Goal: Task Accomplishment & Management: Manage account settings

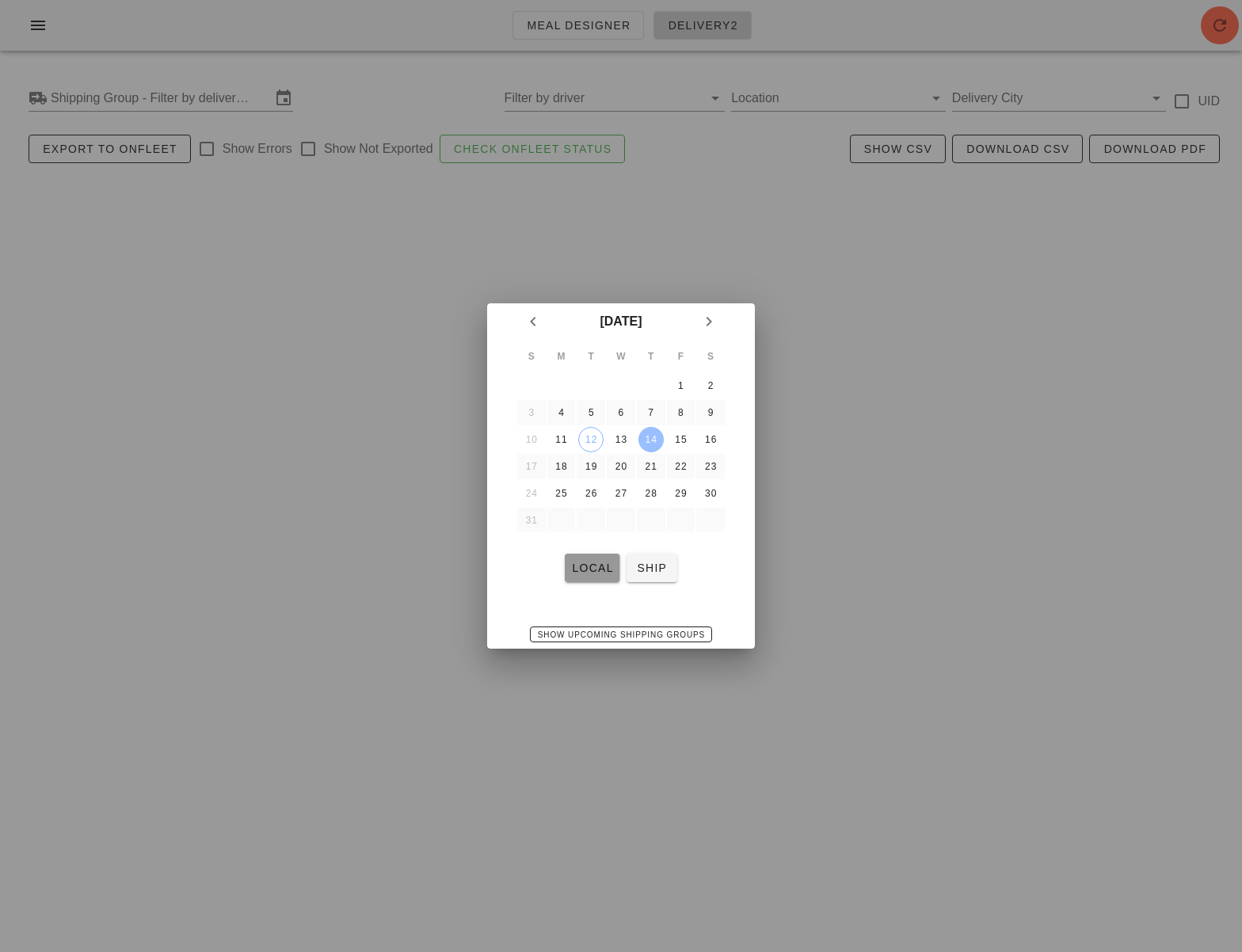
click at [594, 580] on button "local" at bounding box center [592, 568] width 55 height 29
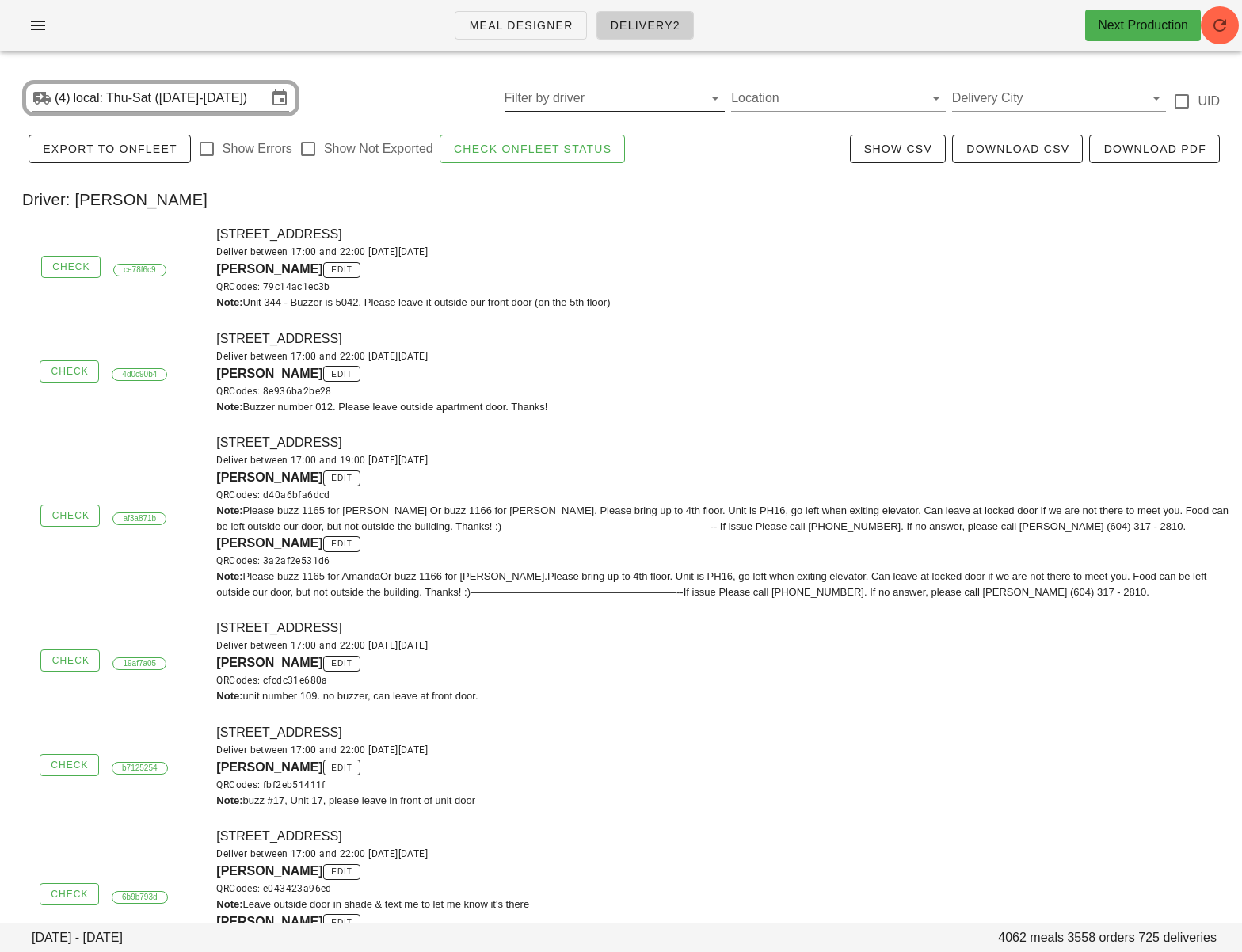
click at [539, 101] on input "Filter by driver" at bounding box center [602, 98] width 195 height 25
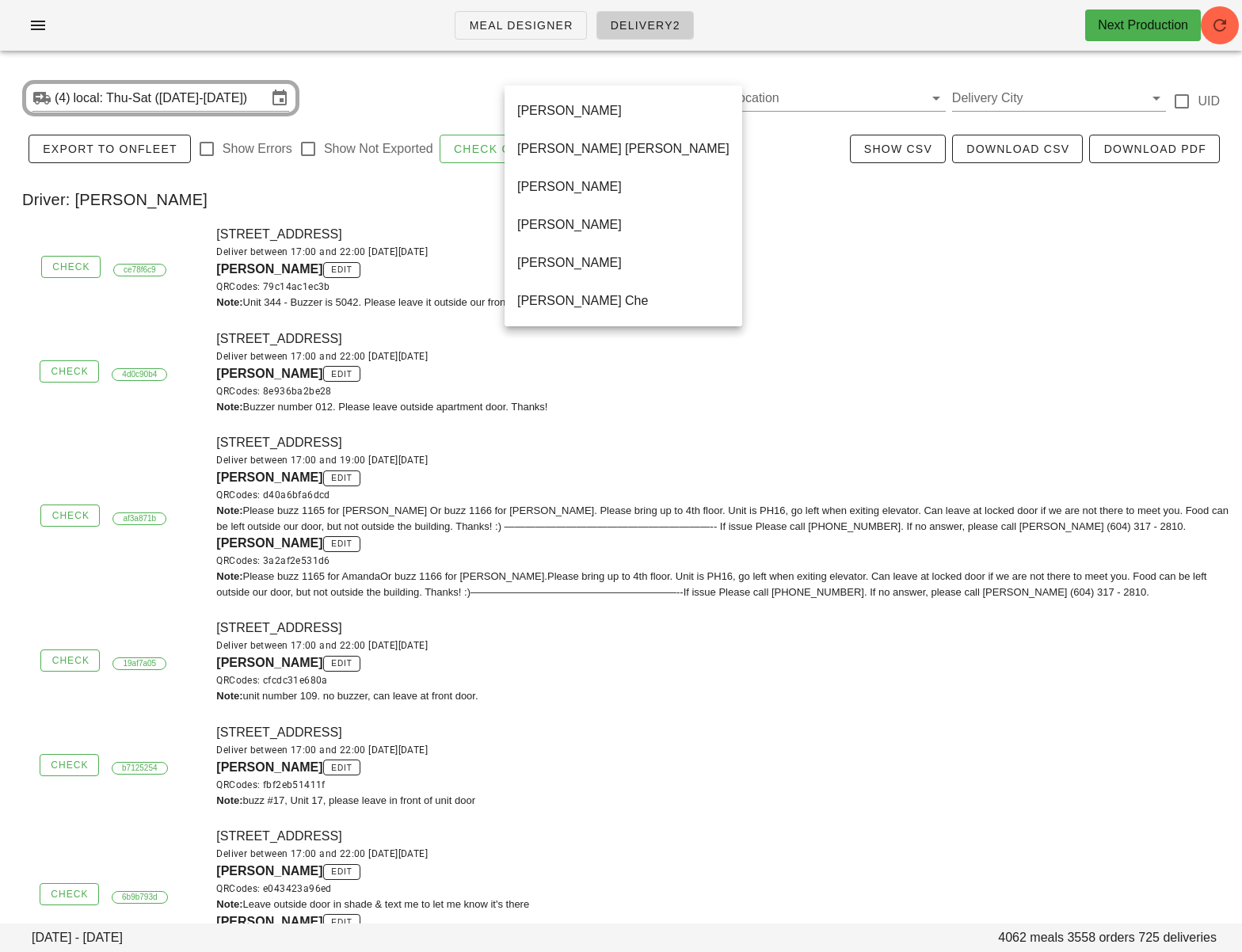
drag, startPoint x: 631, startPoint y: 313, endPoint x: 605, endPoint y: 561, distance: 249.4
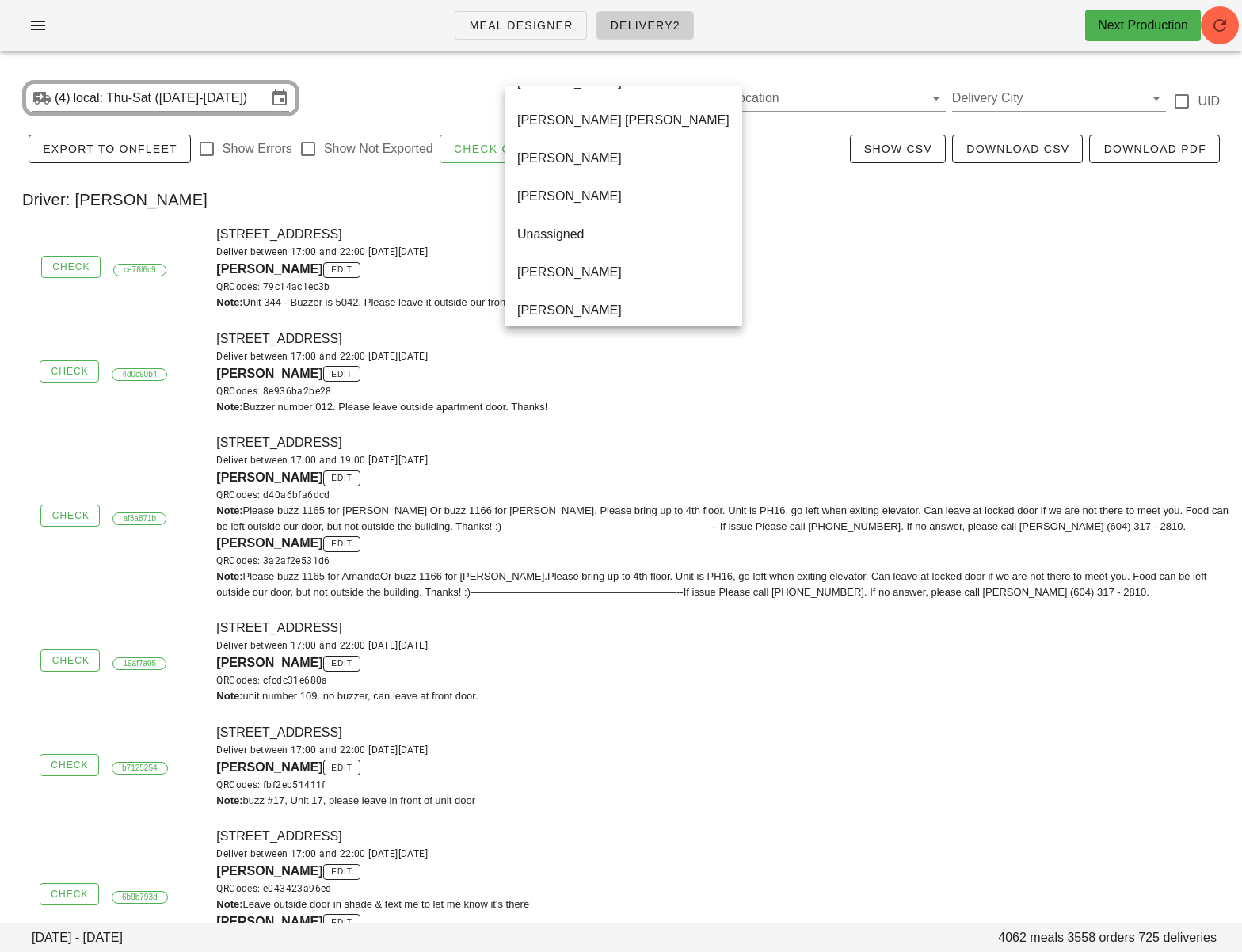
scroll to position [874, 0]
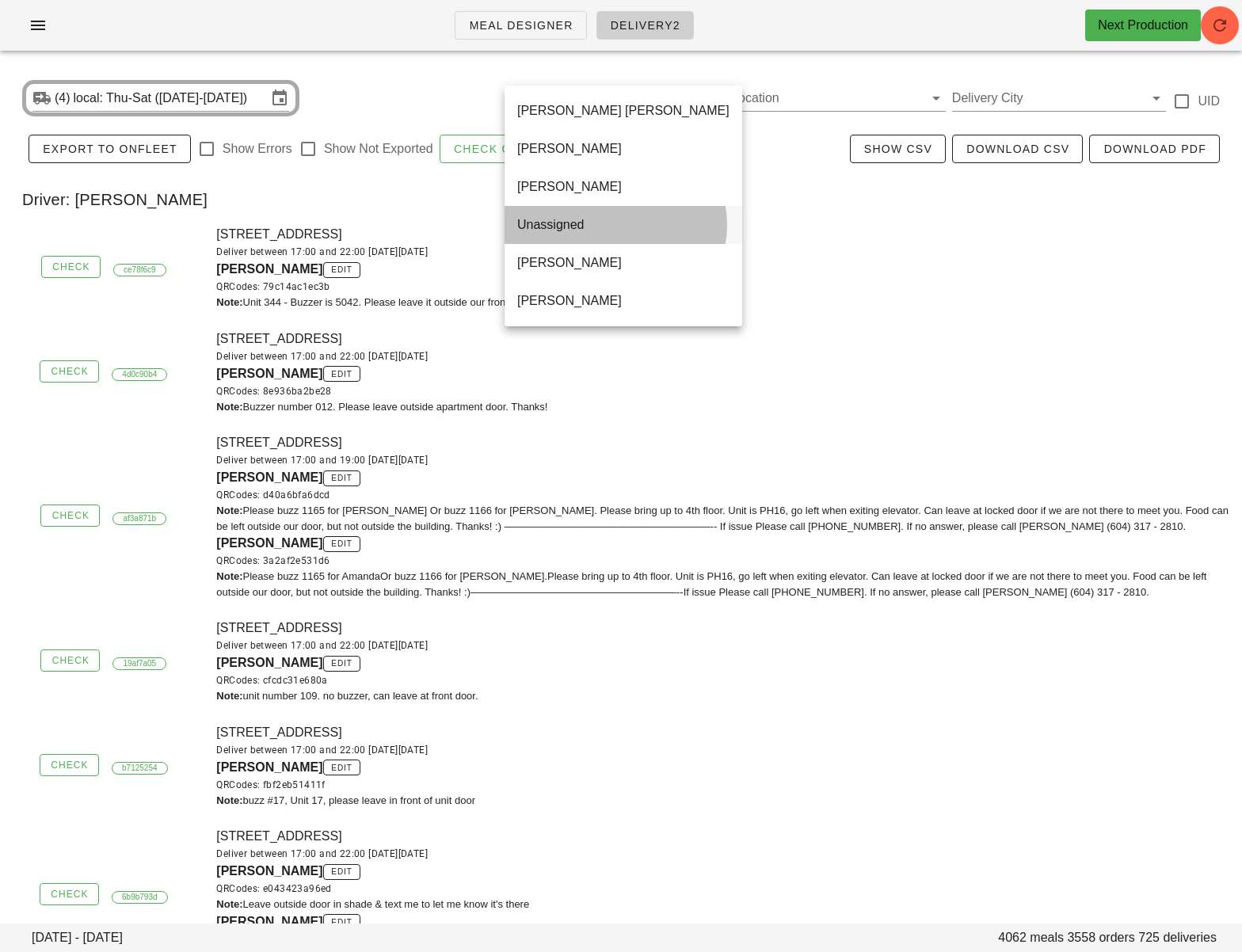
click at [616, 236] on div "Unassigned" at bounding box center [623, 225] width 213 height 34
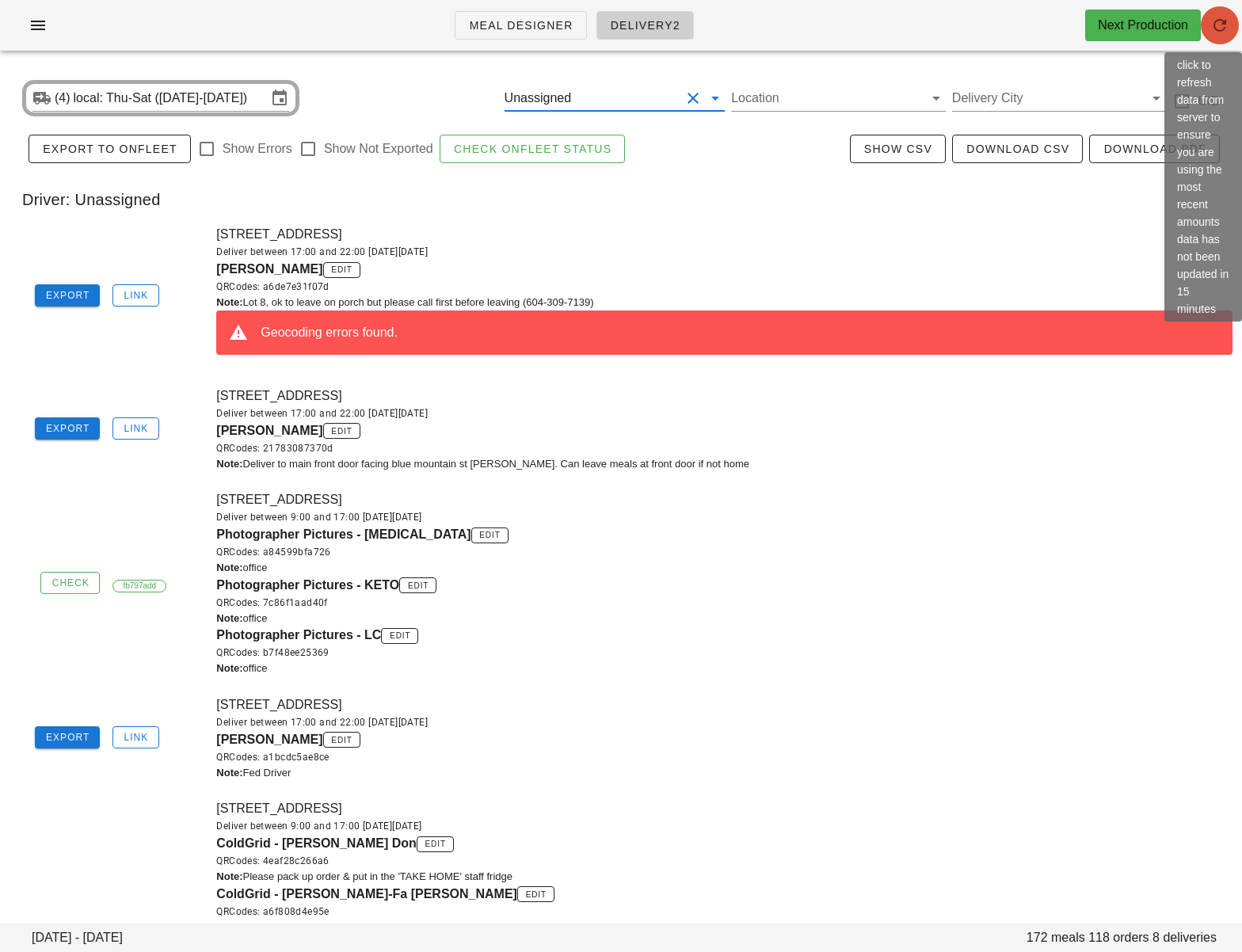
click at [1226, 16] on icon "button" at bounding box center [1220, 26] width 19 height 19
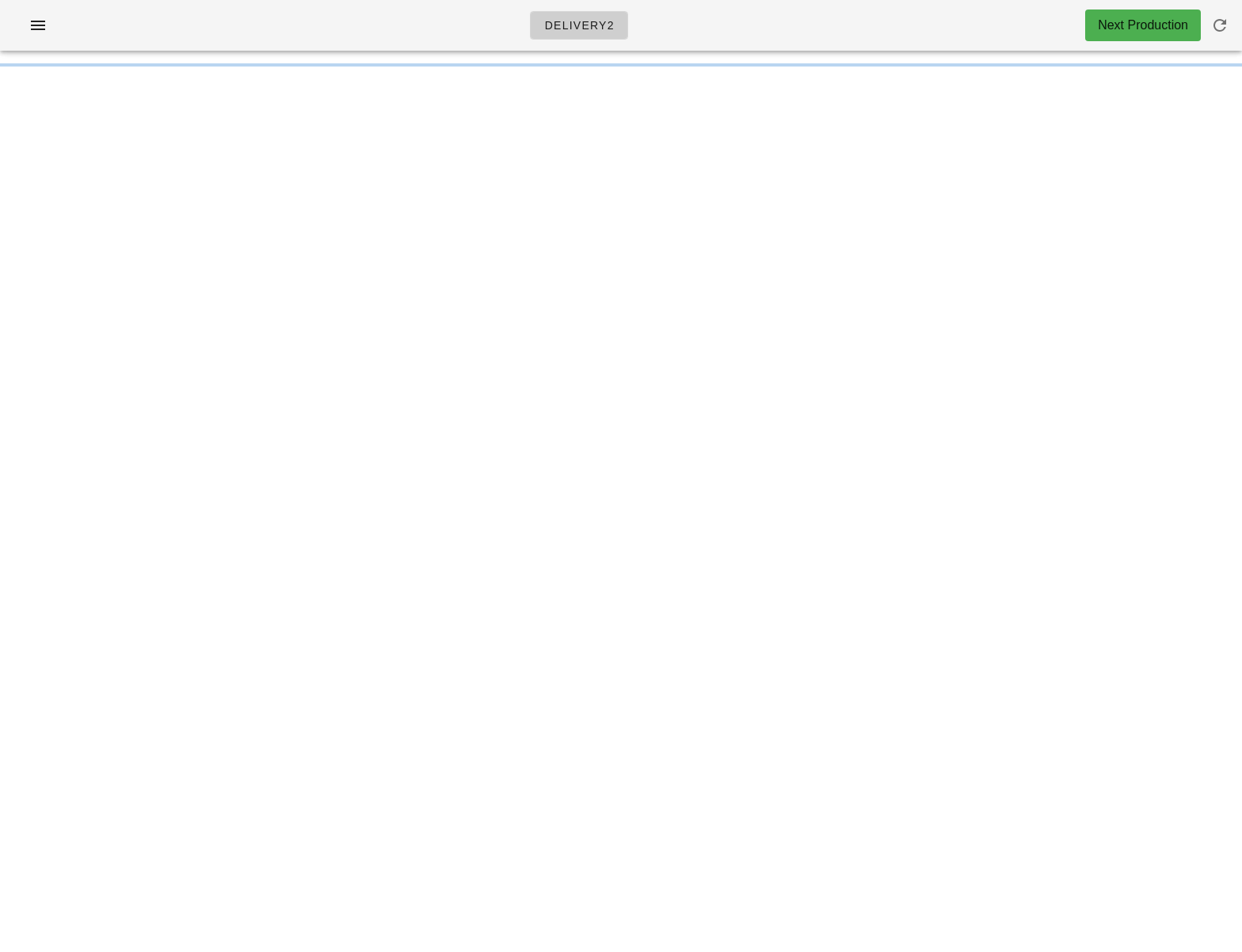
click at [727, 535] on div "Delivery2 Next Production Something unexpected happened. Please refresh the pag…" at bounding box center [621, 476] width 1242 height 952
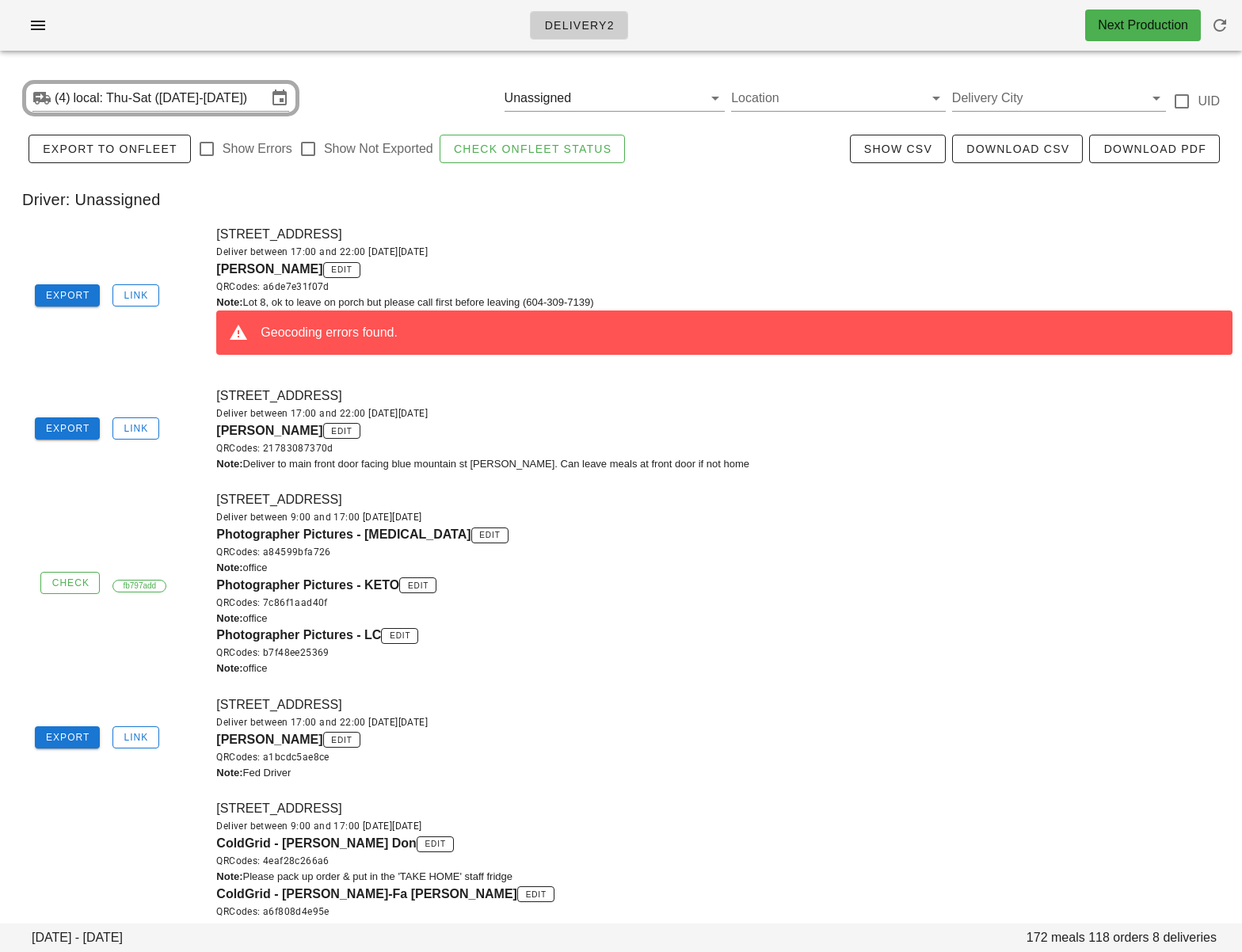
drag, startPoint x: 218, startPoint y: 271, endPoint x: 310, endPoint y: 268, distance: 92.0
click at [310, 268] on span "[PERSON_NAME]" at bounding box center [269, 269] width 106 height 13
copy span "[PERSON_NAME]"
click at [581, 284] on div "QRCodes: a6de7e31f07d" at bounding box center [724, 286] width 1016 height 16
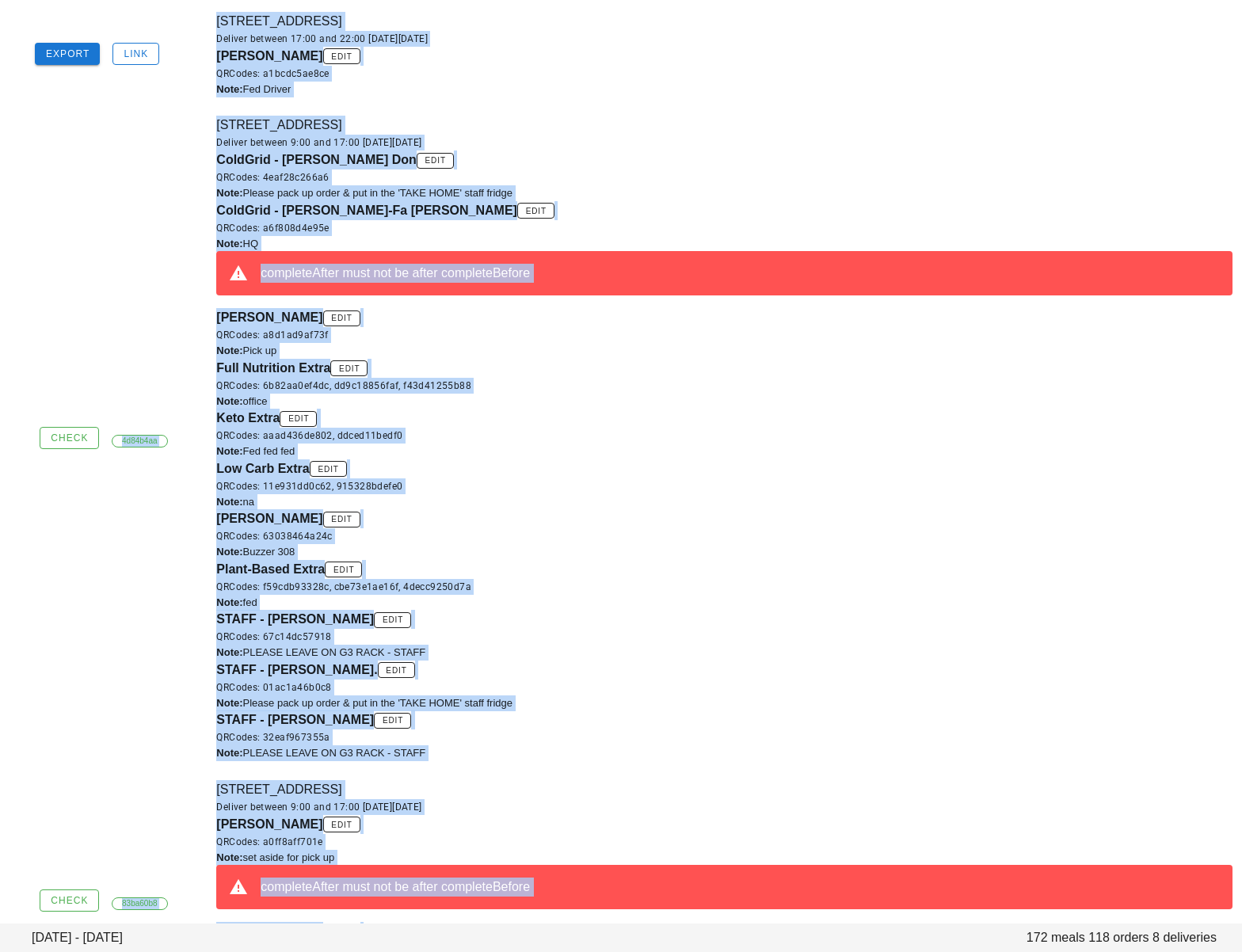
scroll to position [998, 0]
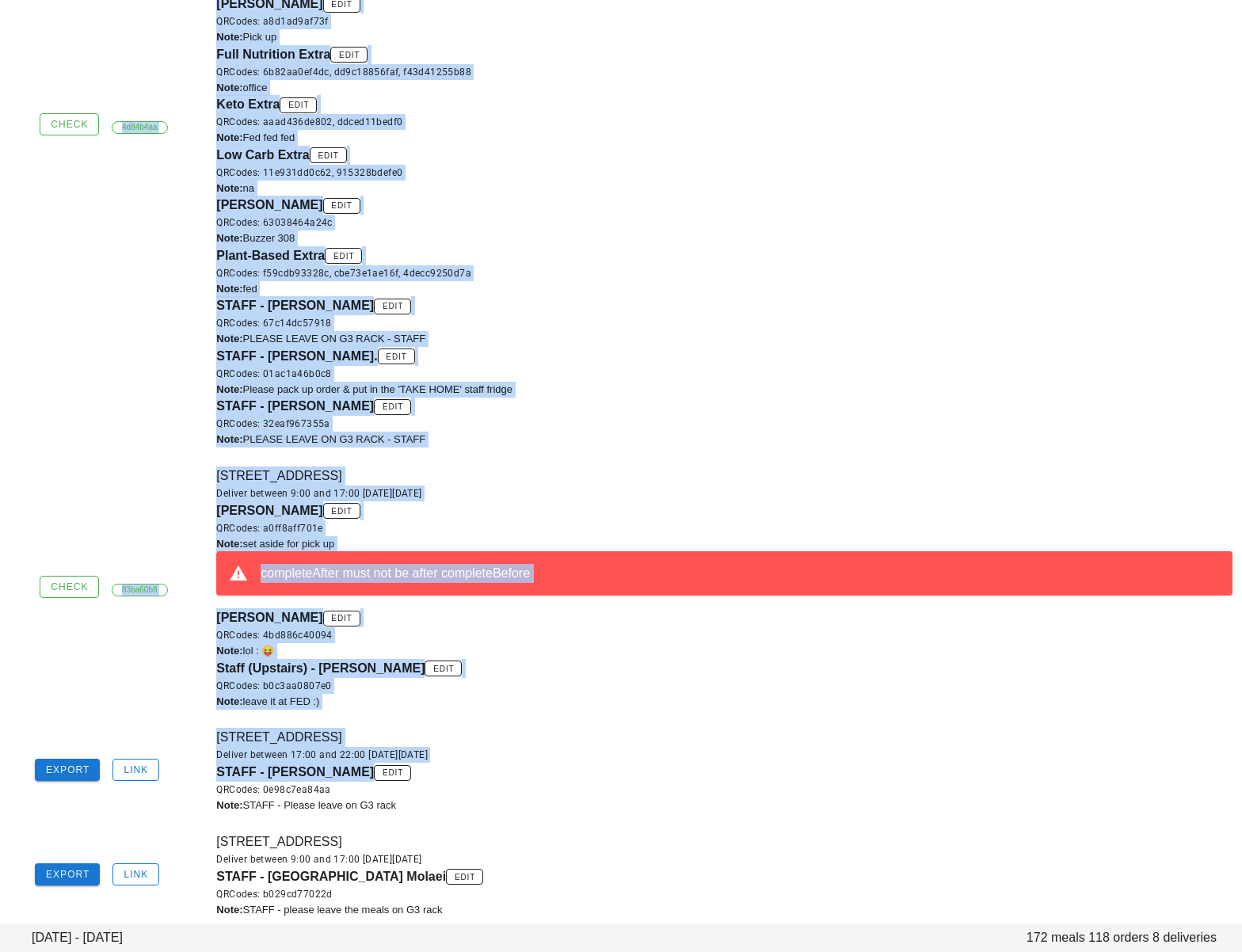
drag, startPoint x: 603, startPoint y: 543, endPoint x: 552, endPoint y: 980, distance: 440.0
click at [590, 814] on div "845-Terminal Ave, Vancouver, V6A2M9 Deliver between 17:00 and 22:00 on Wednesda…" at bounding box center [724, 770] width 1035 height 104
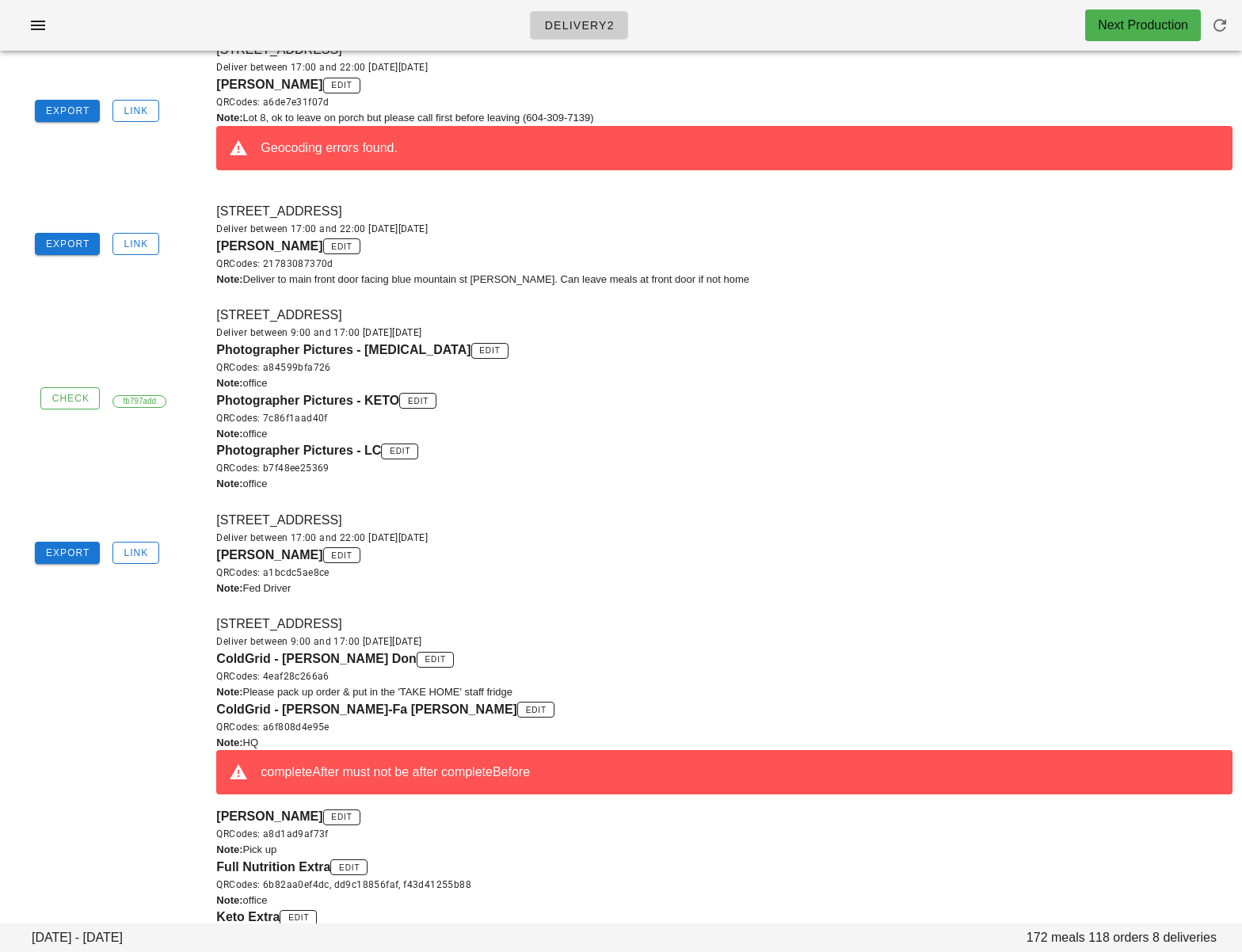
scroll to position [23, 0]
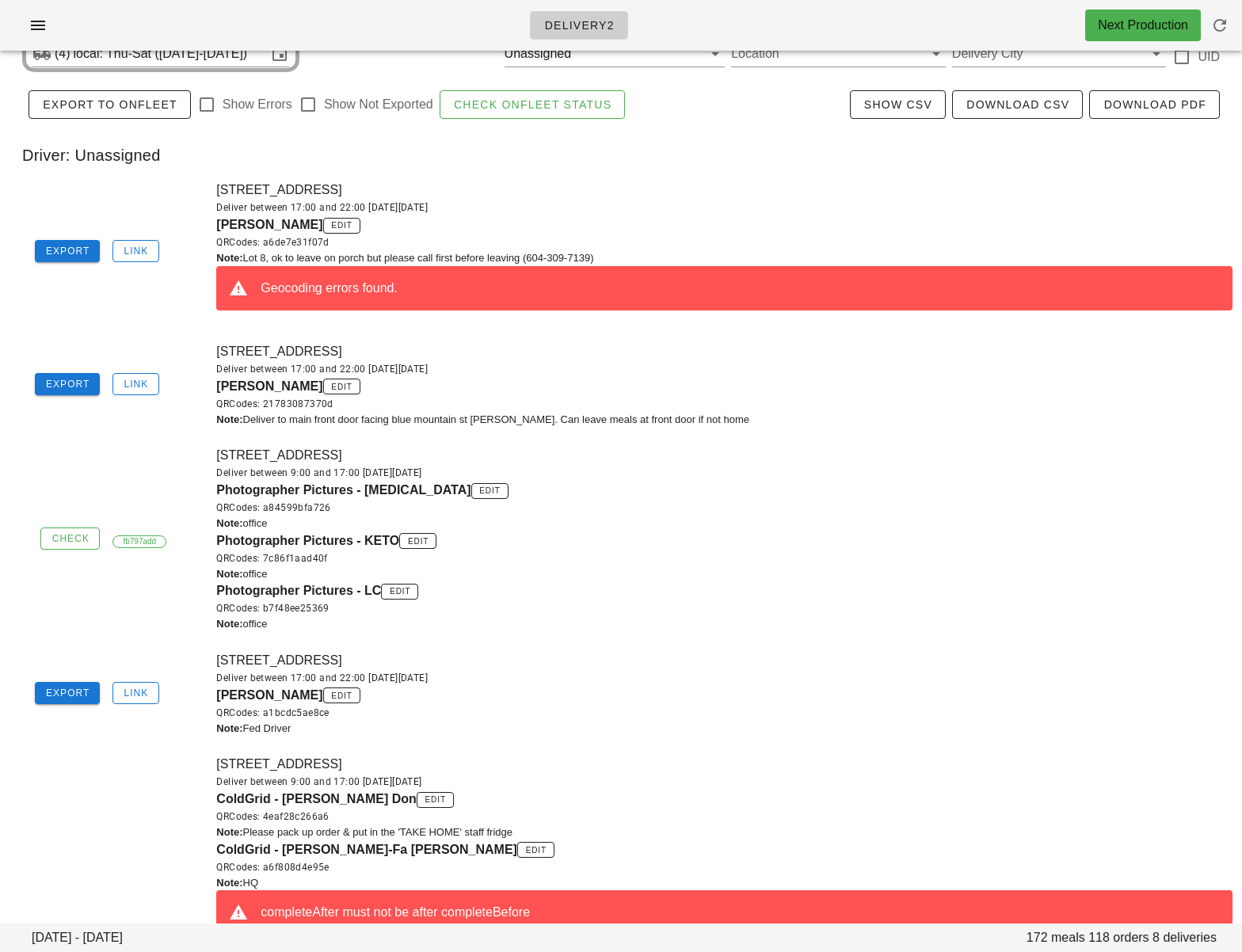
drag, startPoint x: 613, startPoint y: 814, endPoint x: 622, endPoint y: -12, distance: 826.0
click at [622, 0] on html "Delivery2 Next Production Thursday August 14 - Saturday August 16 172 meals 118…" at bounding box center [621, 931] width 1242 height 1950
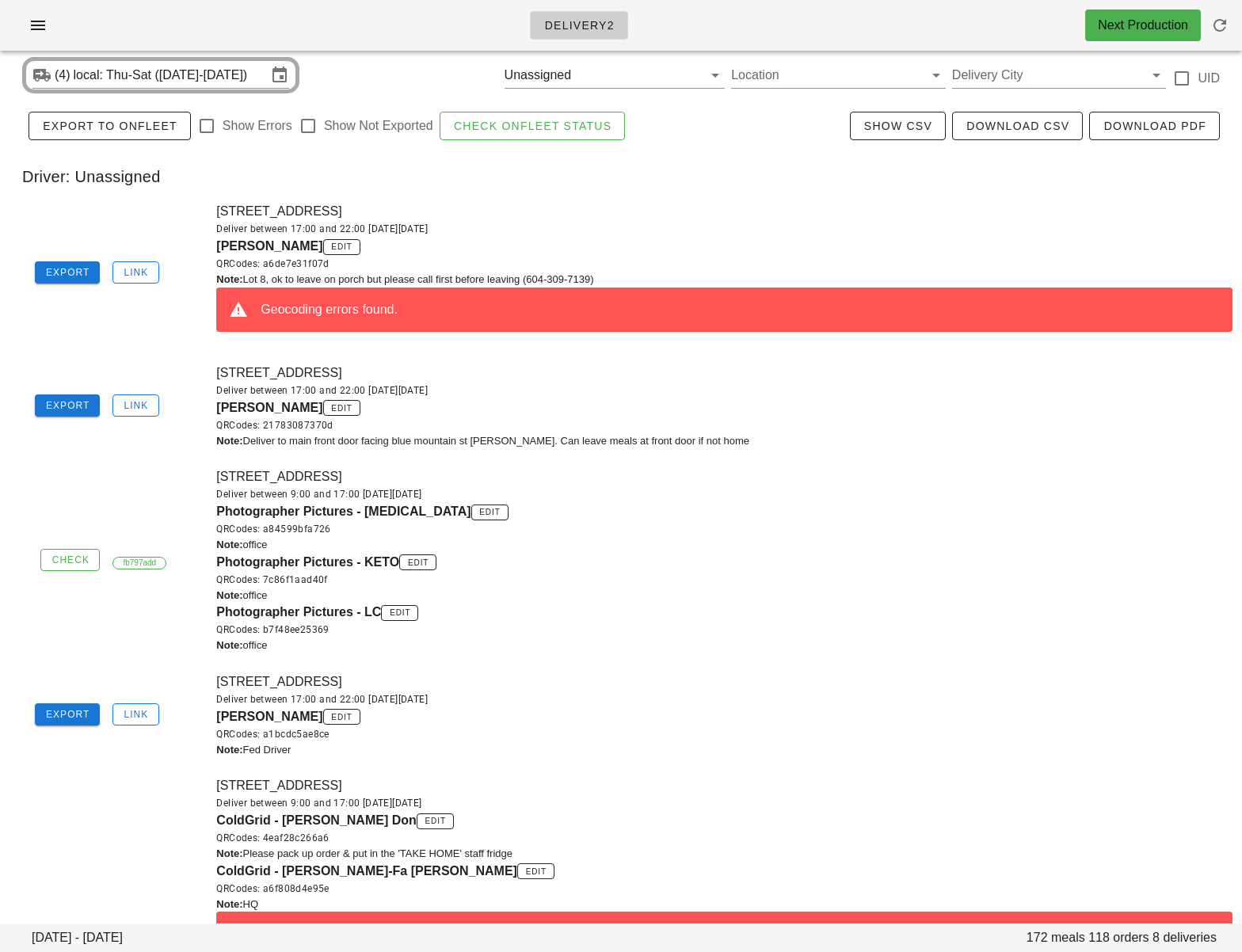
drag, startPoint x: 622, startPoint y: 669, endPoint x: 594, endPoint y: 614, distance: 61.7
click at [621, 669] on div "845 Terminal Ave, Vancouver, V6A2L2 Deliver between 17:00 and 22:00 on Wednesda…" at bounding box center [724, 714] width 1035 height 104
click at [644, 241] on div "Mary Mackenzie edit QRCodes: a6de7e31f07d" at bounding box center [724, 254] width 1016 height 34
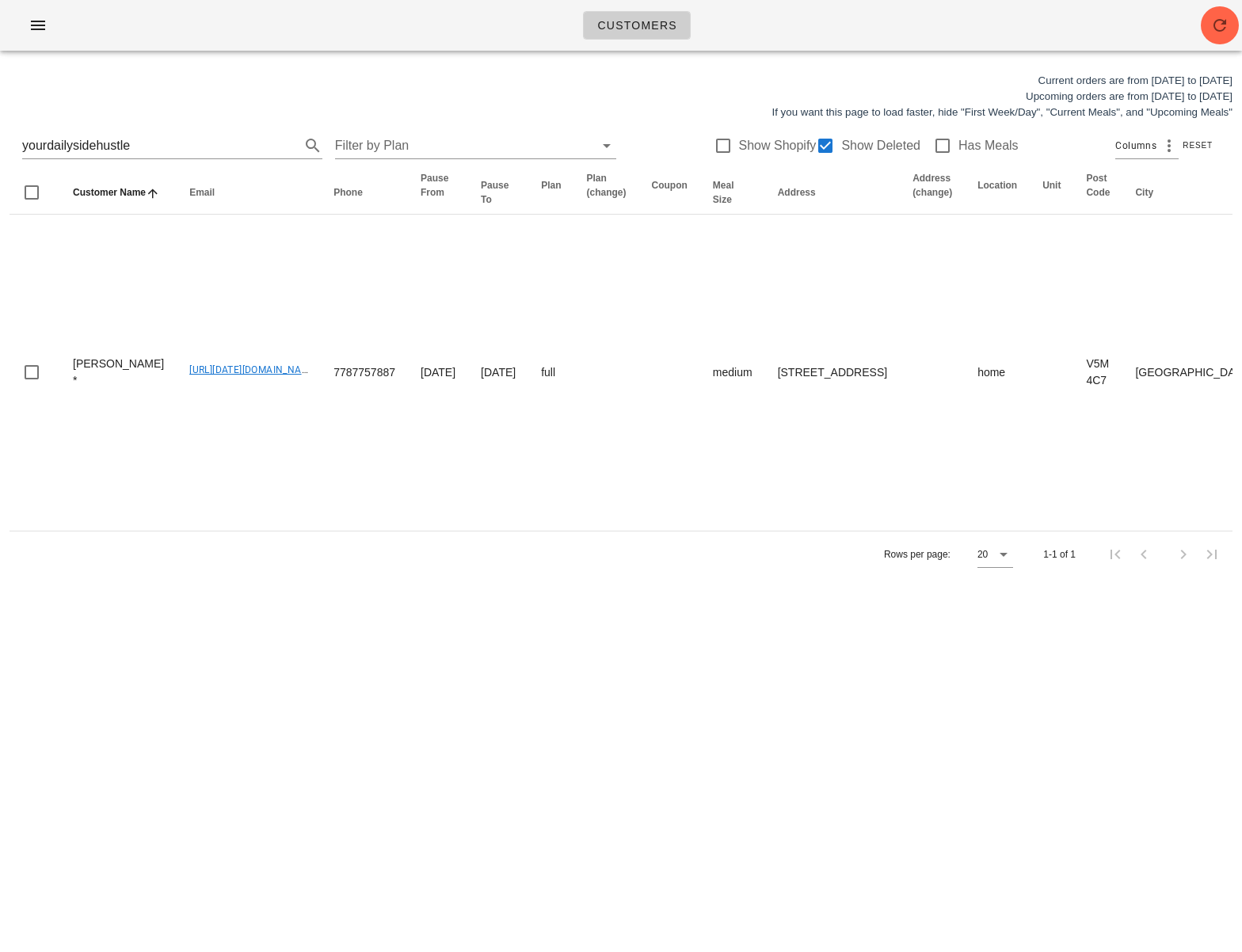
drag, startPoint x: 151, startPoint y: 145, endPoint x: -12, endPoint y: 139, distance: 163.1
click at [0, 139] on html "Customers Current orders are from Sunday Aug 10 to Saturday Aug 16 Upcoming ord…" at bounding box center [621, 476] width 1242 height 952
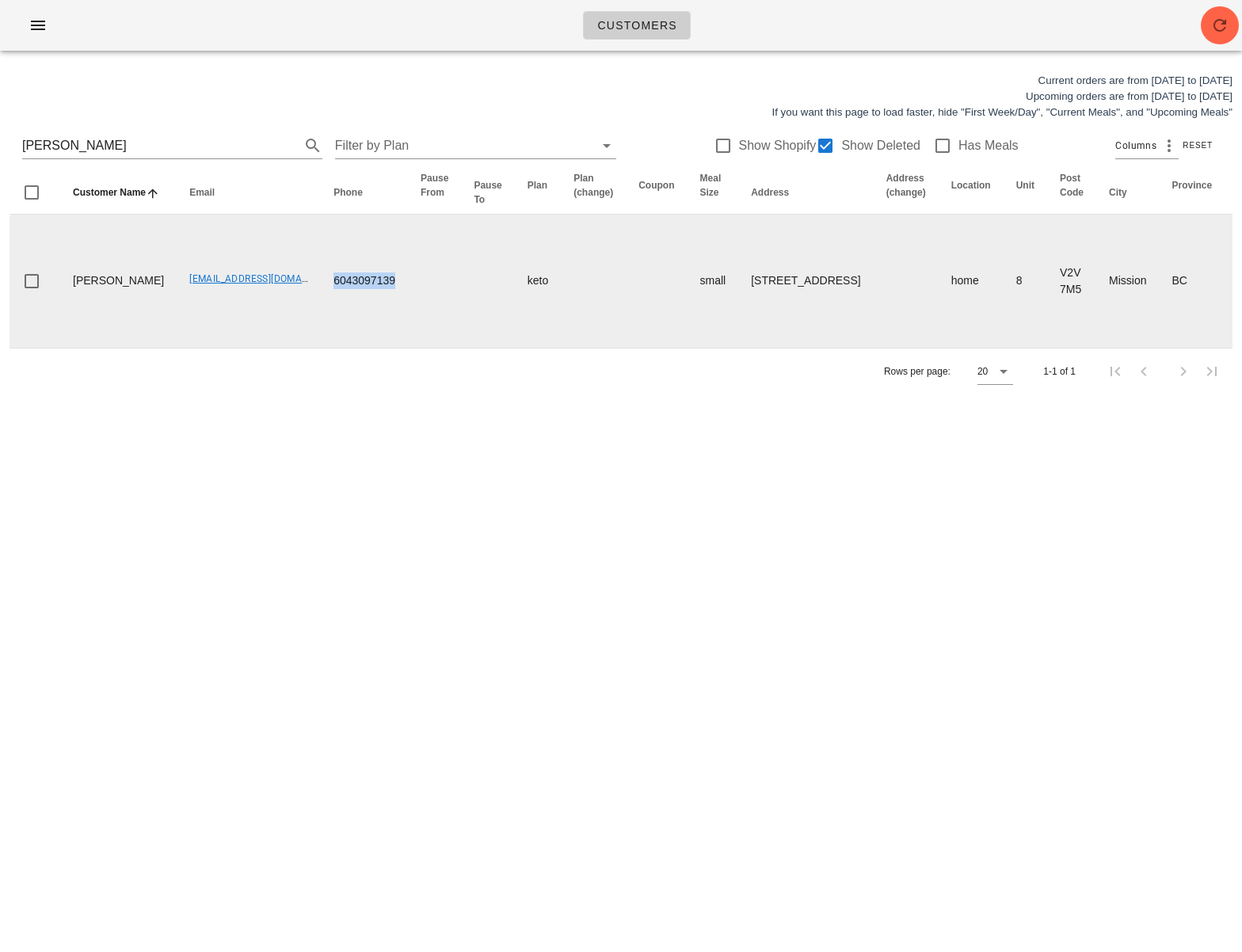
drag, startPoint x: 292, startPoint y: 314, endPoint x: 383, endPoint y: 313, distance: 91.0
click at [383, 313] on tr "Mary Mackenzie scottandserena@hotmail.com 6043097139 keto small 8-9201 Shook Ro…" at bounding box center [1040, 281] width 2062 height 133
copy td "6043097139"
drag, startPoint x: 815, startPoint y: 316, endPoint x: 1199, endPoint y: 302, distance: 384.3
click at [1199, 302] on tr "Mary Mackenzie scottandserena@hotmail.com 6043097139 keto small 8-9201 Shook Ro…" at bounding box center [1040, 281] width 2062 height 133
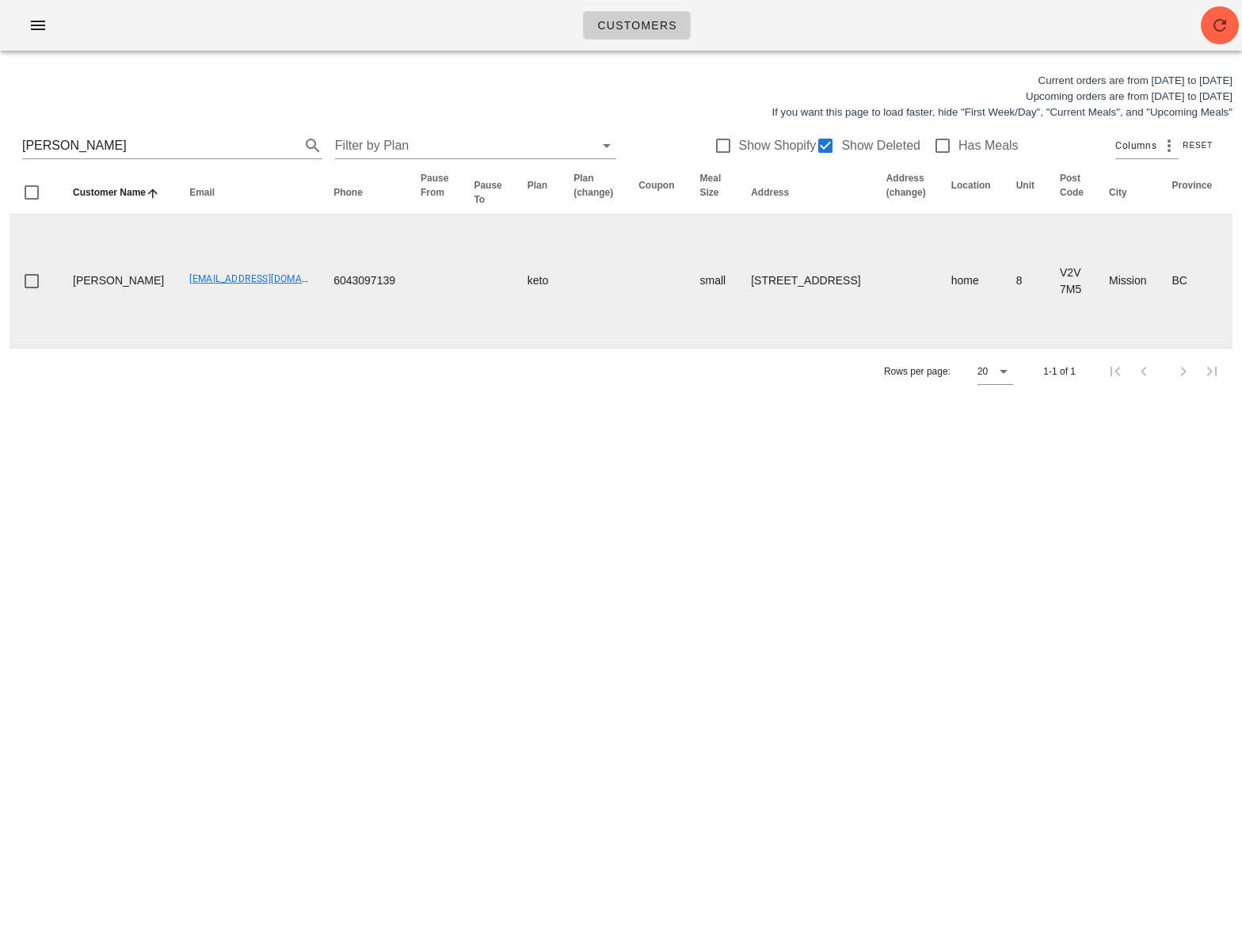
drag, startPoint x: 1178, startPoint y: 314, endPoint x: 1178, endPoint y: 340, distance: 26.0
click at [1225, 318] on td "Lot 8, ok to leave on porch but please call first before leaving (604-309-7139)" at bounding box center [1265, 281] width 80 height 133
drag, startPoint x: 1158, startPoint y: 383, endPoint x: 1113, endPoint y: 238, distance: 151.8
click at [1225, 238] on td "Lot 8, ok to leave on porch but please call first before leaving (604-309-7139)" at bounding box center [1265, 281] width 80 height 133
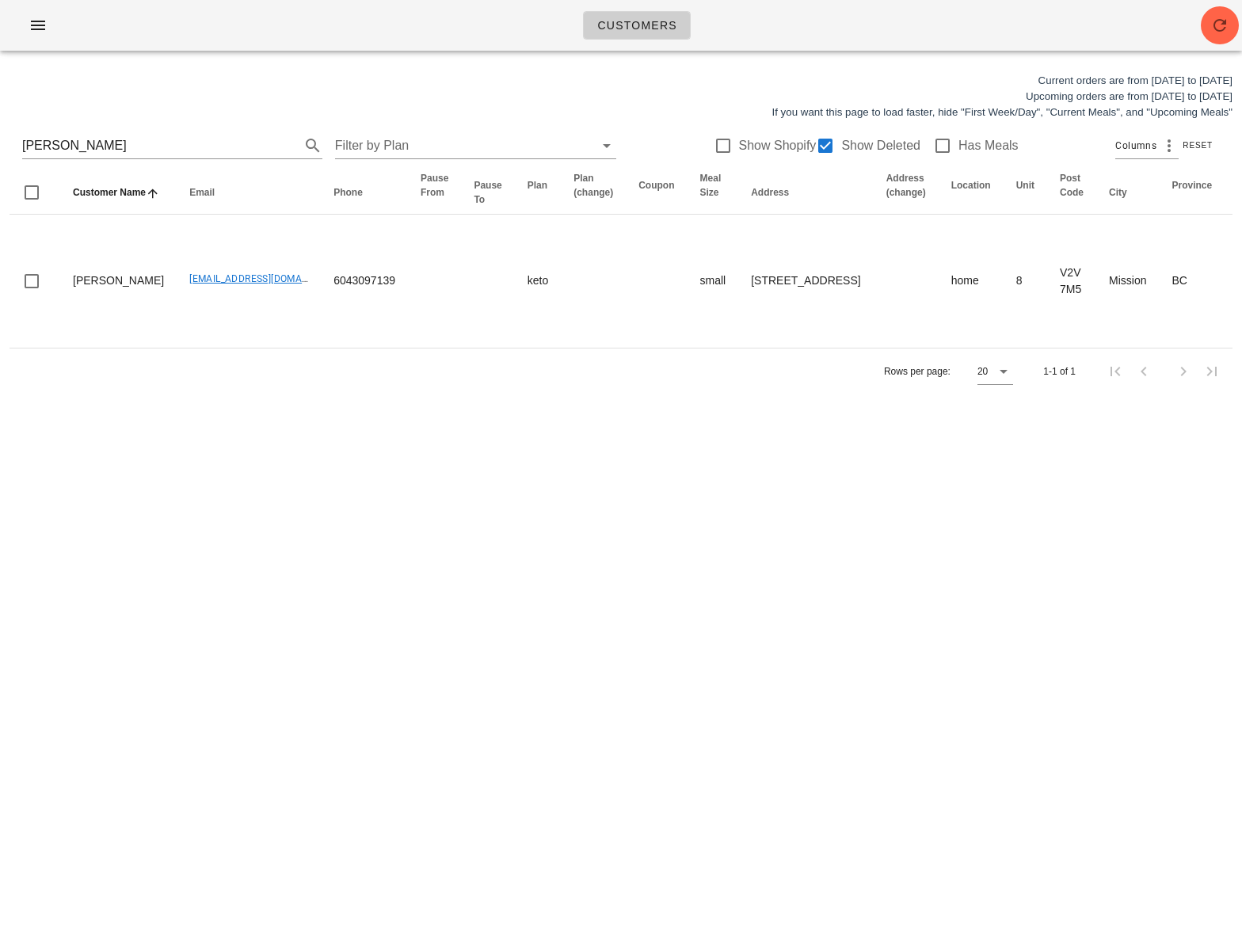
copy td "Lot 8, ok to leave on porch but please call first before leaving (604-309-7139)"
drag, startPoint x: 104, startPoint y: 144, endPoint x: 20, endPoint y: 129, distance: 85.3
click at [20, 129] on div "Mary Mackenzie Filter by Plan Show Shopify Show Deleted Has Meals Columns Reset" at bounding box center [621, 146] width 1223 height 51
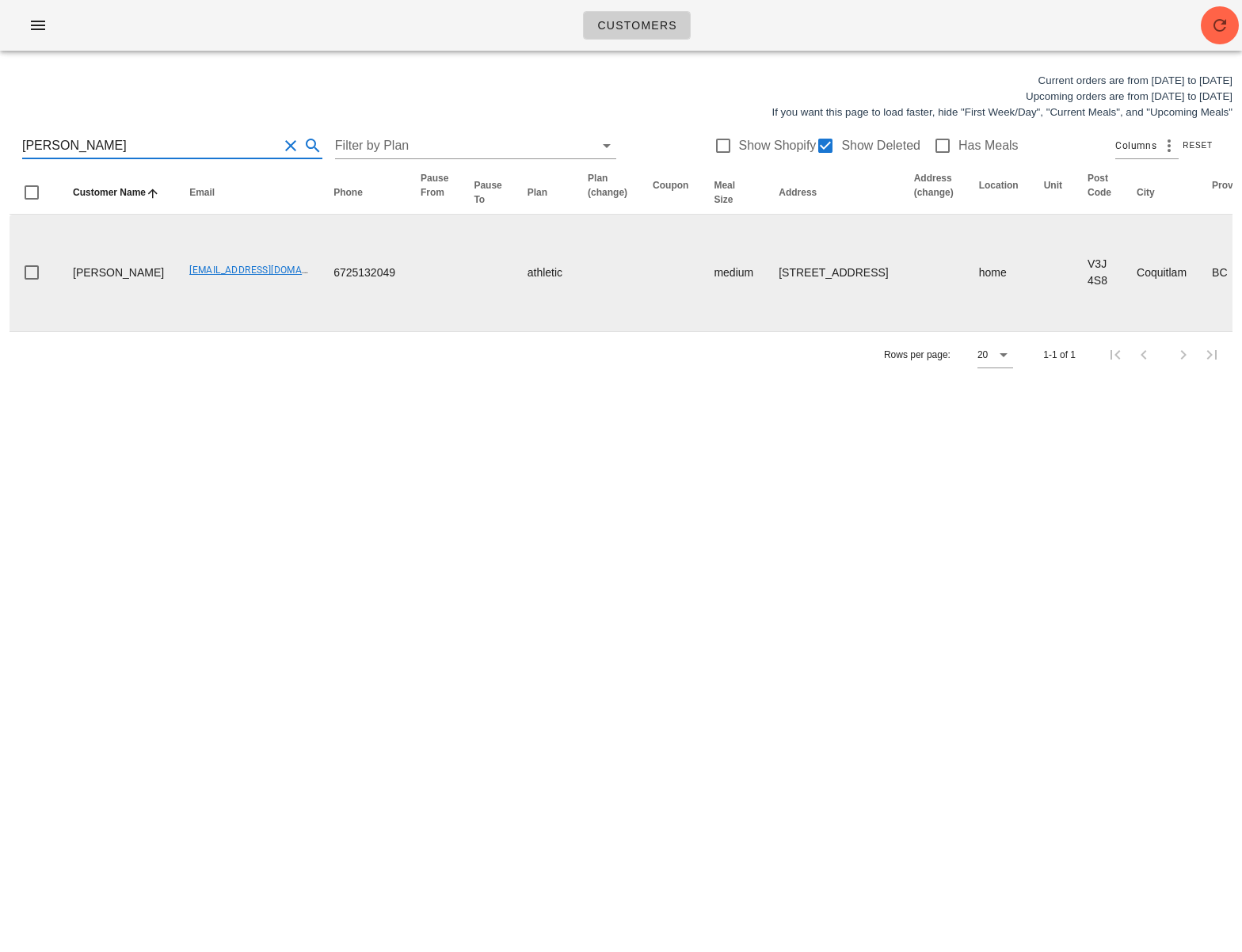
type input "Luke Jones"
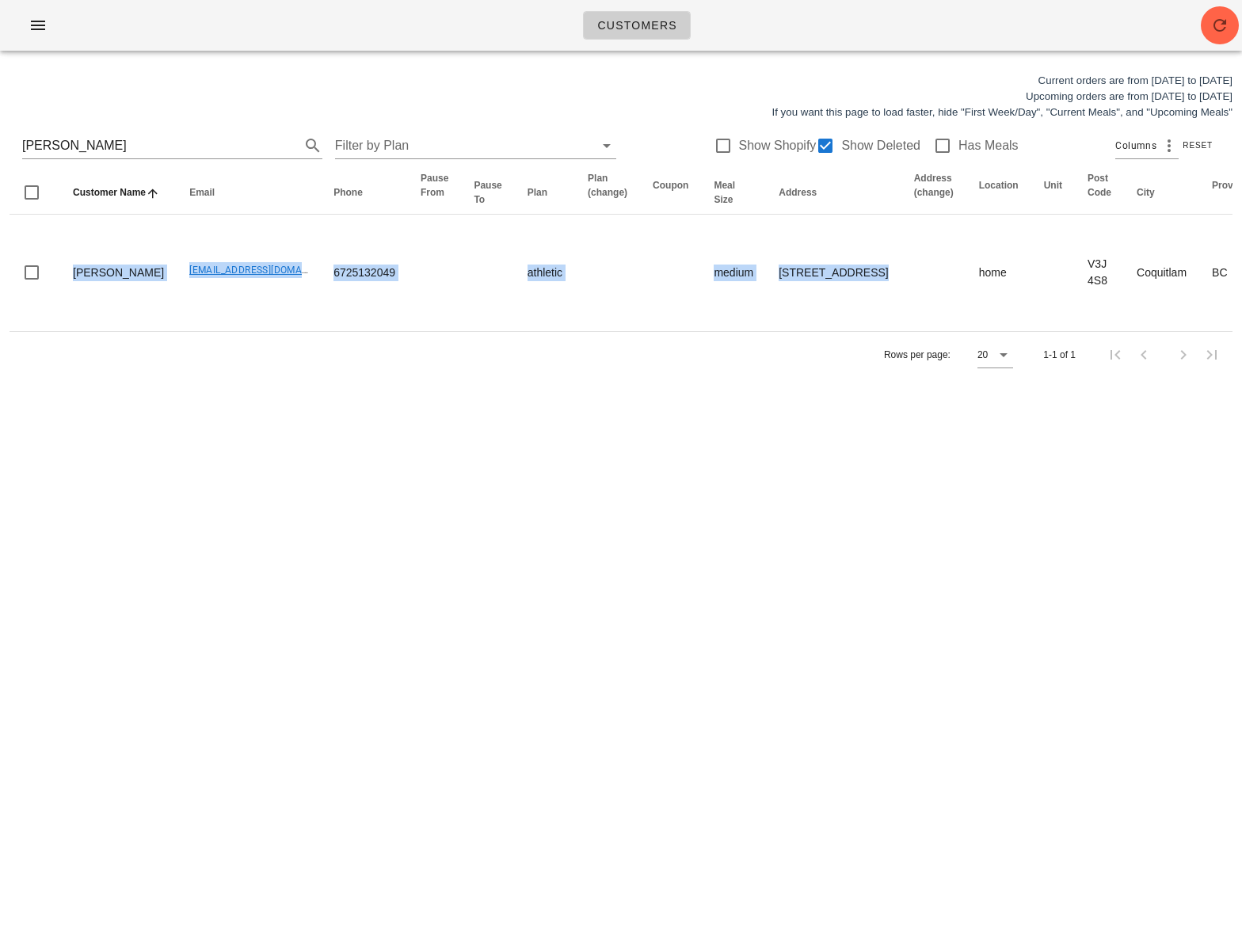
scroll to position [0, 737]
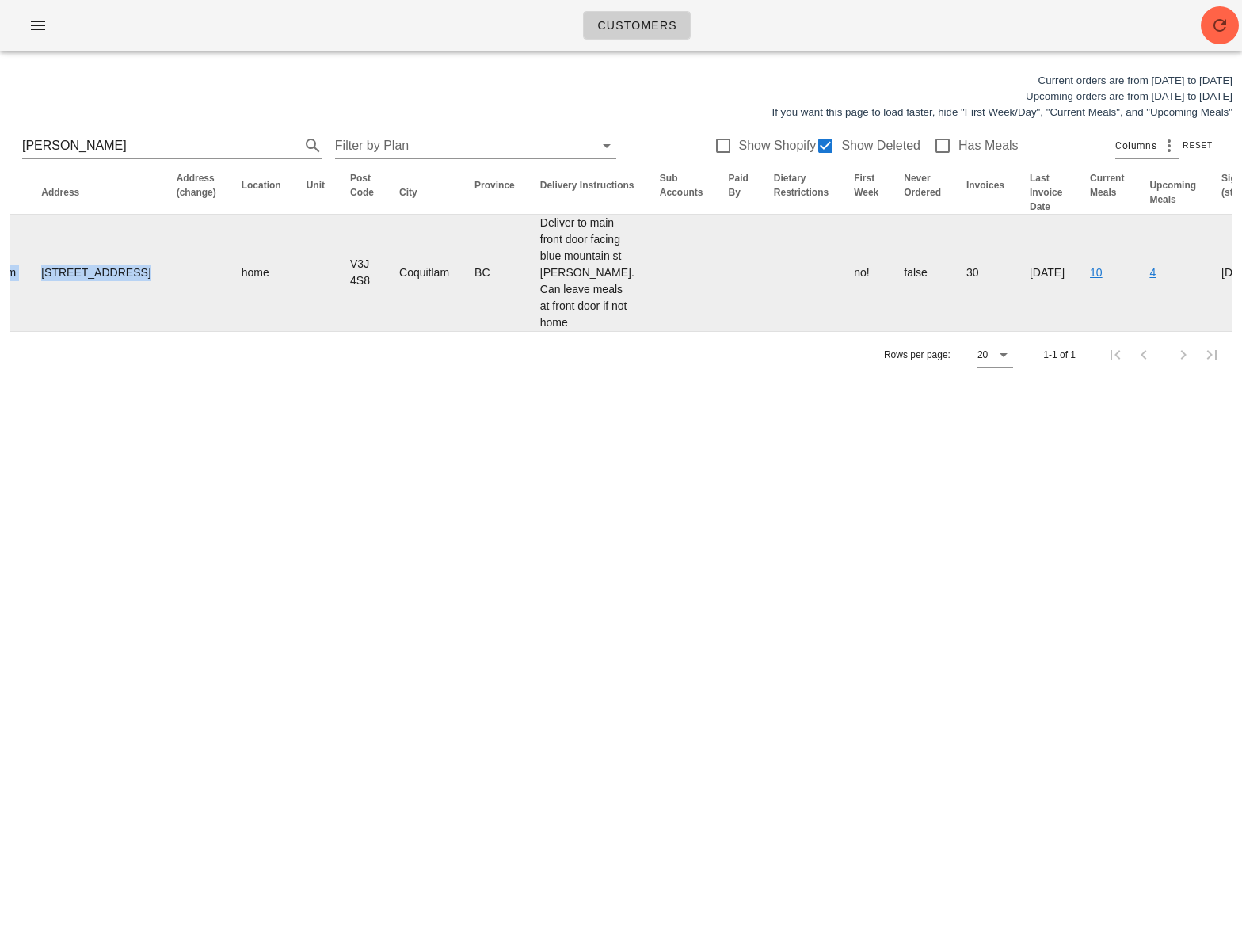
drag, startPoint x: 1117, startPoint y: 306, endPoint x: 1058, endPoint y: 378, distance: 93.1
click at [1241, 261] on html "Customers Current orders are from Sunday Aug 10 to Saturday Aug 16 Upcoming ord…" at bounding box center [621, 476] width 1242 height 952
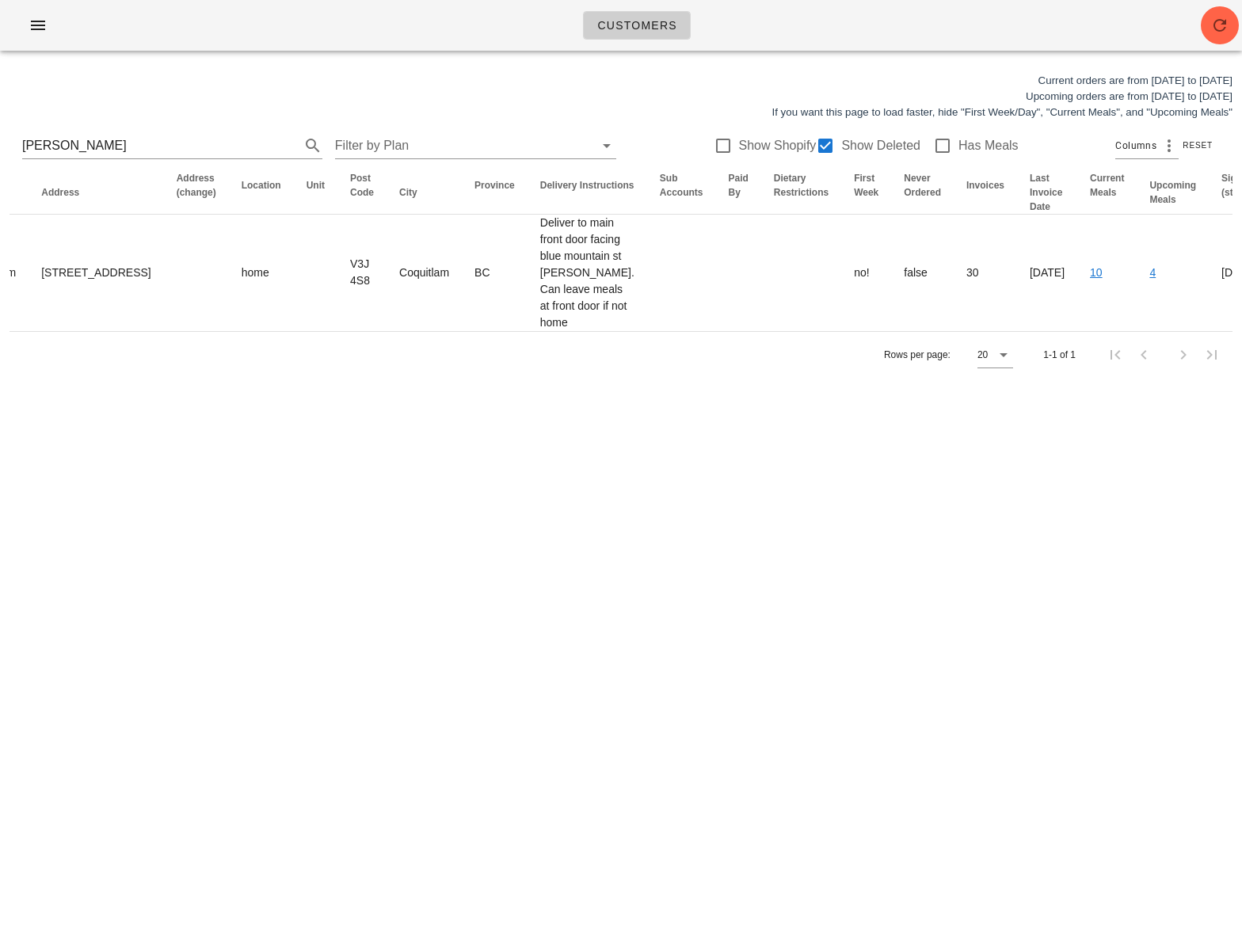
drag, startPoint x: 862, startPoint y: 563, endPoint x: 1029, endPoint y: 444, distance: 205.1
click at [863, 559] on div "Customers Current orders are from Sunday Aug 10 to Saturday Aug 16 Upcoming ord…" at bounding box center [621, 476] width 1242 height 952
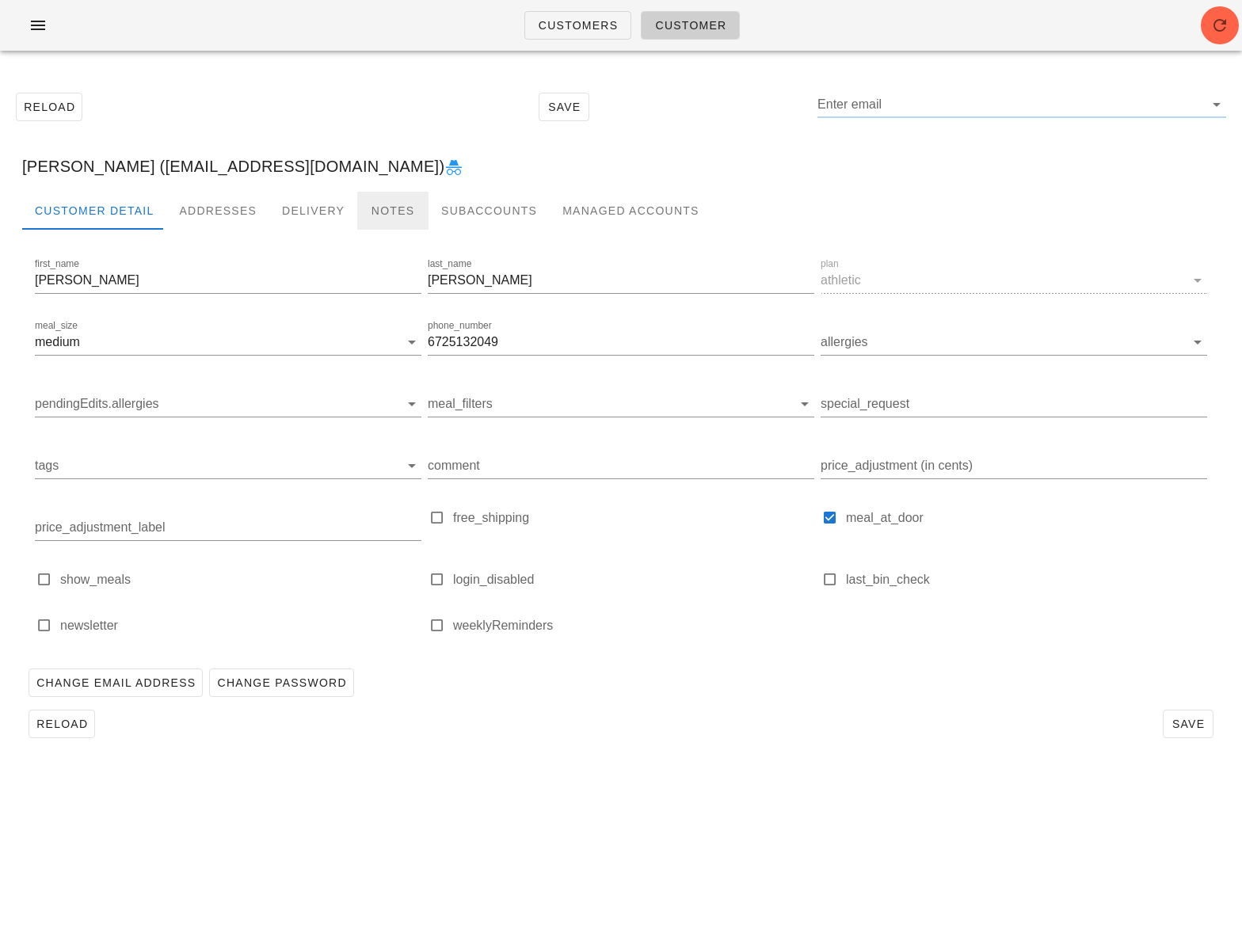
click at [384, 205] on div "Notes" at bounding box center [393, 211] width 71 height 38
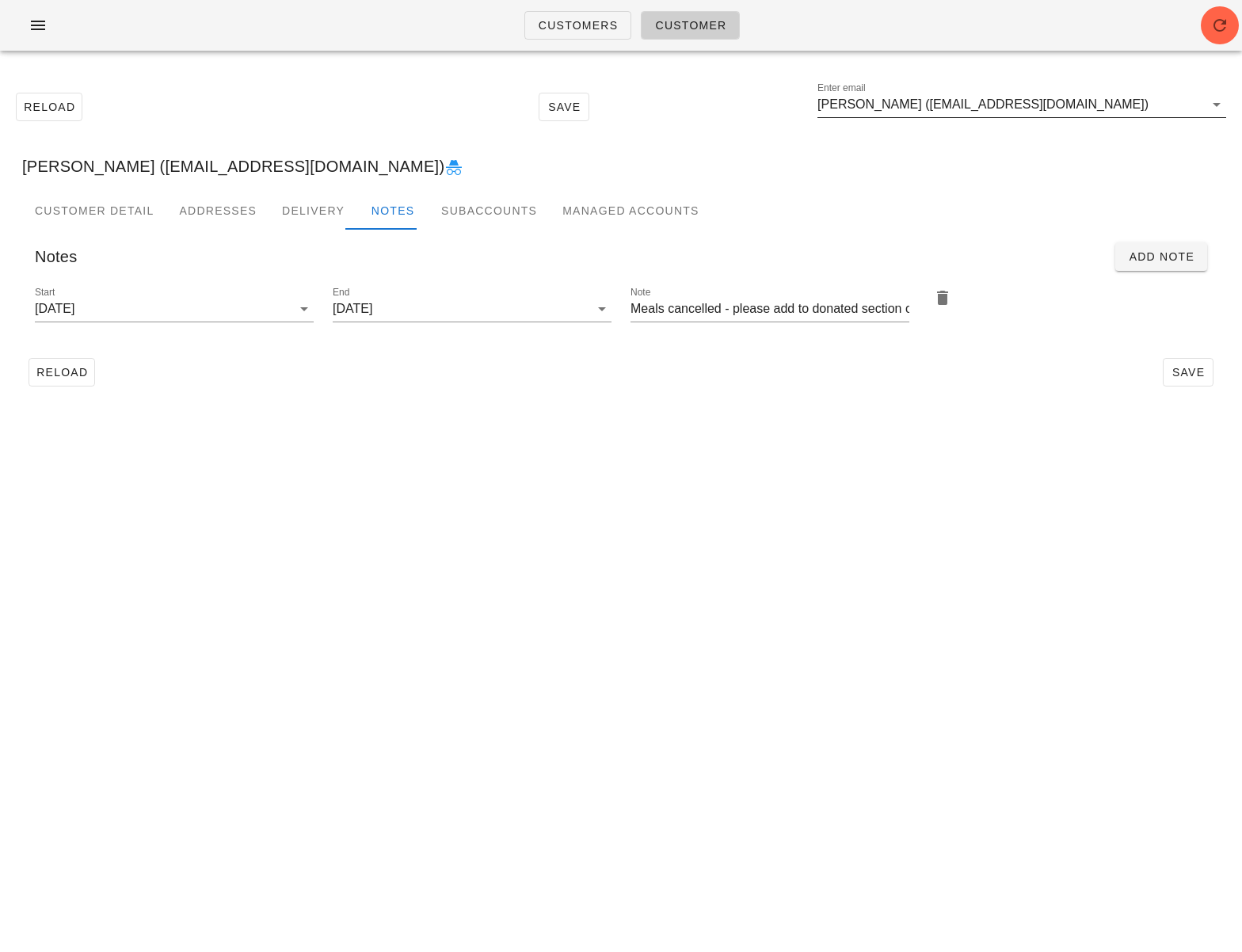
click at [920, 105] on input "Luke Jones (manhappylife@yahoo.ca)" at bounding box center [1011, 104] width 387 height 25
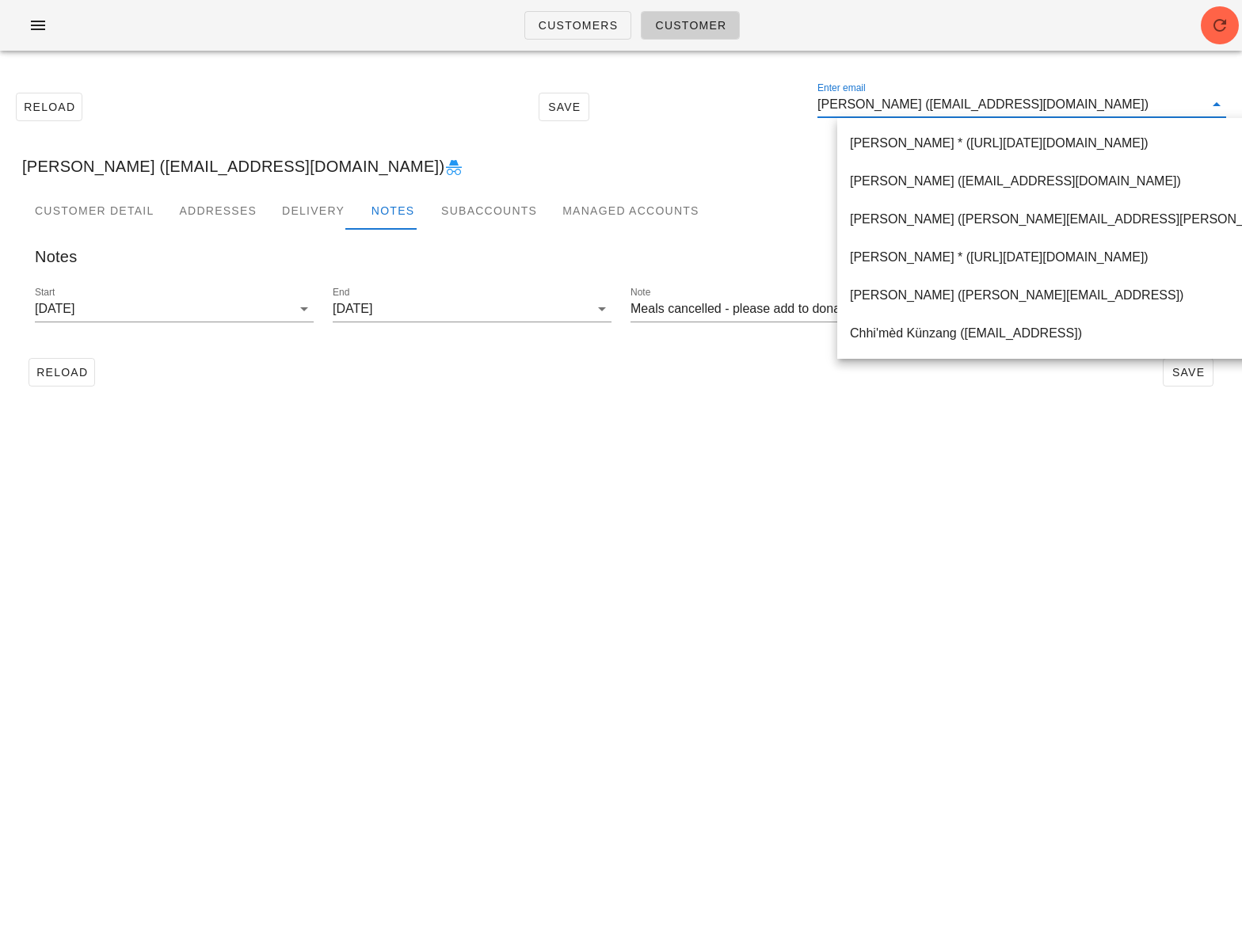
paste input "Sierra Marchildon"
type input "Sierra Marchildon"
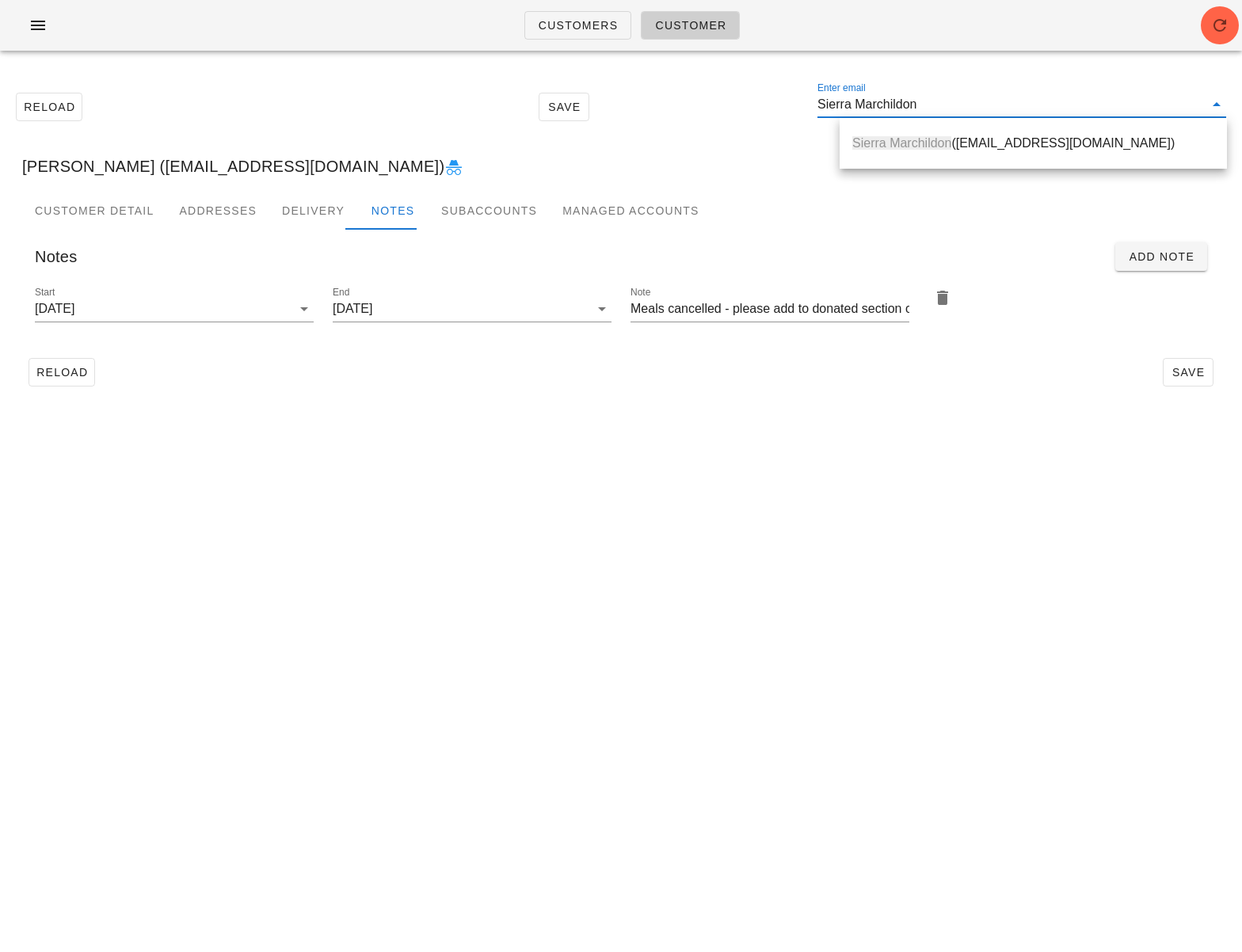
click at [899, 137] on span "Sierra Marchildon" at bounding box center [901, 143] width 99 height 13
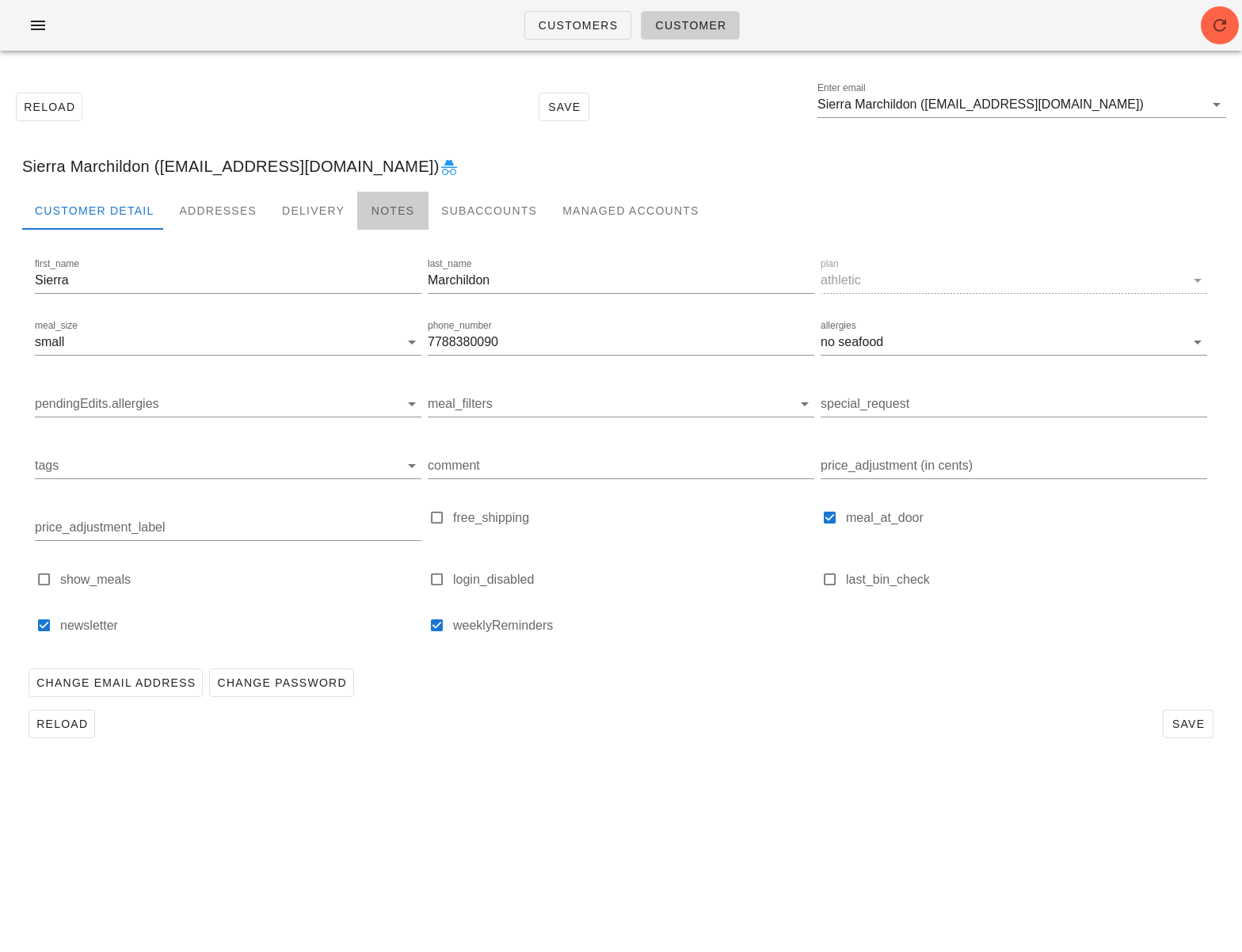
click at [368, 211] on div "Notes" at bounding box center [393, 211] width 71 height 38
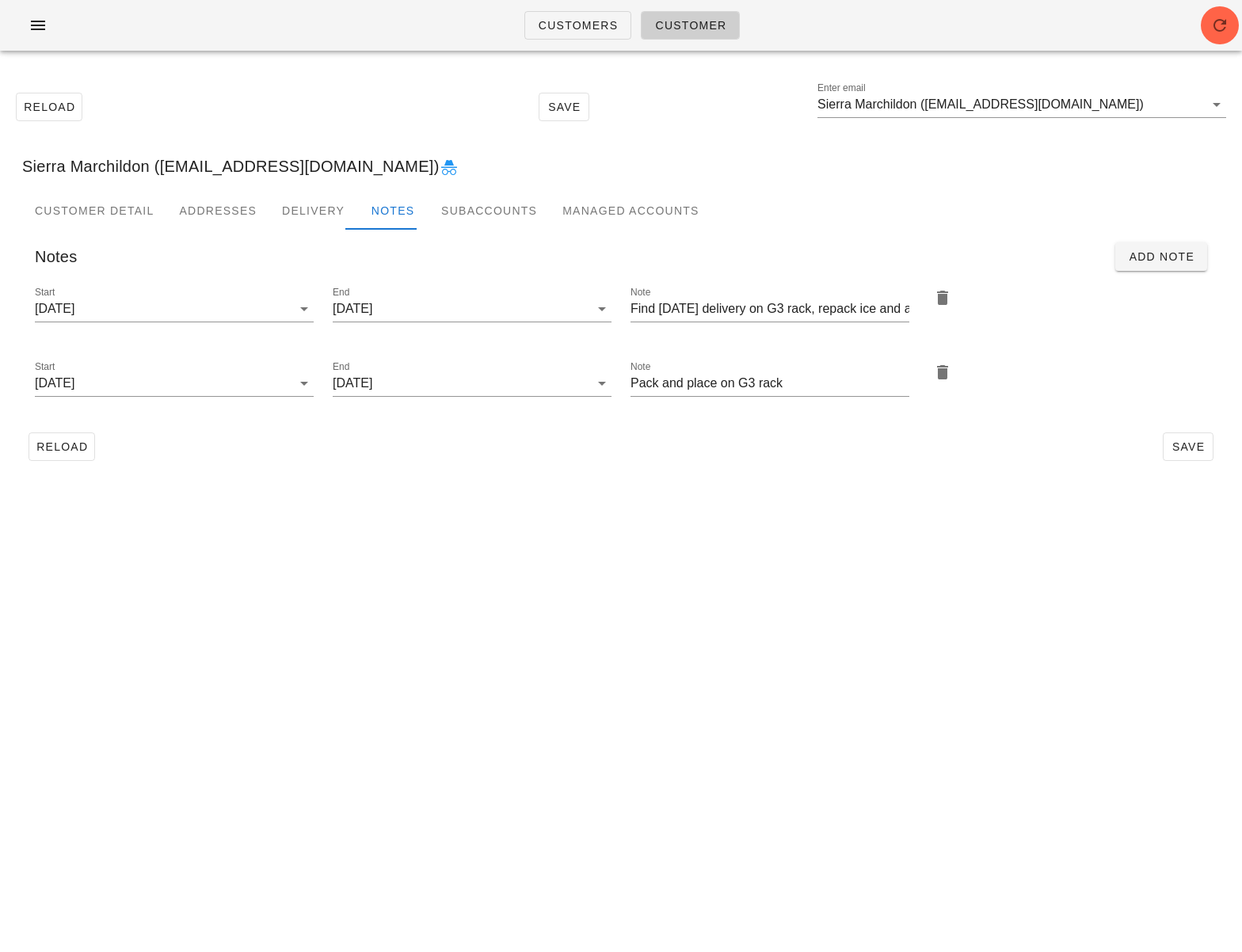
drag, startPoint x: 585, startPoint y: 562, endPoint x: 1125, endPoint y: 630, distance: 544.3
click at [585, 561] on div "Customers Customer Reload Save Enter email Sierra Marchildon (s.marie13@live.ca…" at bounding box center [621, 476] width 1242 height 952
drag, startPoint x: 32, startPoint y: 21, endPoint x: 70, endPoint y: 34, distance: 40.2
click at [33, 21] on icon "button" at bounding box center [38, 26] width 19 height 19
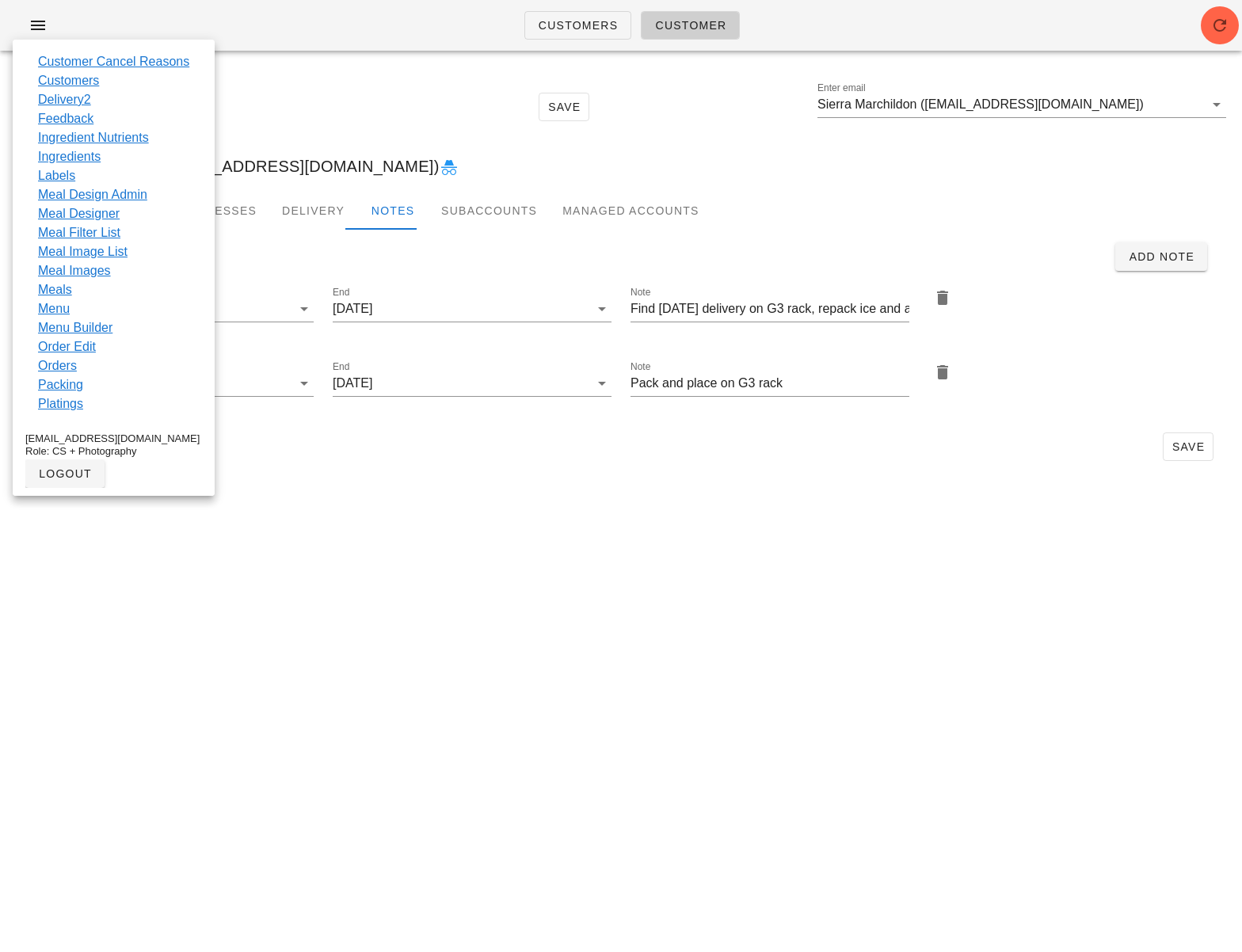
click at [98, 84] on link "Customers" at bounding box center [69, 80] width 61 height 19
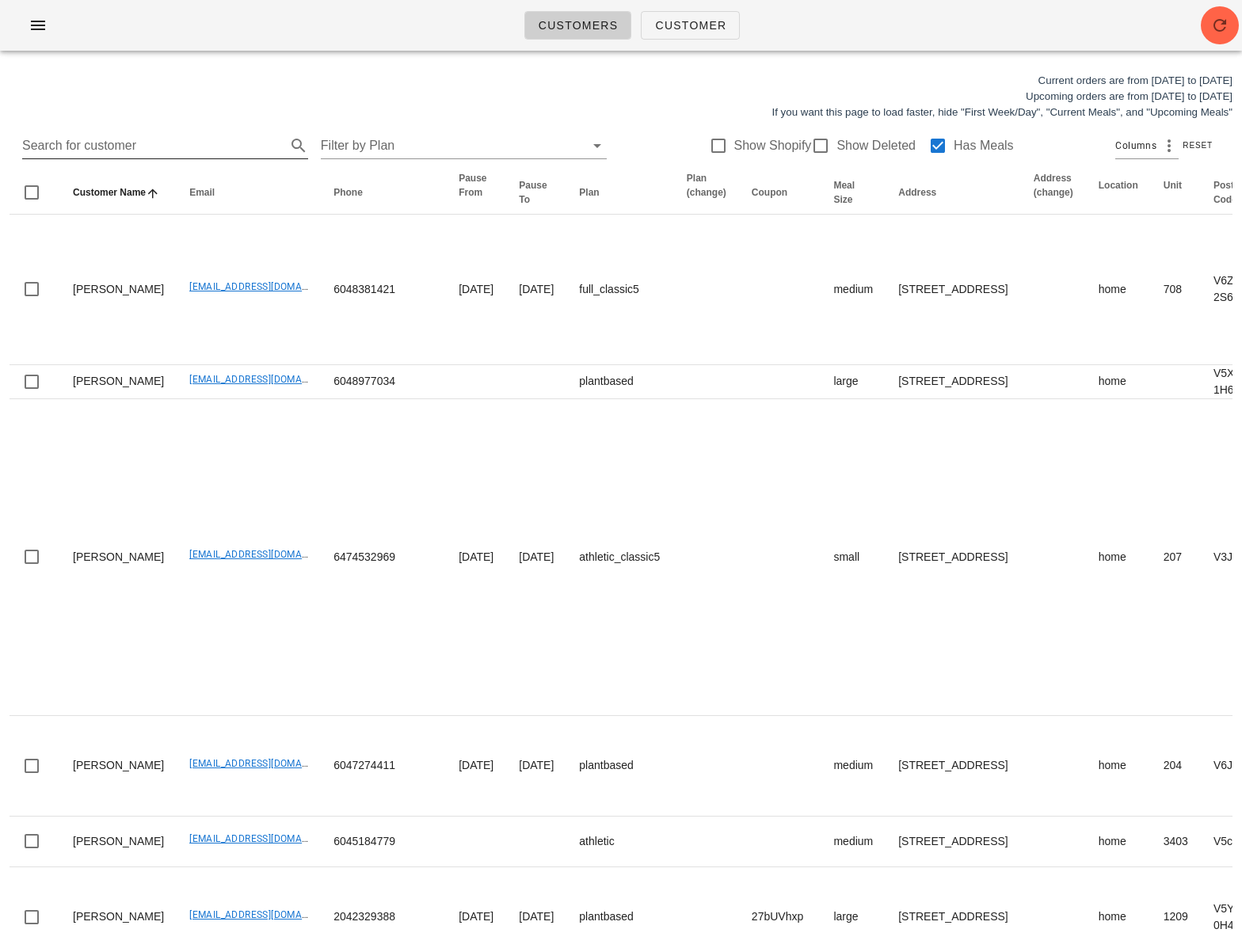
click at [100, 143] on input "Search for customer" at bounding box center [152, 146] width 260 height 25
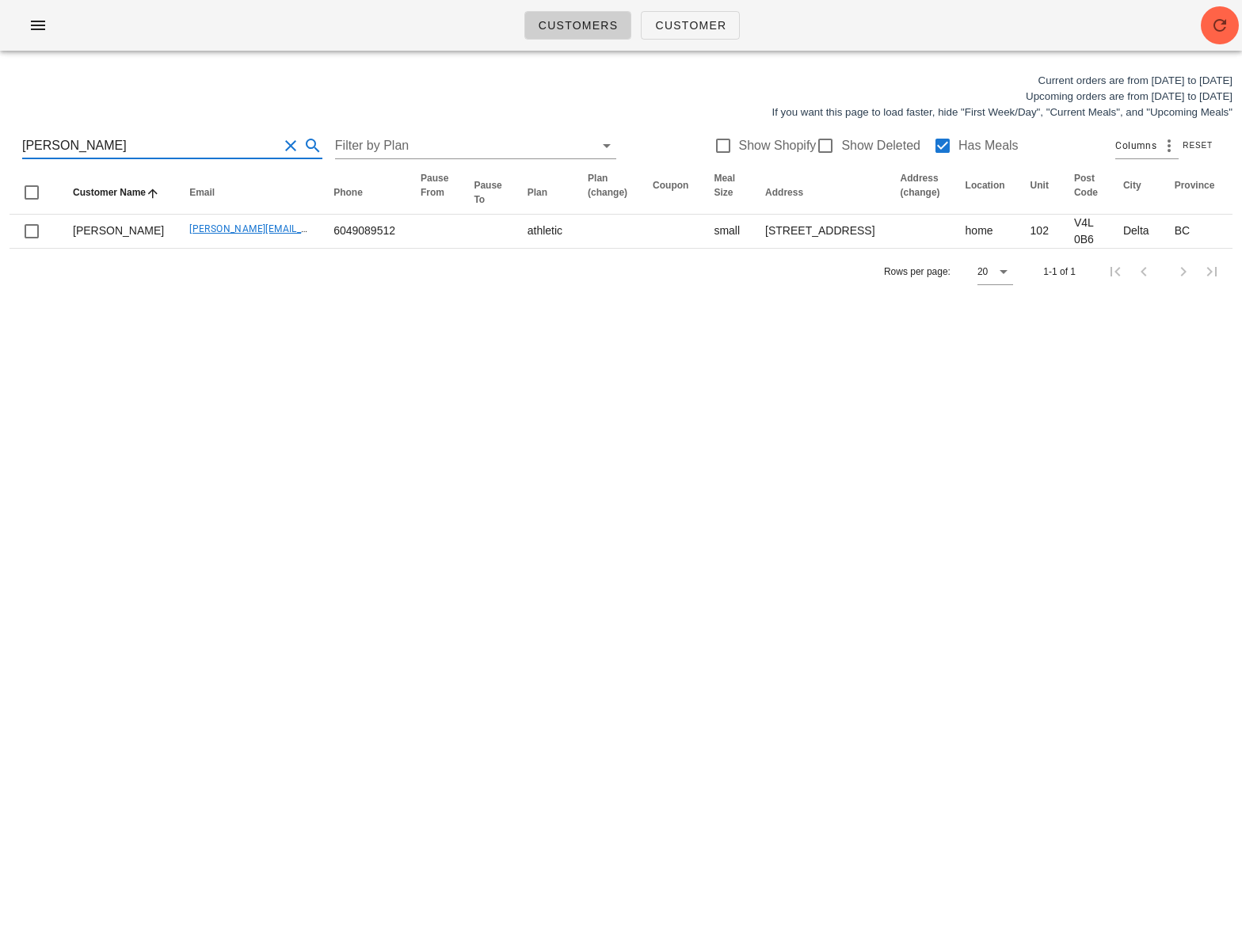
type input "[PERSON_NAME]"
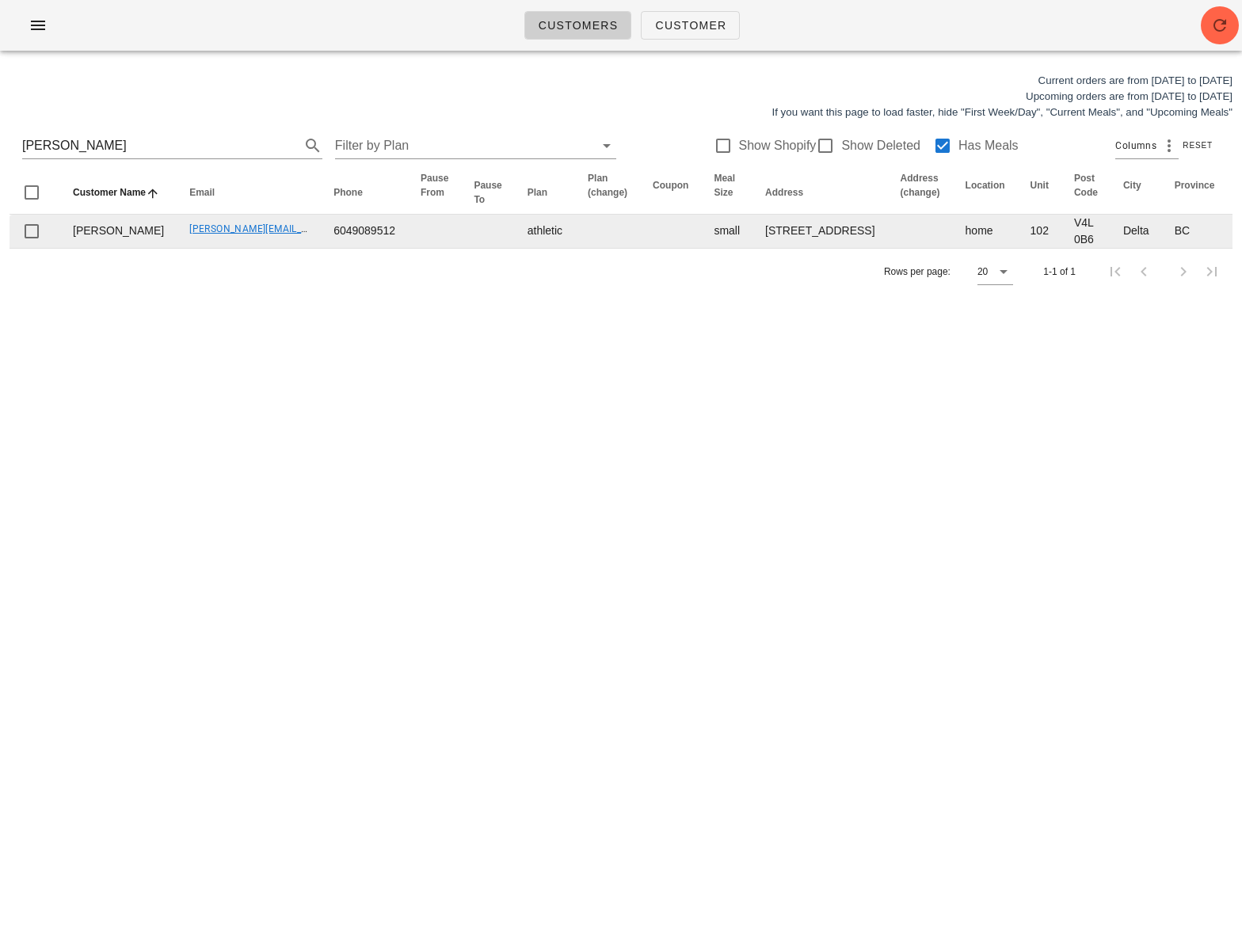
drag, startPoint x: 564, startPoint y: 418, endPoint x: 734, endPoint y: 310, distance: 201.4
click at [573, 409] on div "Customers Customer Current orders are from Sunday Aug 10 to Saturday Aug 16 Upc…" at bounding box center [621, 476] width 1242 height 952
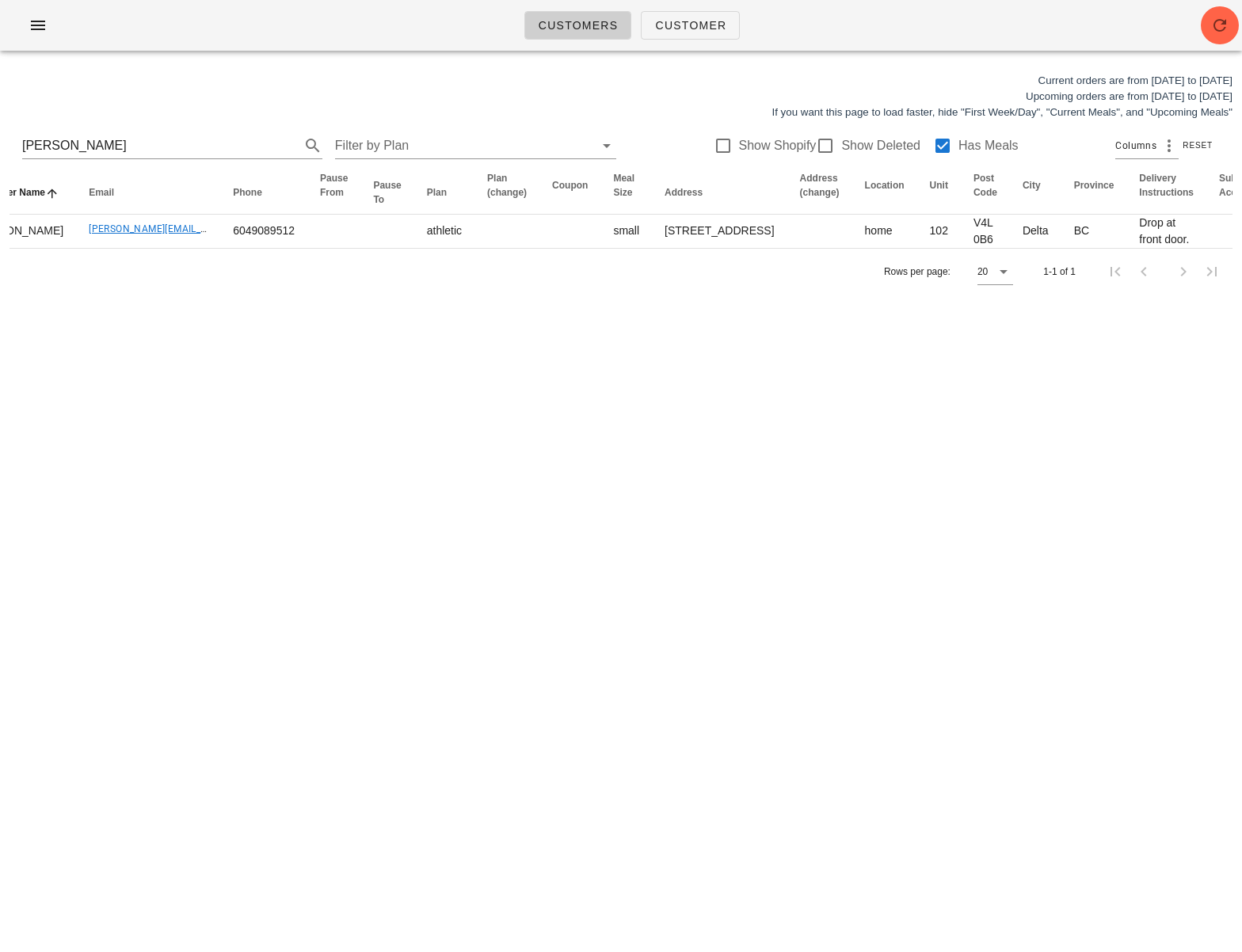
scroll to position [0, 699]
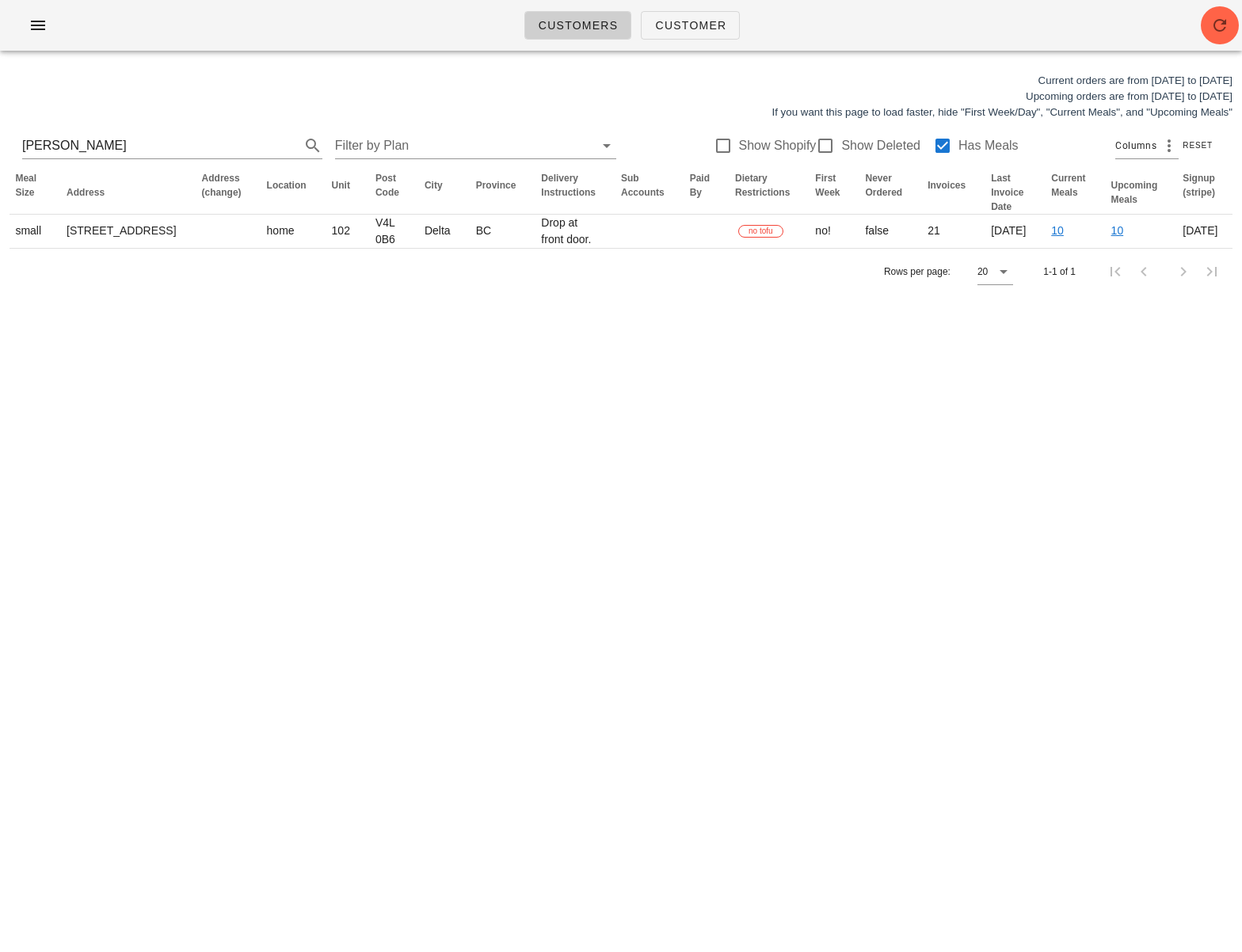
drag, startPoint x: 784, startPoint y: 286, endPoint x: 1223, endPoint y: 305, distance: 439.4
click at [1241, 265] on html "Customers Customer Current orders are from Sunday Aug 10 to Saturday Aug 16 Upc…" at bounding box center [621, 476] width 1242 height 952
drag, startPoint x: 744, startPoint y: 582, endPoint x: 652, endPoint y: 408, distance: 196.8
click at [742, 577] on div "Customers Customer Current orders are from Sunday Aug 10 to Saturday Aug 16 Upc…" at bounding box center [621, 476] width 1242 height 952
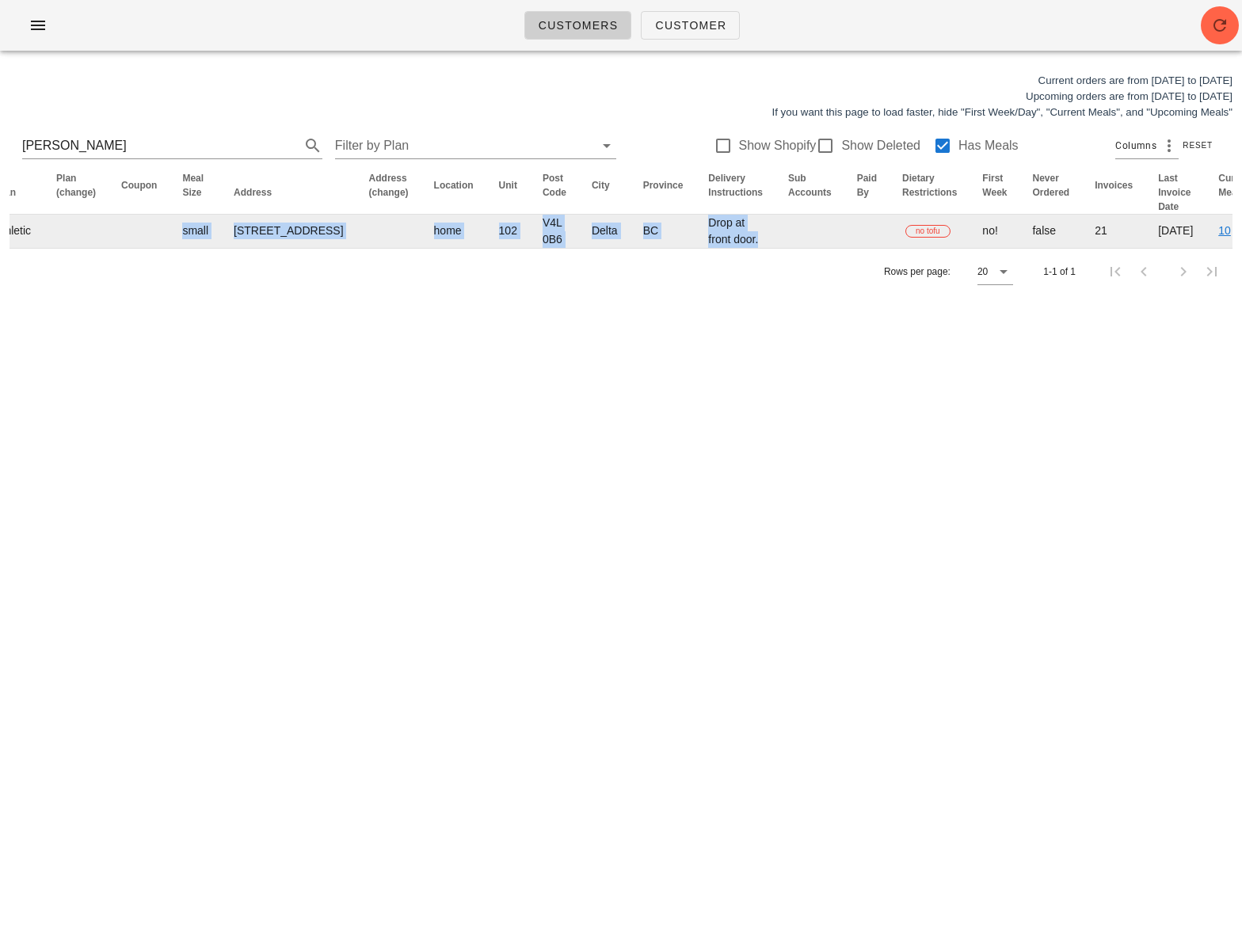
drag, startPoint x: 504, startPoint y: 278, endPoint x: 24, endPoint y: 253, distance: 480.7
click at [8, 243] on div "Current orders are from Sunday Aug 10 to Saturday Aug 16 Upcoming orders are fr…" at bounding box center [621, 184] width 1242 height 241
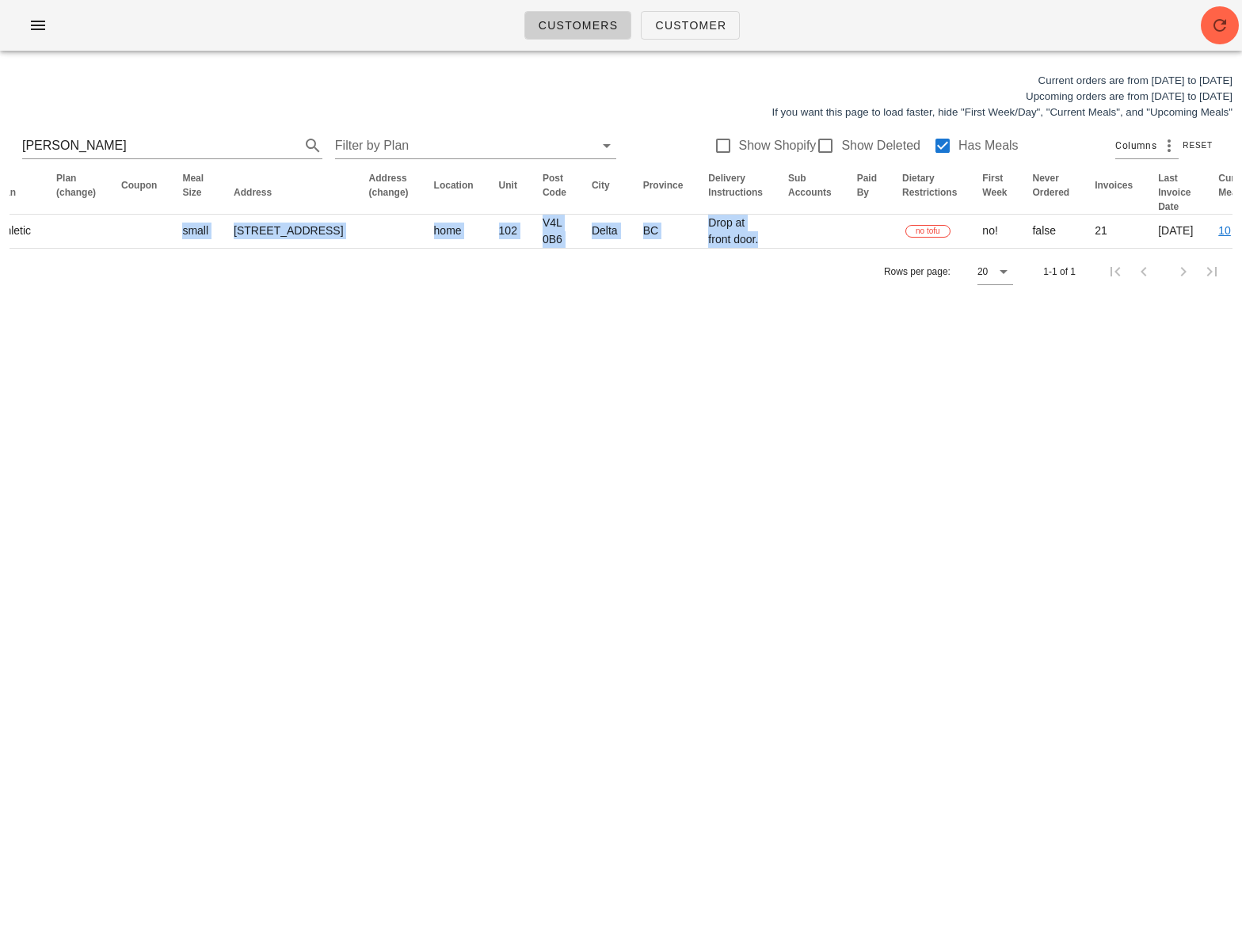
scroll to position [0, 522]
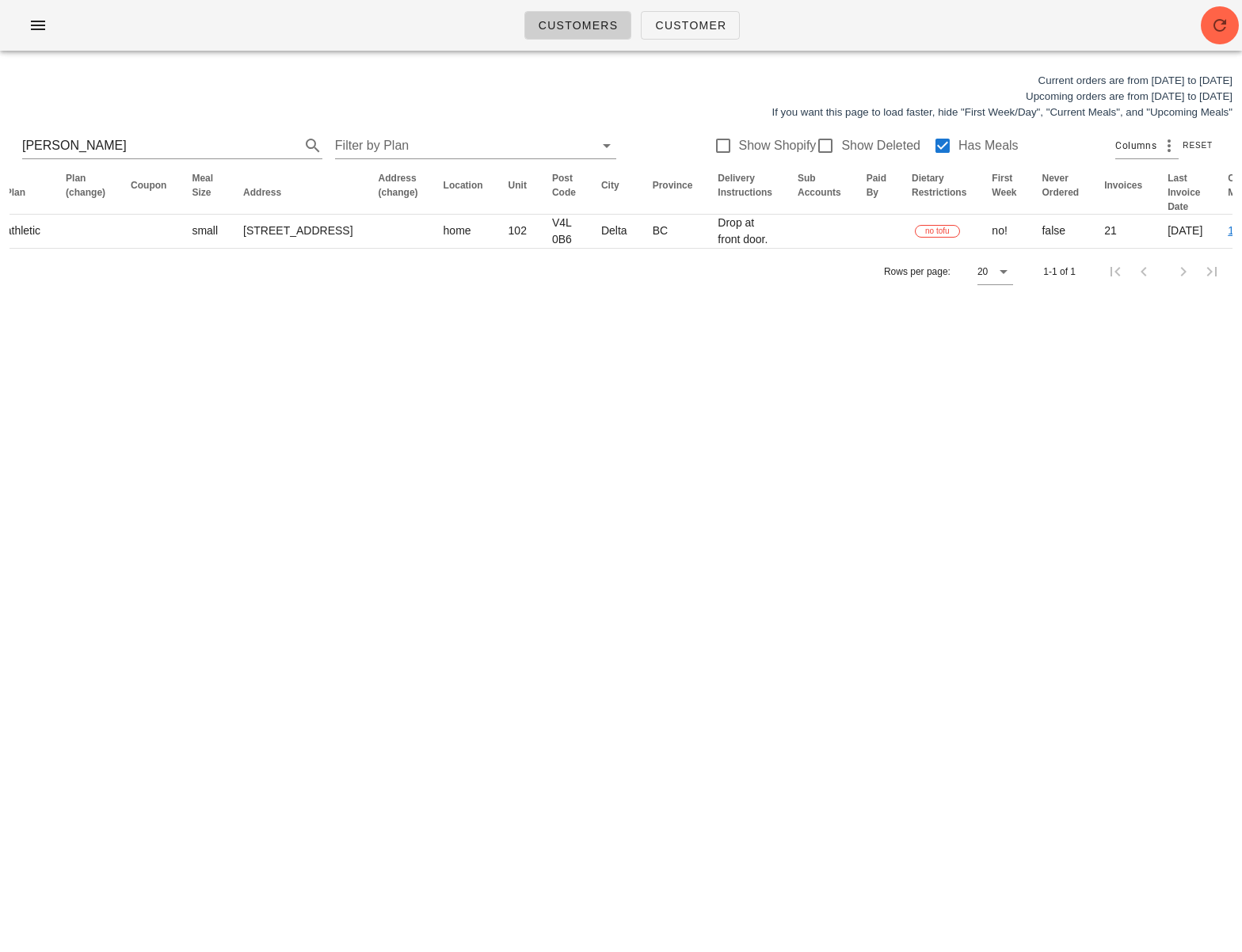
drag, startPoint x: 340, startPoint y: 439, endPoint x: 330, endPoint y: 403, distance: 37.4
click at [337, 434] on div "Customers Customer Current orders are from Sunday Aug 10 to Saturday Aug 16 Upc…" at bounding box center [621, 476] width 1242 height 952
click at [1211, 23] on icon "button" at bounding box center [1220, 26] width 19 height 19
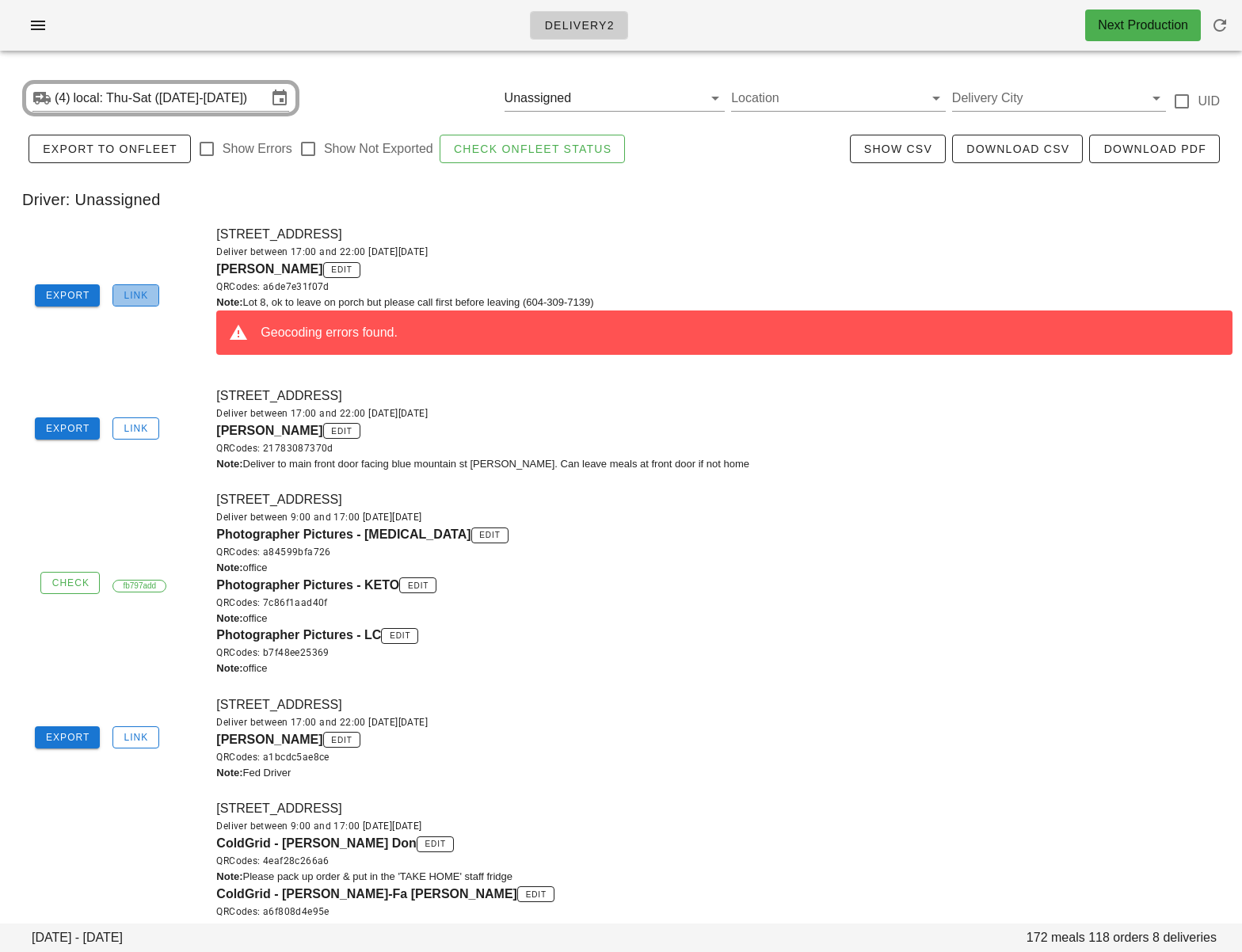
click at [138, 296] on span "Link" at bounding box center [135, 296] width 25 height 11
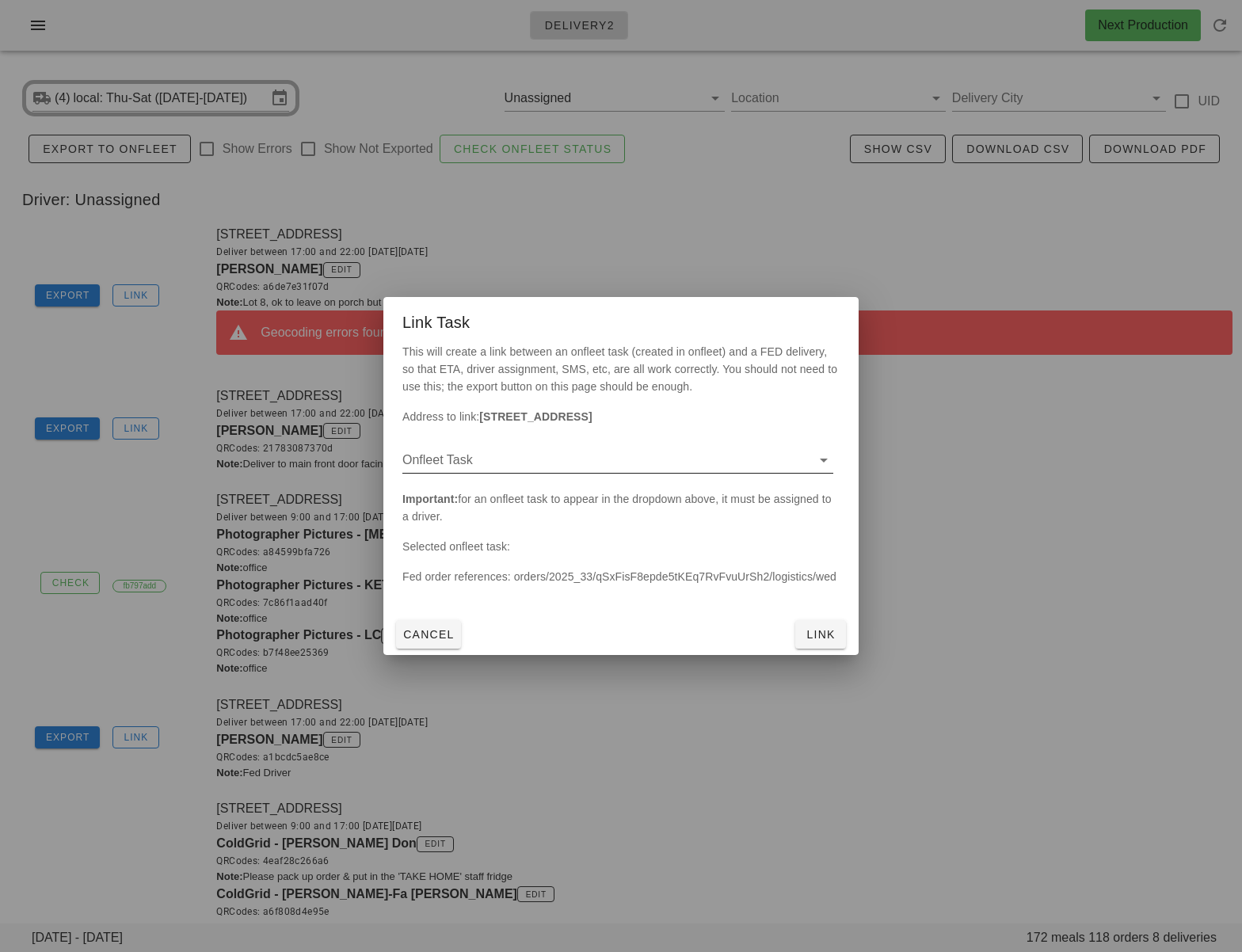
click at [551, 473] on div "Onfleet Task" at bounding box center [618, 460] width 431 height 25
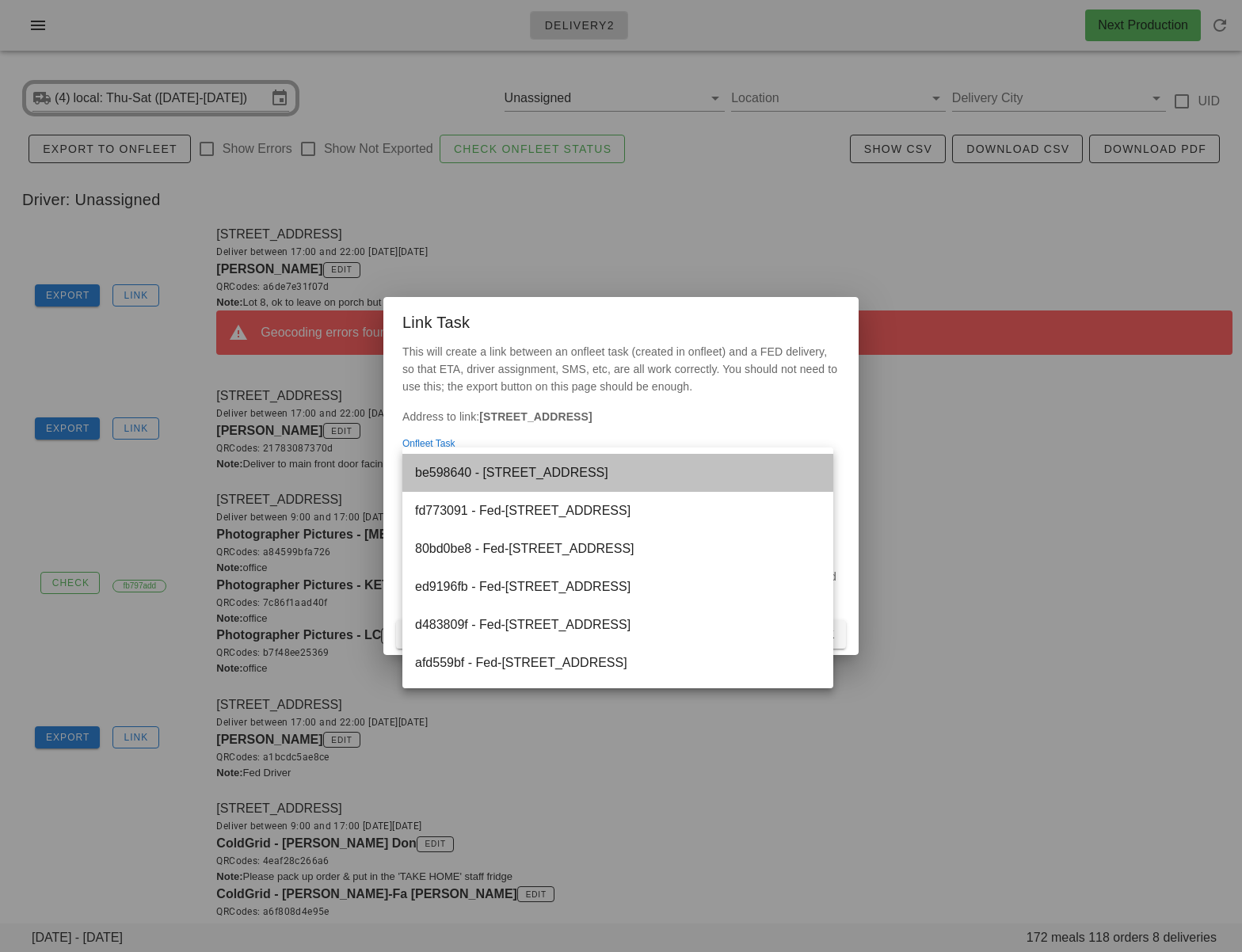
click at [553, 479] on div "be598640 - 8-9201 Shook Road, Mission, V2V7M5" at bounding box center [619, 473] width 406 height 15
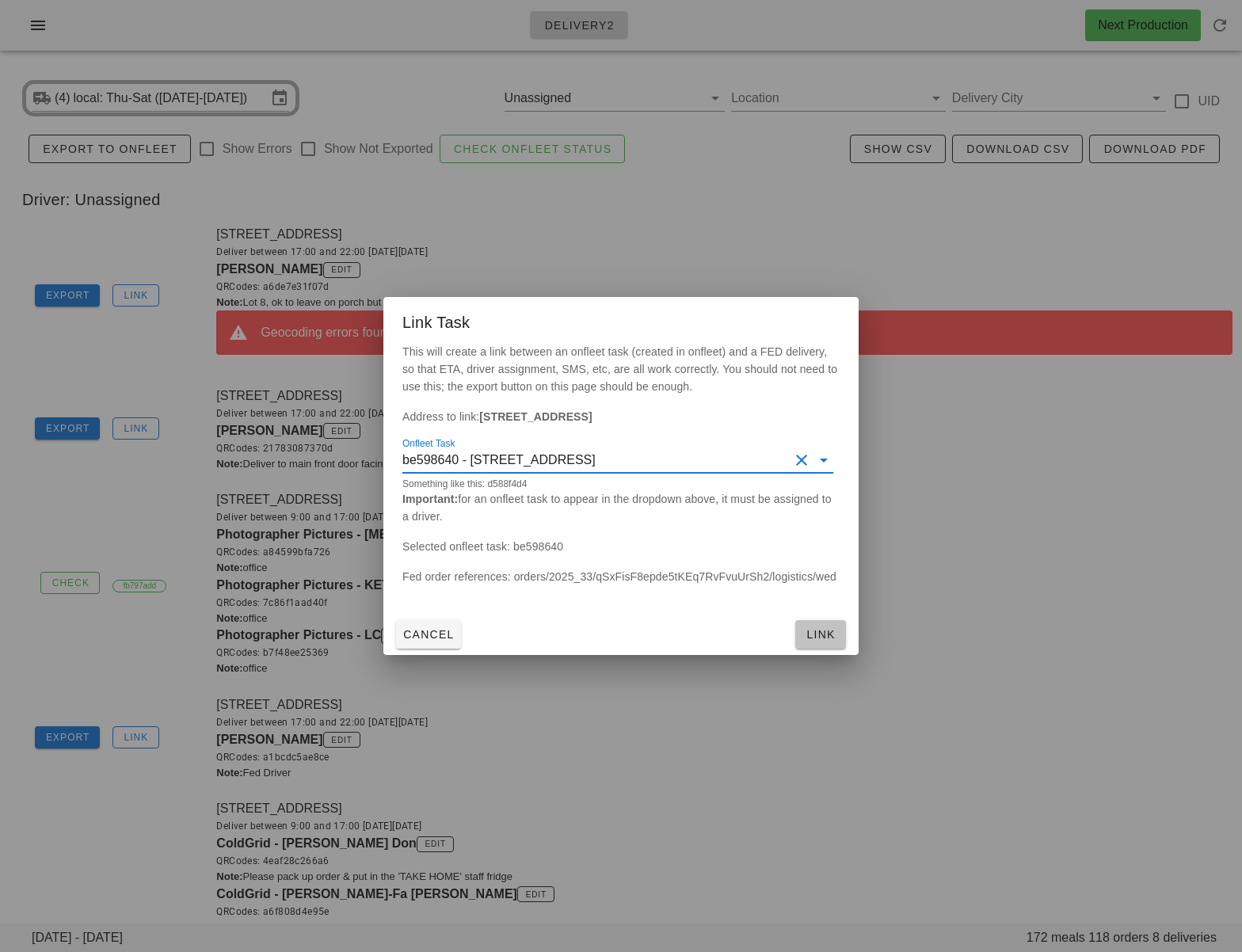
click at [813, 640] on span "Link" at bounding box center [821, 634] width 38 height 12
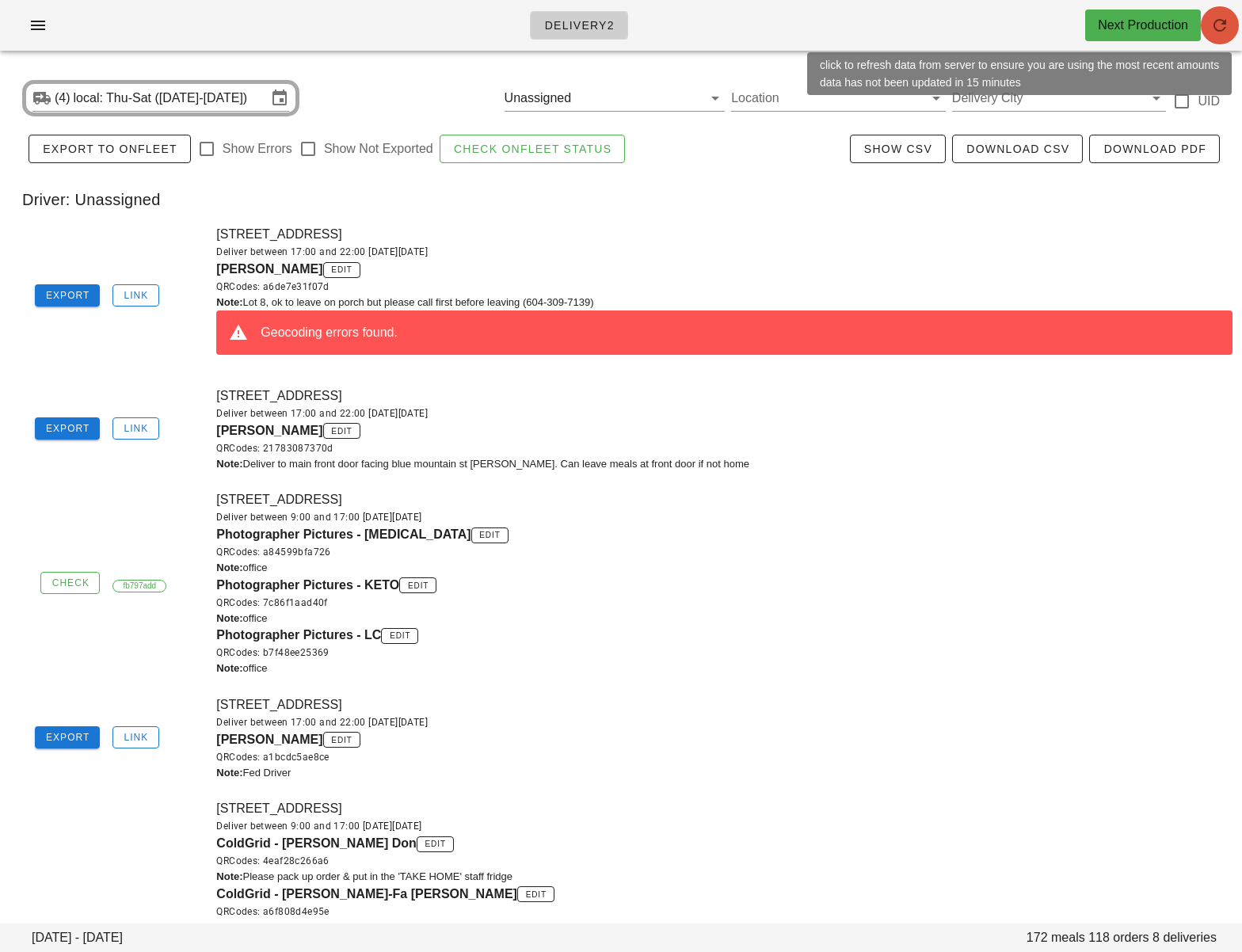
click at [1227, 29] on icon "button" at bounding box center [1220, 26] width 19 height 19
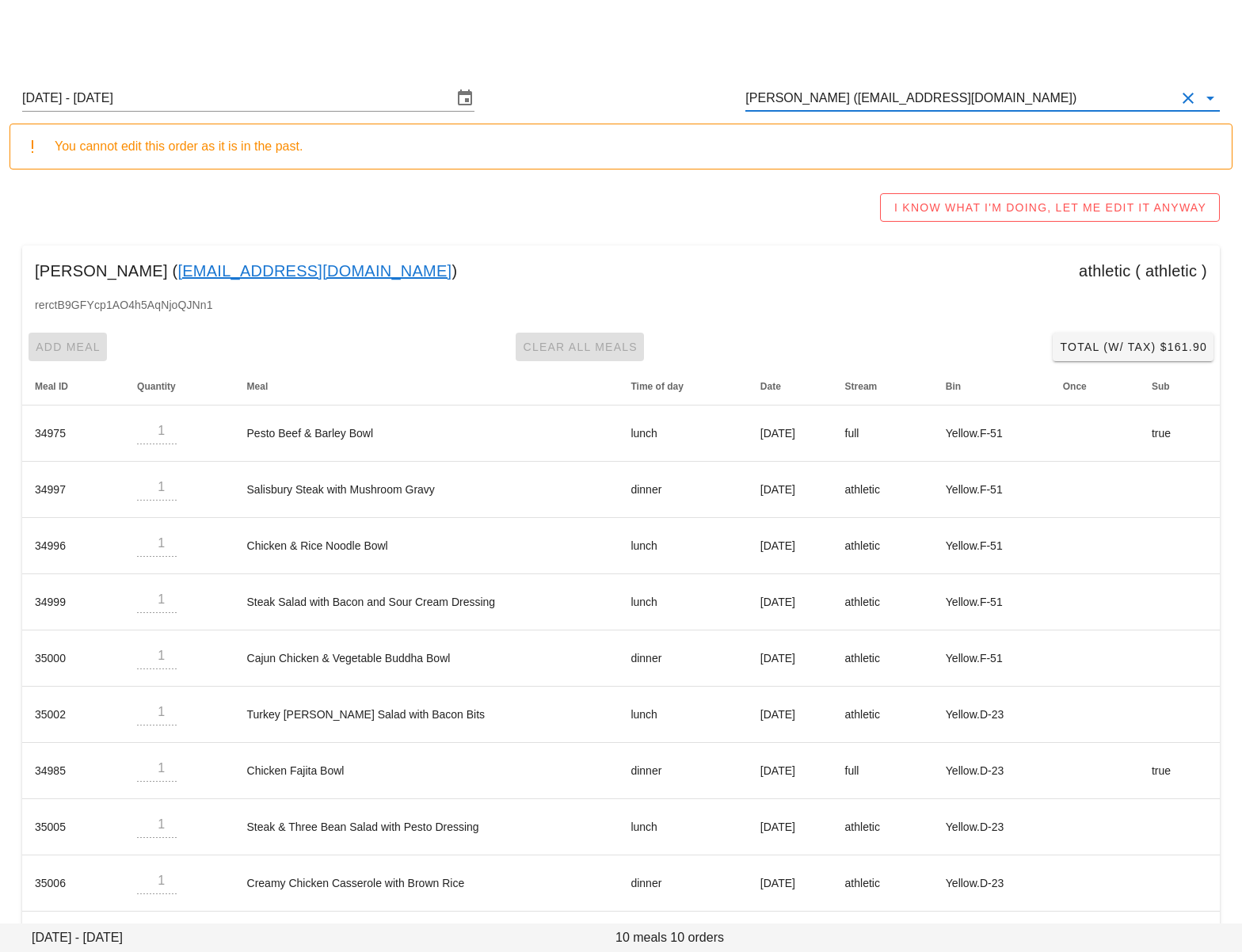
click at [802, 95] on input "[PERSON_NAME] ([EMAIL_ADDRESS][DOMAIN_NAME])" at bounding box center [960, 98] width 430 height 25
click at [802, 95] on input "Homam Malkawi (homammalk2@gmail.com)" at bounding box center [960, 98] width 430 height 25
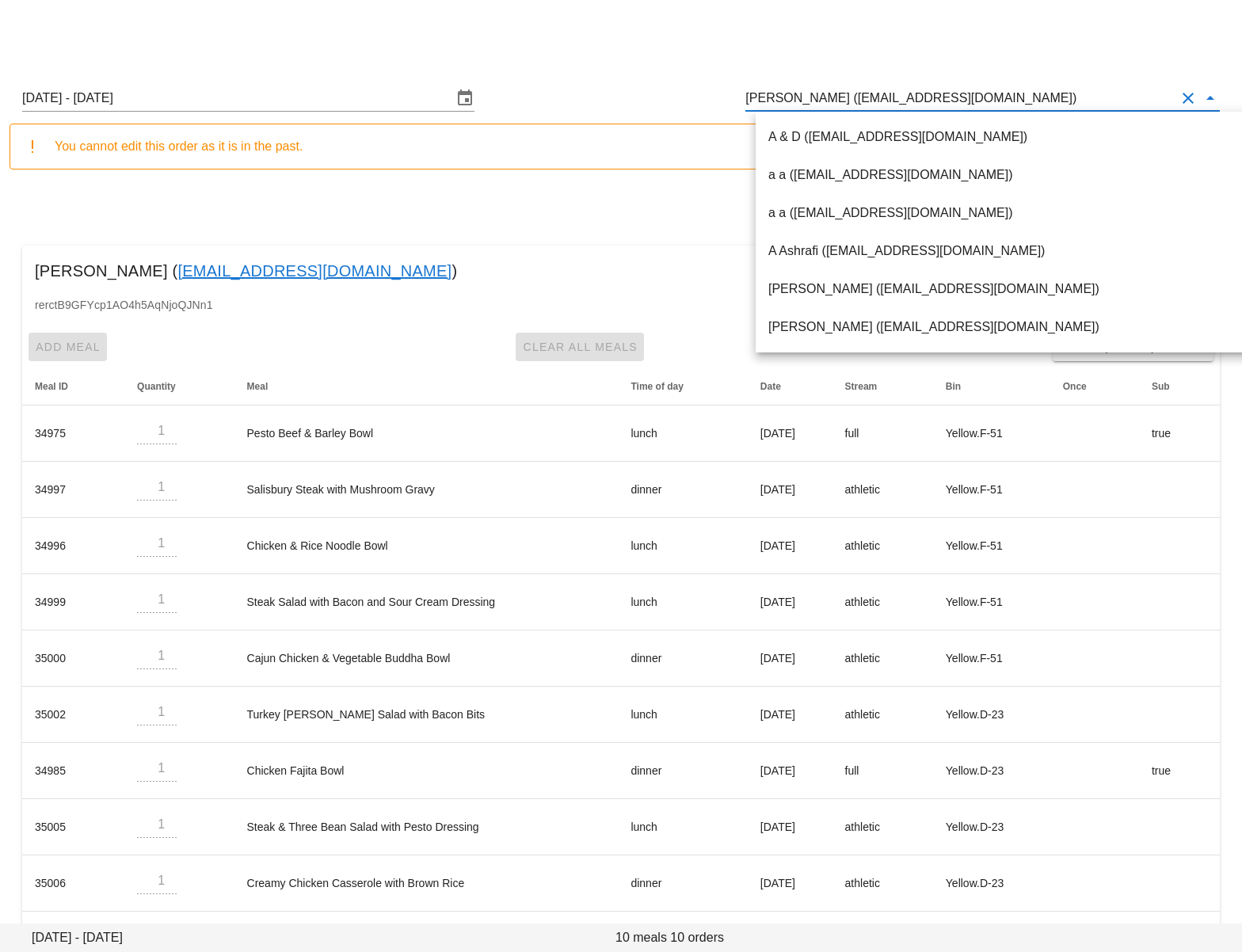
click at [802, 95] on input "Homam Malkawi (homammalk2@gmail.com)" at bounding box center [960, 98] width 430 height 25
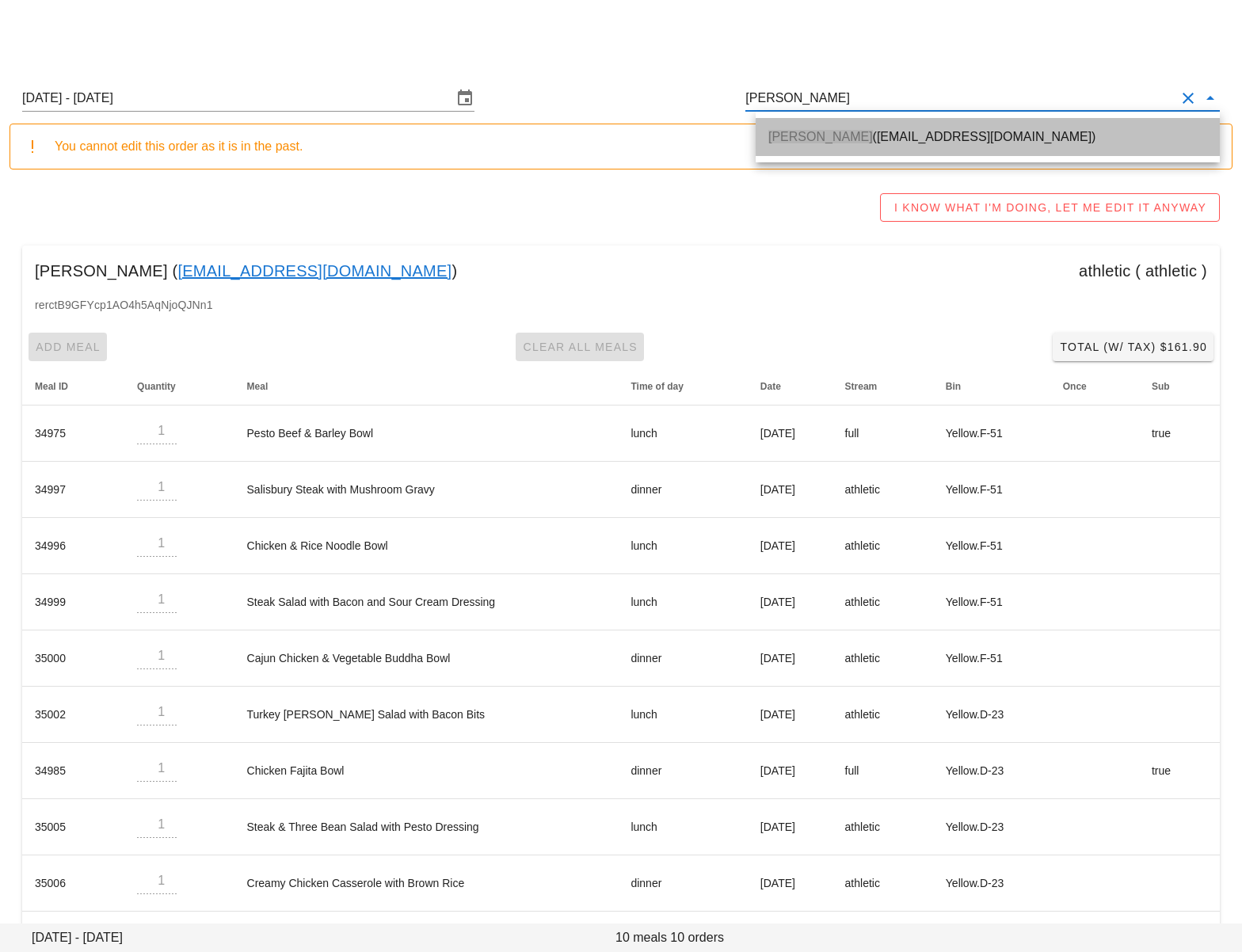
click at [810, 126] on div "Ashton Pearson (ashton.ulti@gmail.com)" at bounding box center [987, 137] width 439 height 34
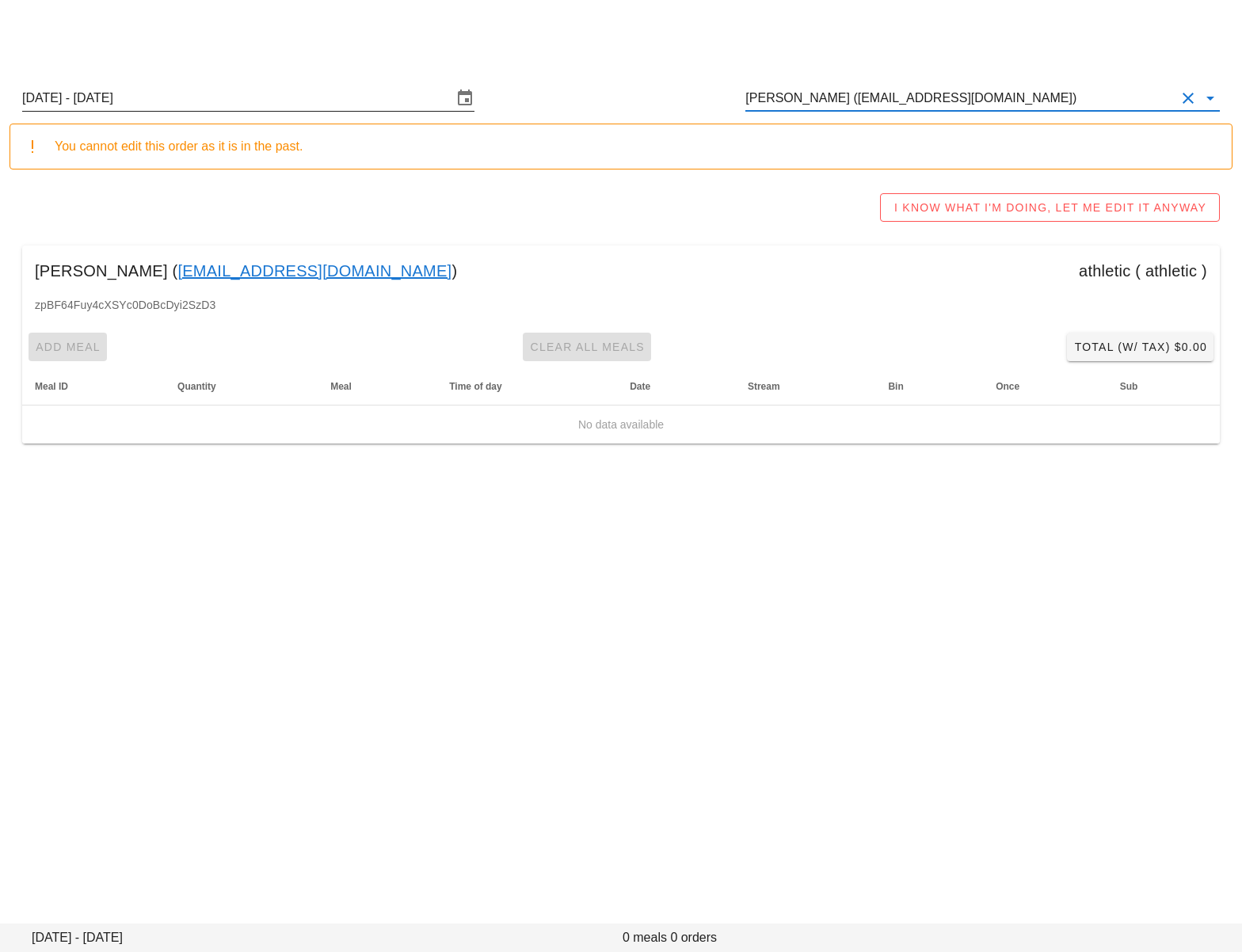
click at [337, 99] on input "Sunday August 10 - Saturday August 16" at bounding box center [237, 98] width 430 height 25
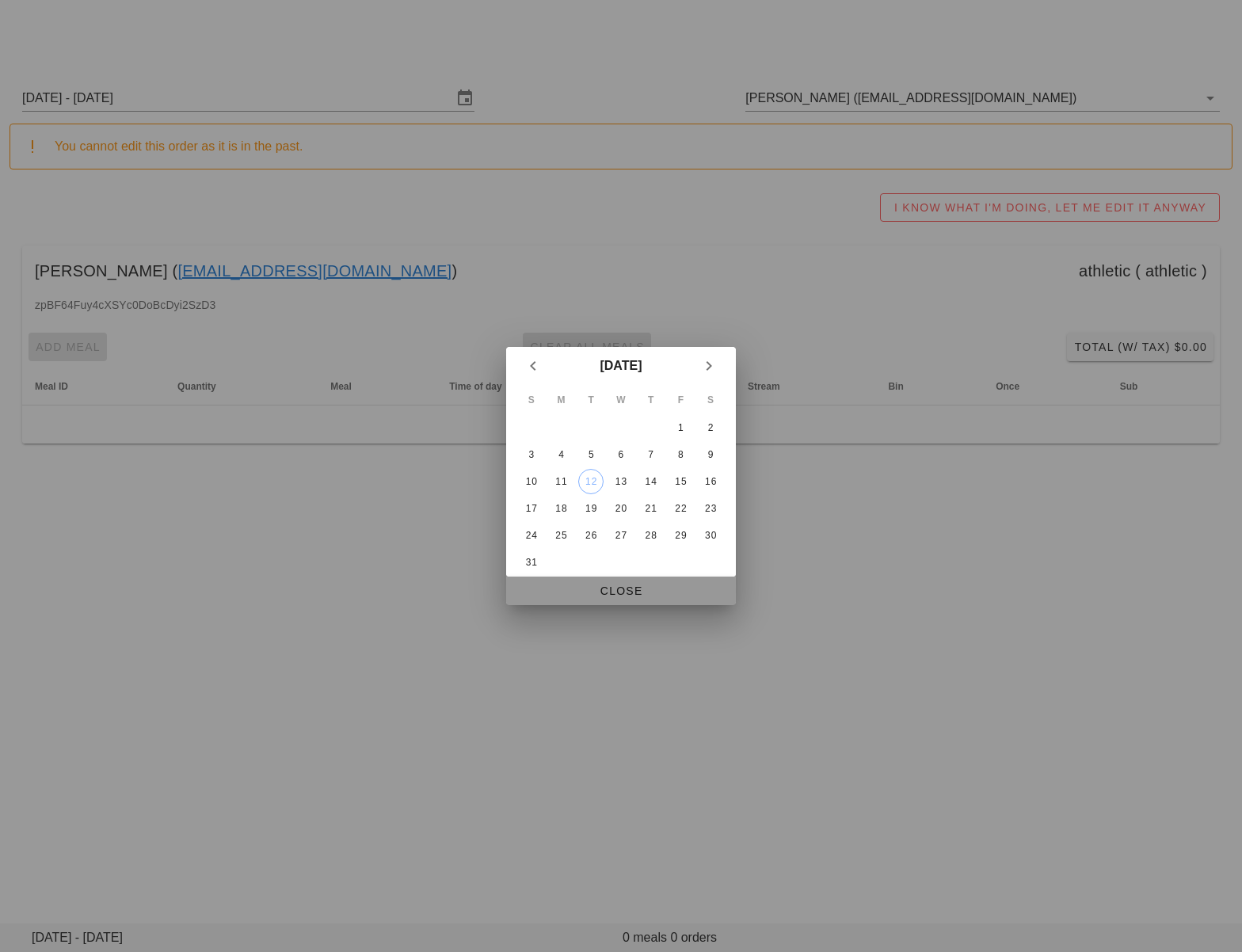
drag, startPoint x: 636, startPoint y: 589, endPoint x: 1237, endPoint y: 567, distance: 601.4
click at [636, 589] on span "Close" at bounding box center [621, 591] width 204 height 12
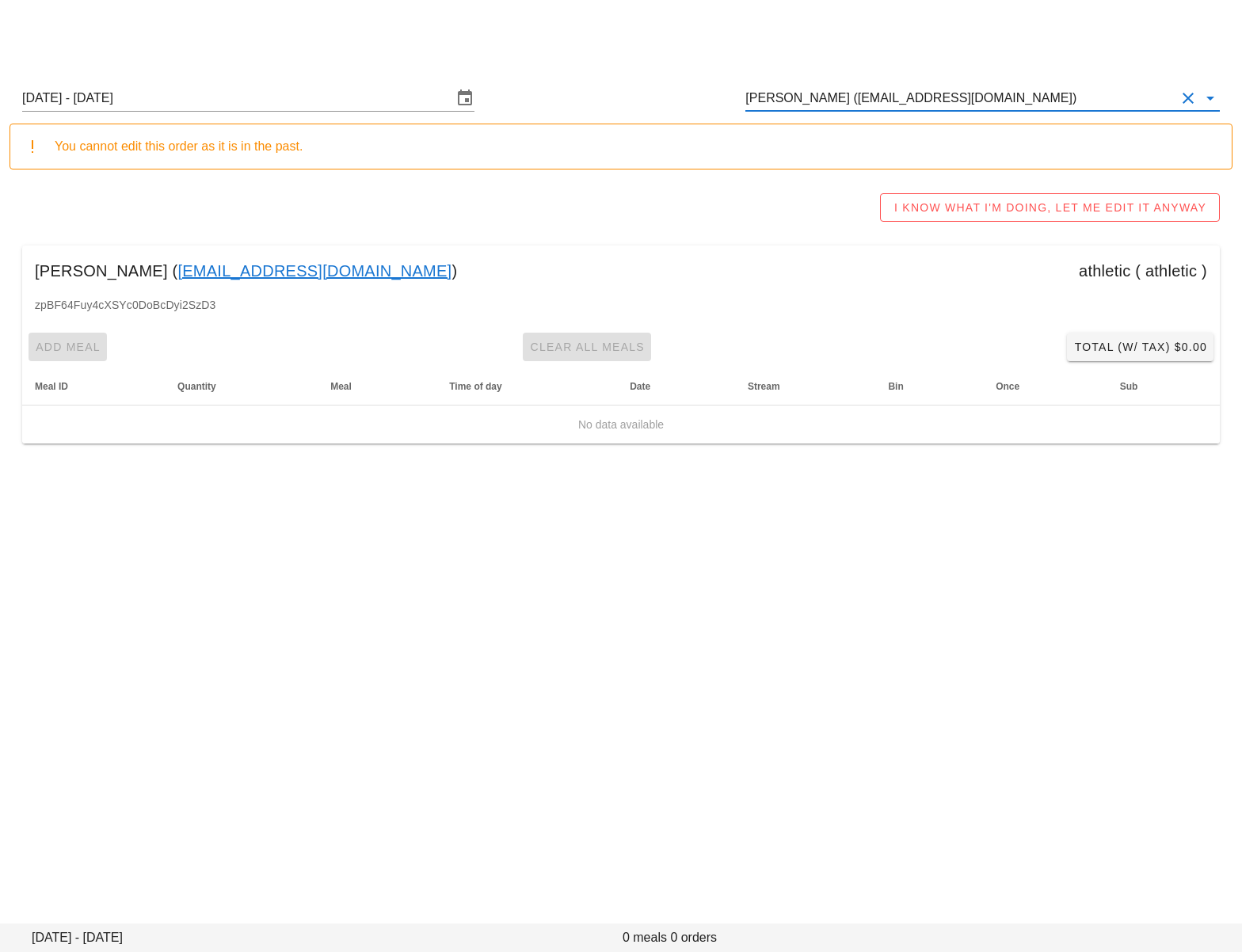
click at [821, 100] on input "Ashton Pearson (ashton.ulti@gmail.com)" at bounding box center [960, 98] width 430 height 25
click at [821, 101] on input "Ashton Pearson (ashton.ulti@gmail.com)" at bounding box center [960, 98] width 430 height 25
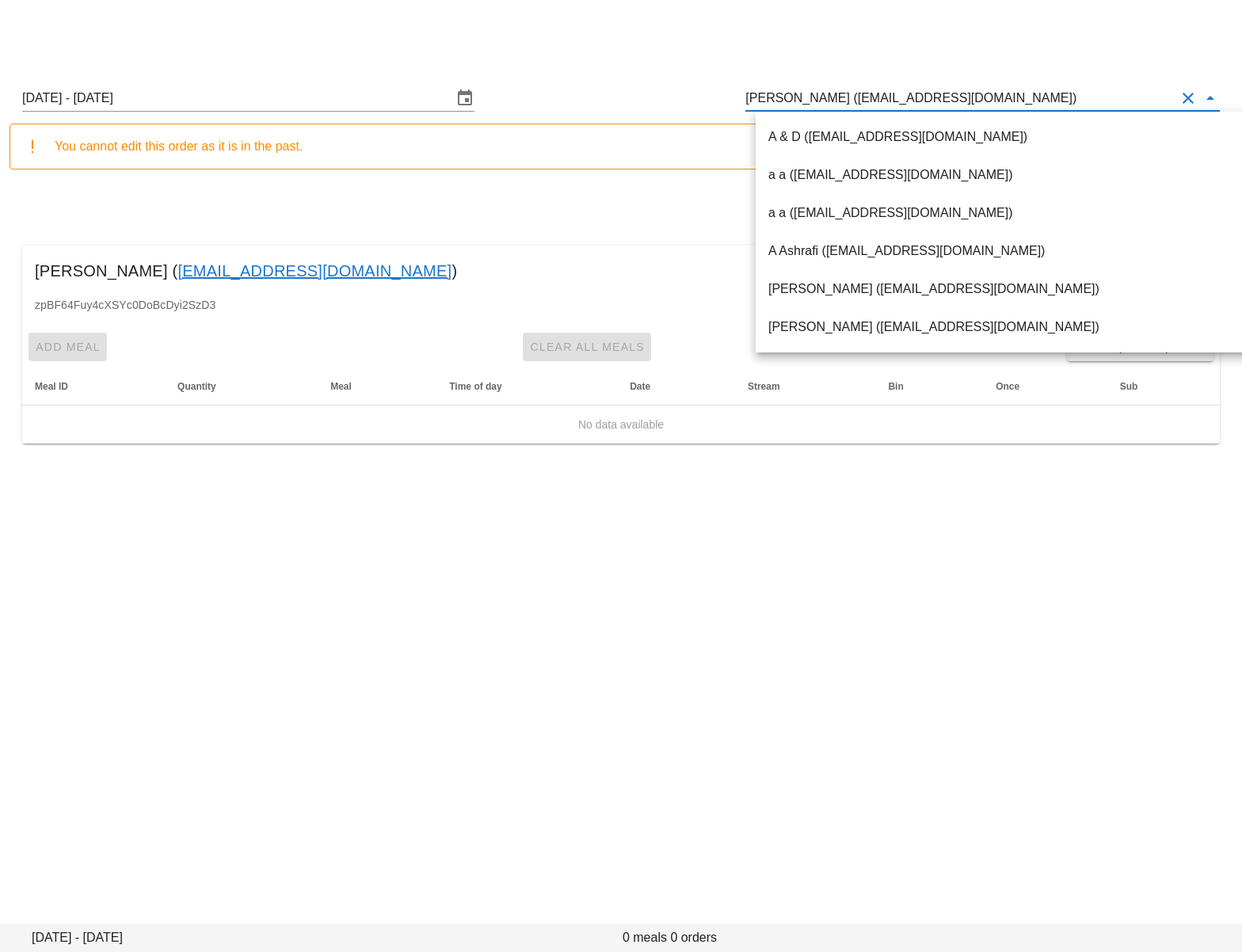
click at [821, 101] on input "Ashton Pearson (ashton.ulti@gmail.com)" at bounding box center [960, 98] width 430 height 25
paste input "Olivia Chu"
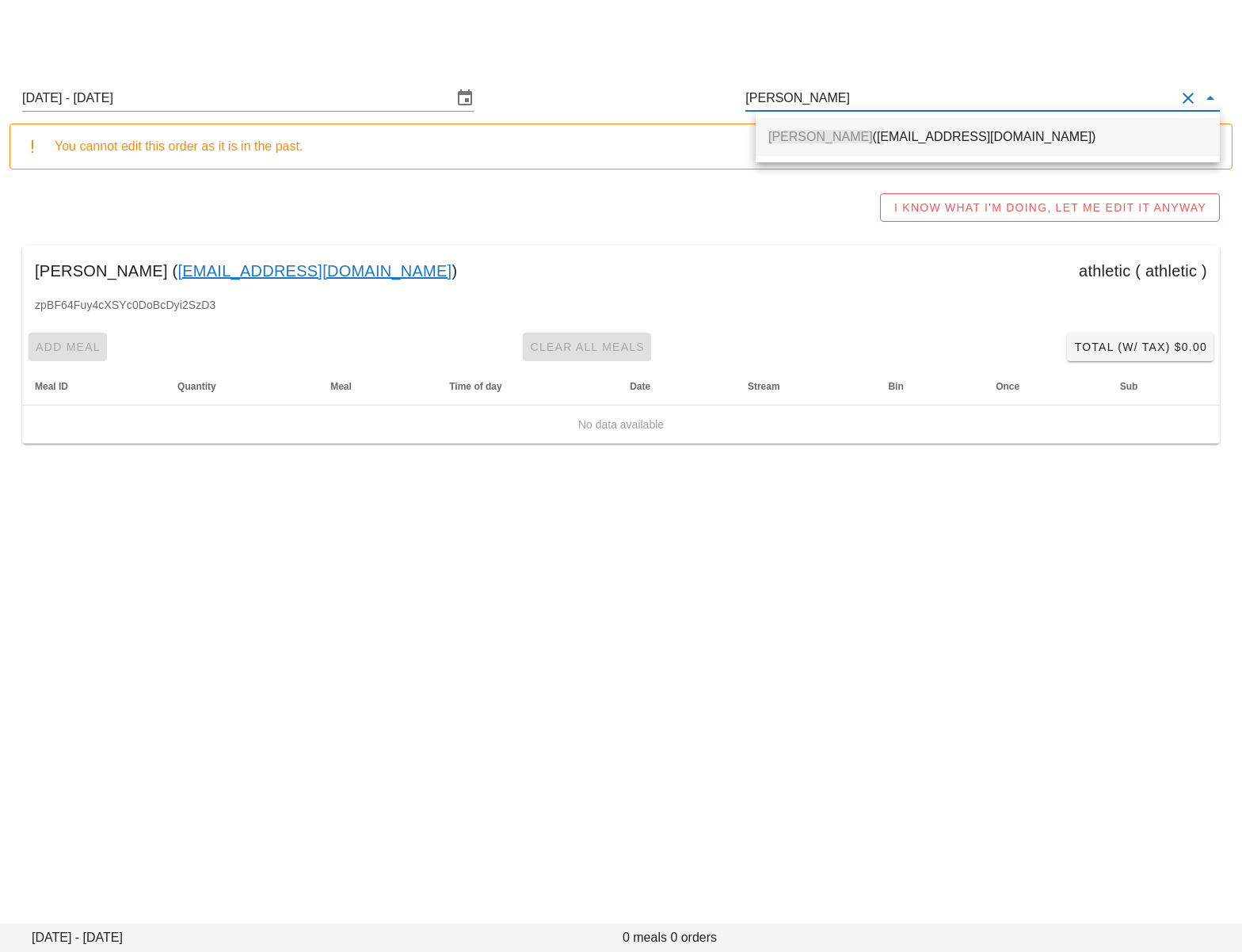
click at [827, 133] on div "Olivia Chu (platformwarehouse@gmail.com)" at bounding box center [987, 137] width 439 height 15
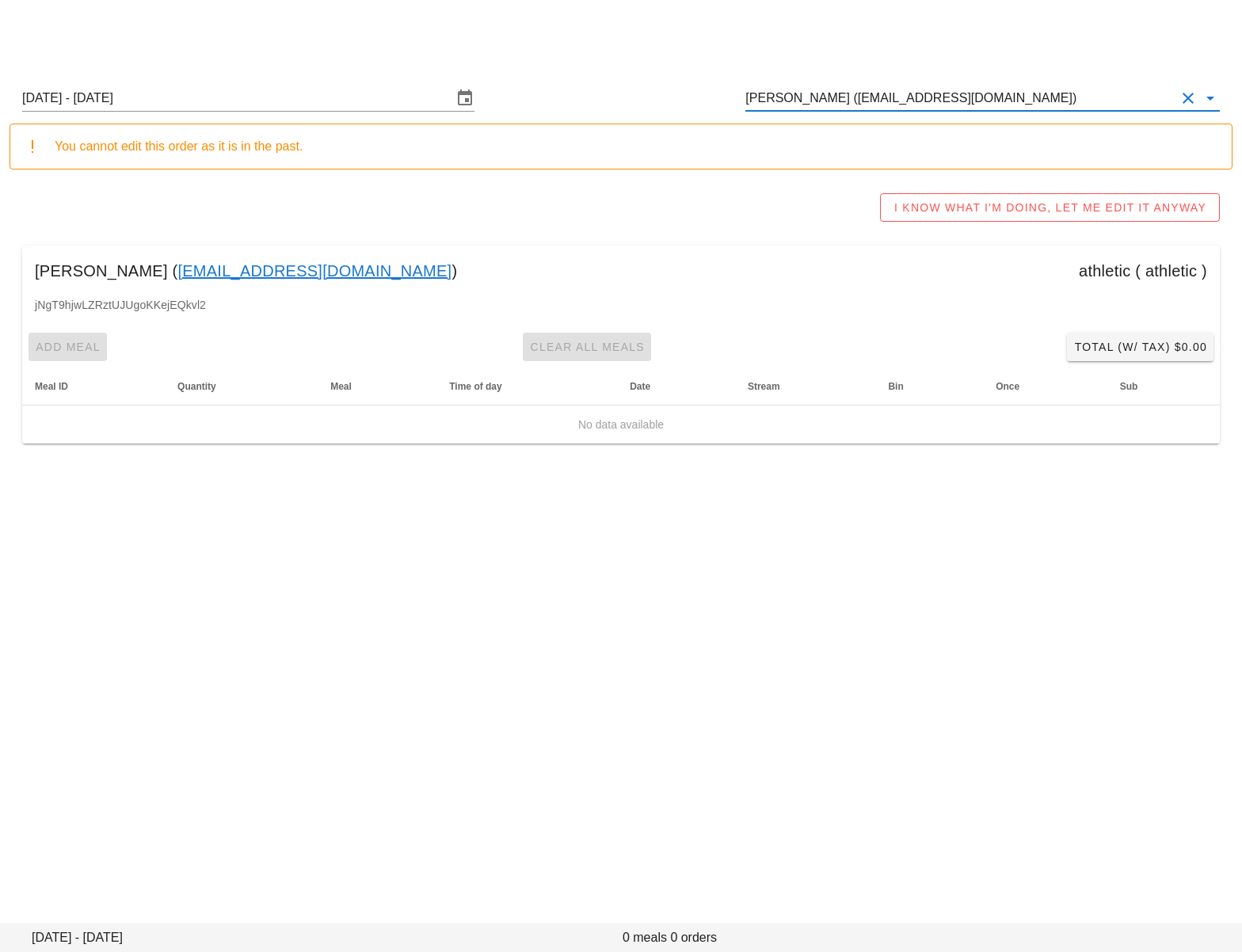
click at [802, 97] on input "Olivia Chu (platformwarehouse@gmail.com)" at bounding box center [960, 98] width 430 height 25
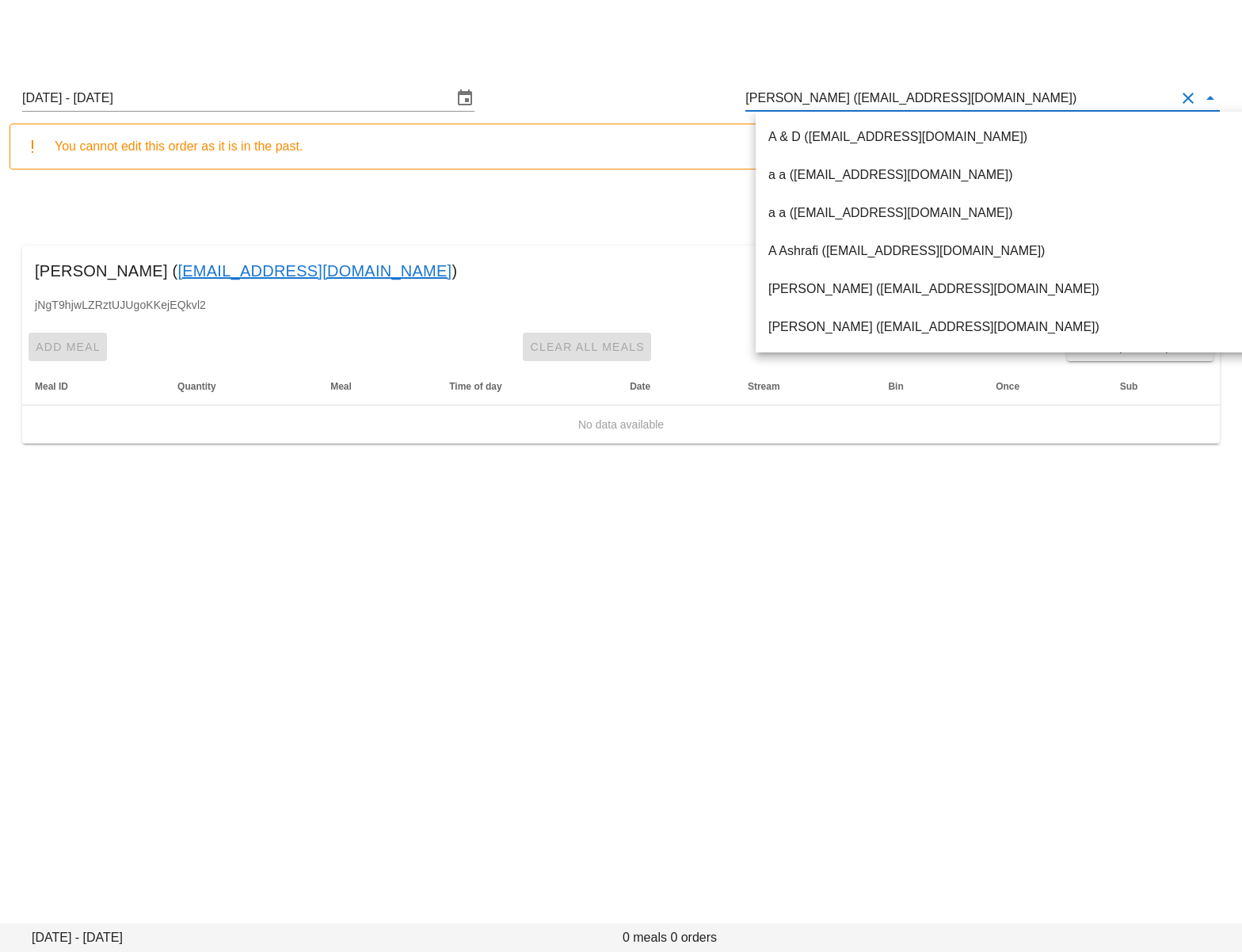
click at [802, 97] on input "Olivia Chu (platformwarehouse@gmail.com)" at bounding box center [960, 98] width 430 height 25
paste input "Helene Jacob"
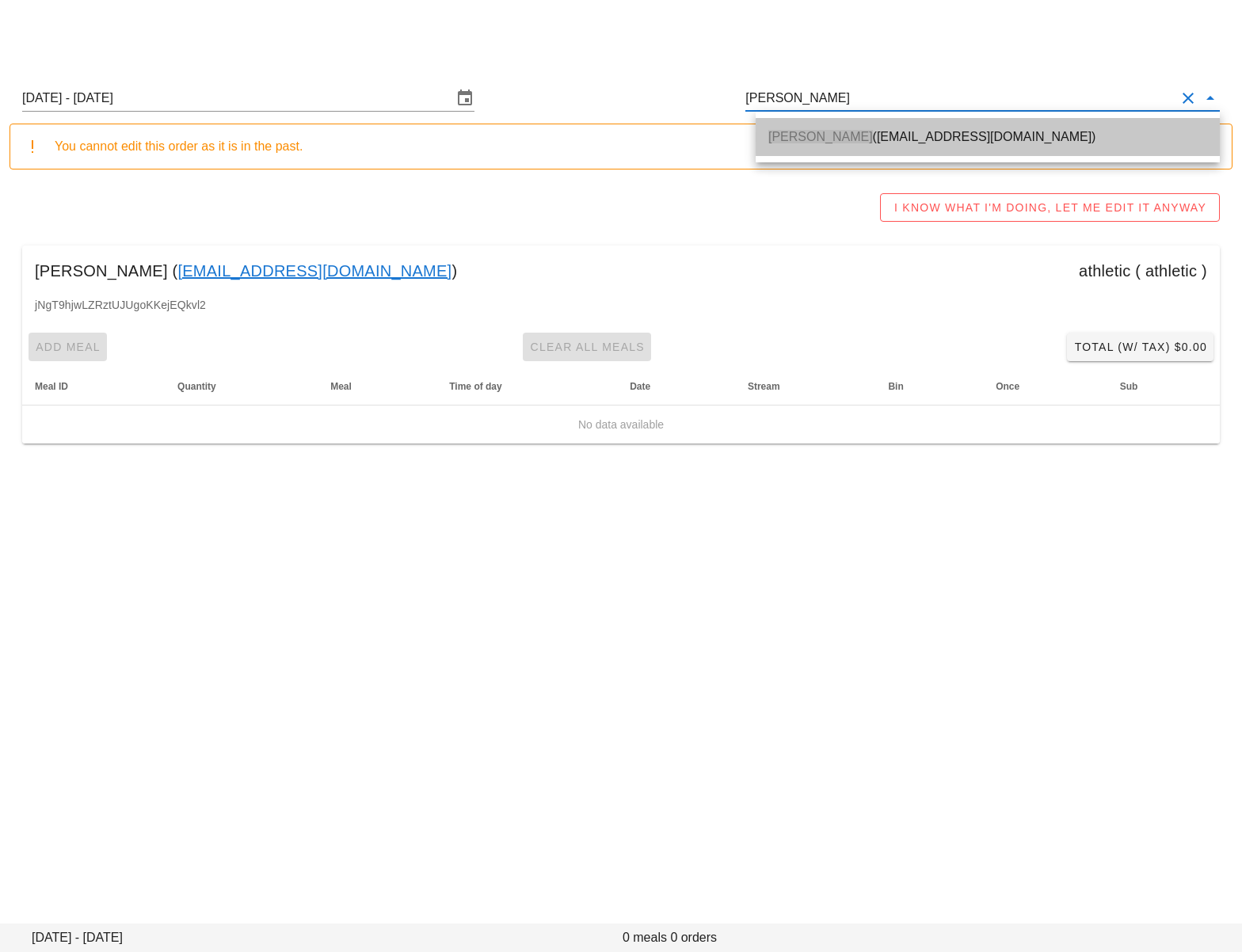
click at [791, 140] on span "Helene Jacob" at bounding box center [820, 137] width 104 height 13
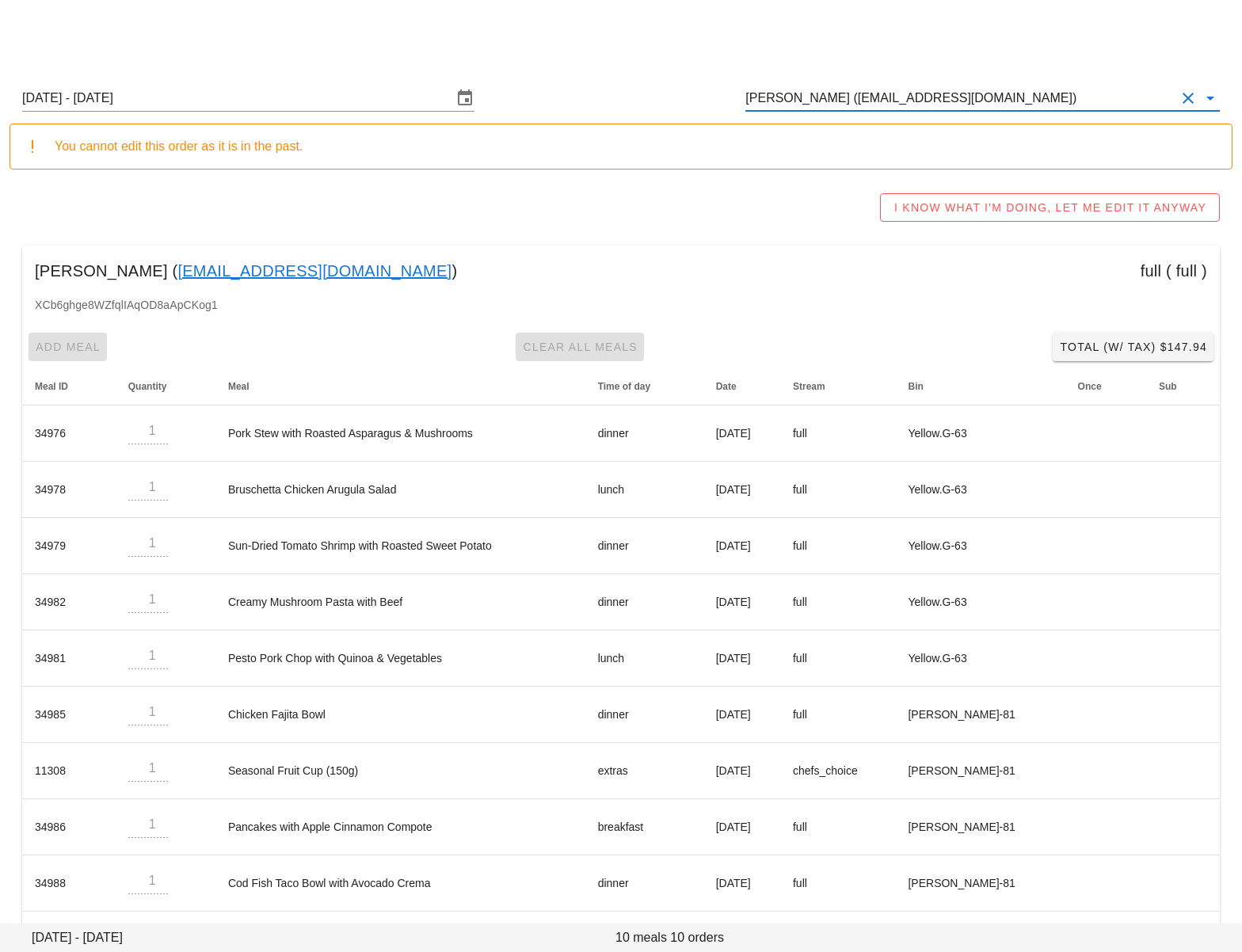
click at [907, 94] on input "Helene Jacob (Audreyfwatt@gmail.com)" at bounding box center [960, 98] width 430 height 25
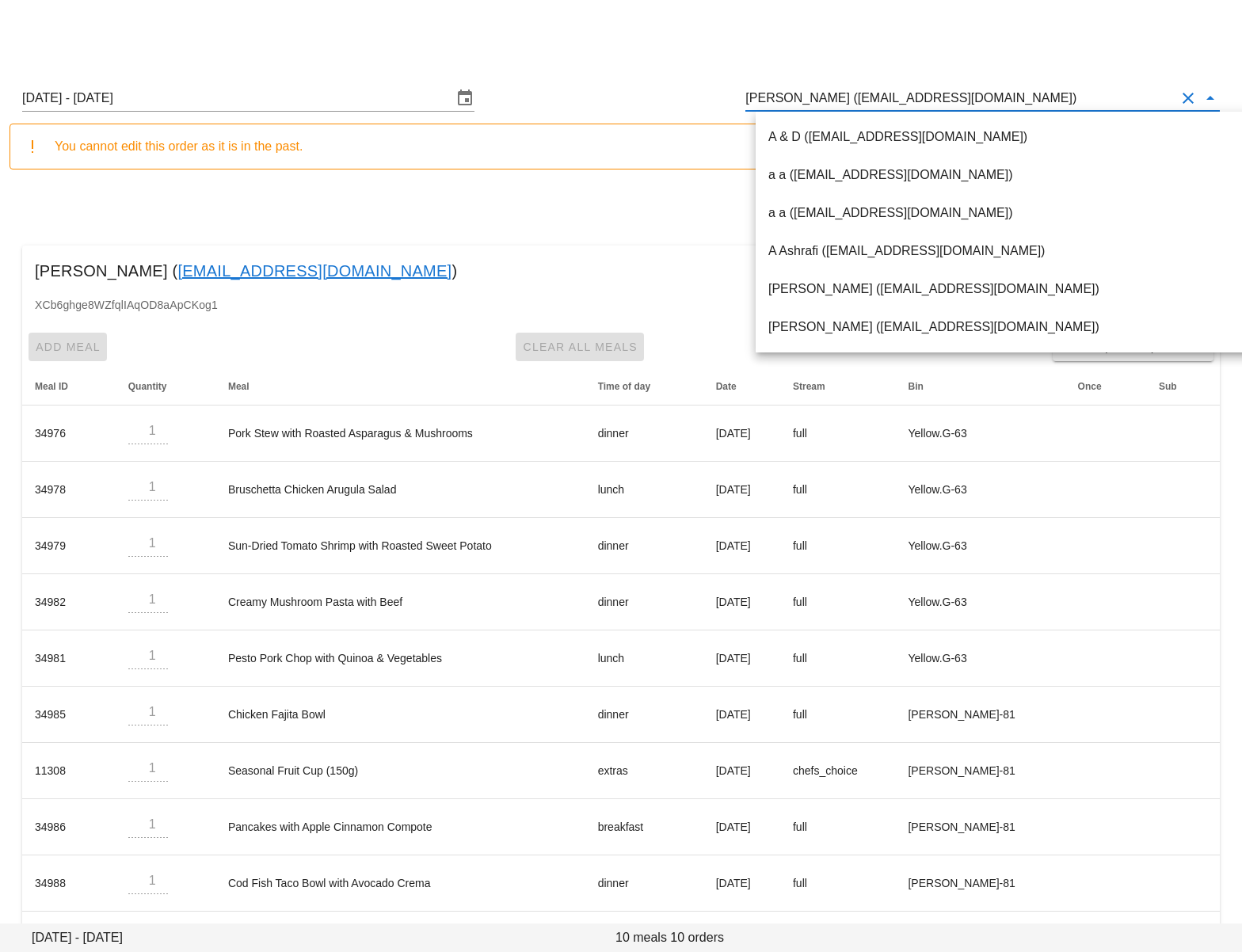
click at [907, 94] on input "Helene Jacob (Audreyfwatt@gmail.com)" at bounding box center [960, 98] width 430 height 25
paste input "Erin Gibson"
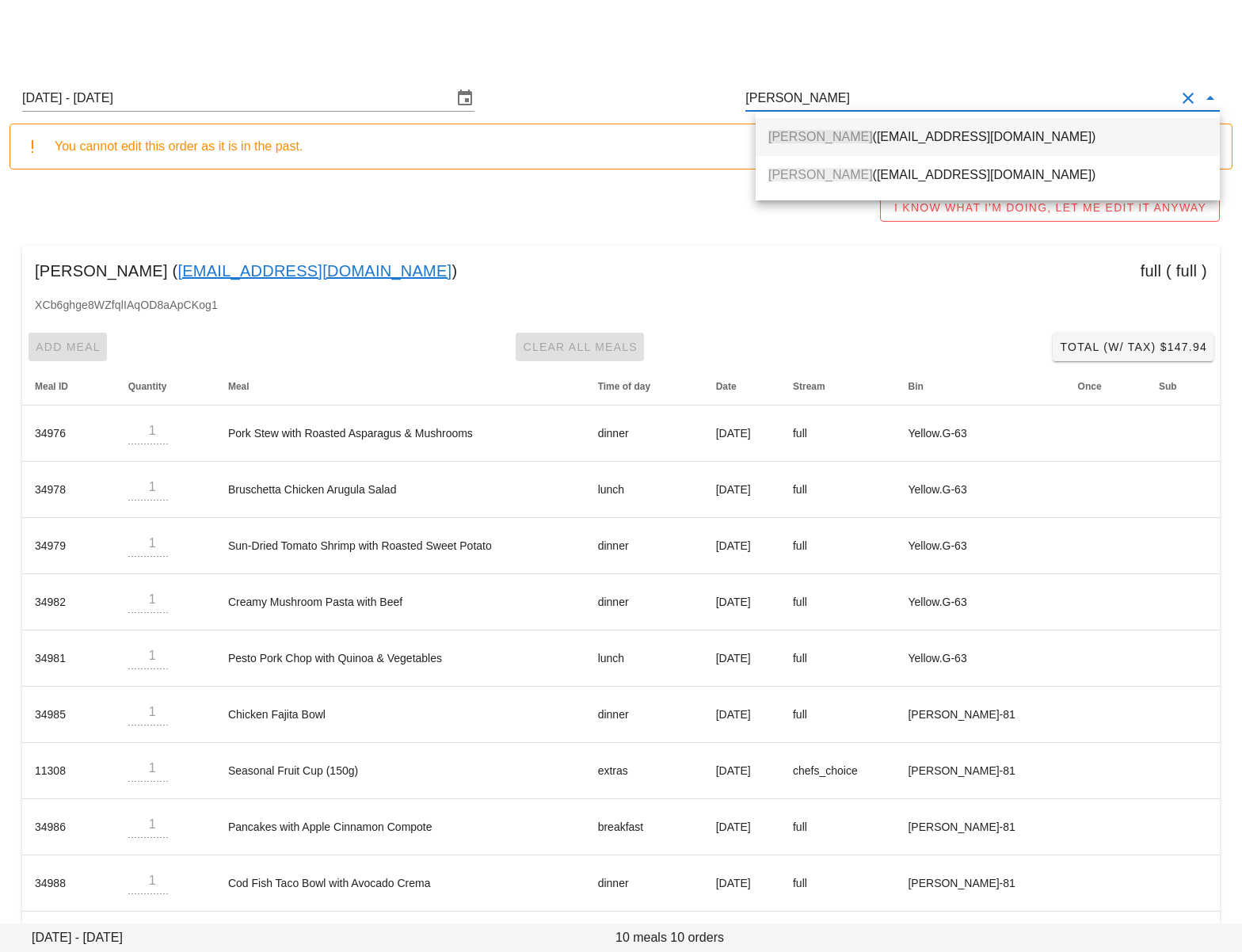
click at [910, 129] on div "Erin Gibson (erinkgibson@gmail.com)" at bounding box center [987, 137] width 439 height 15
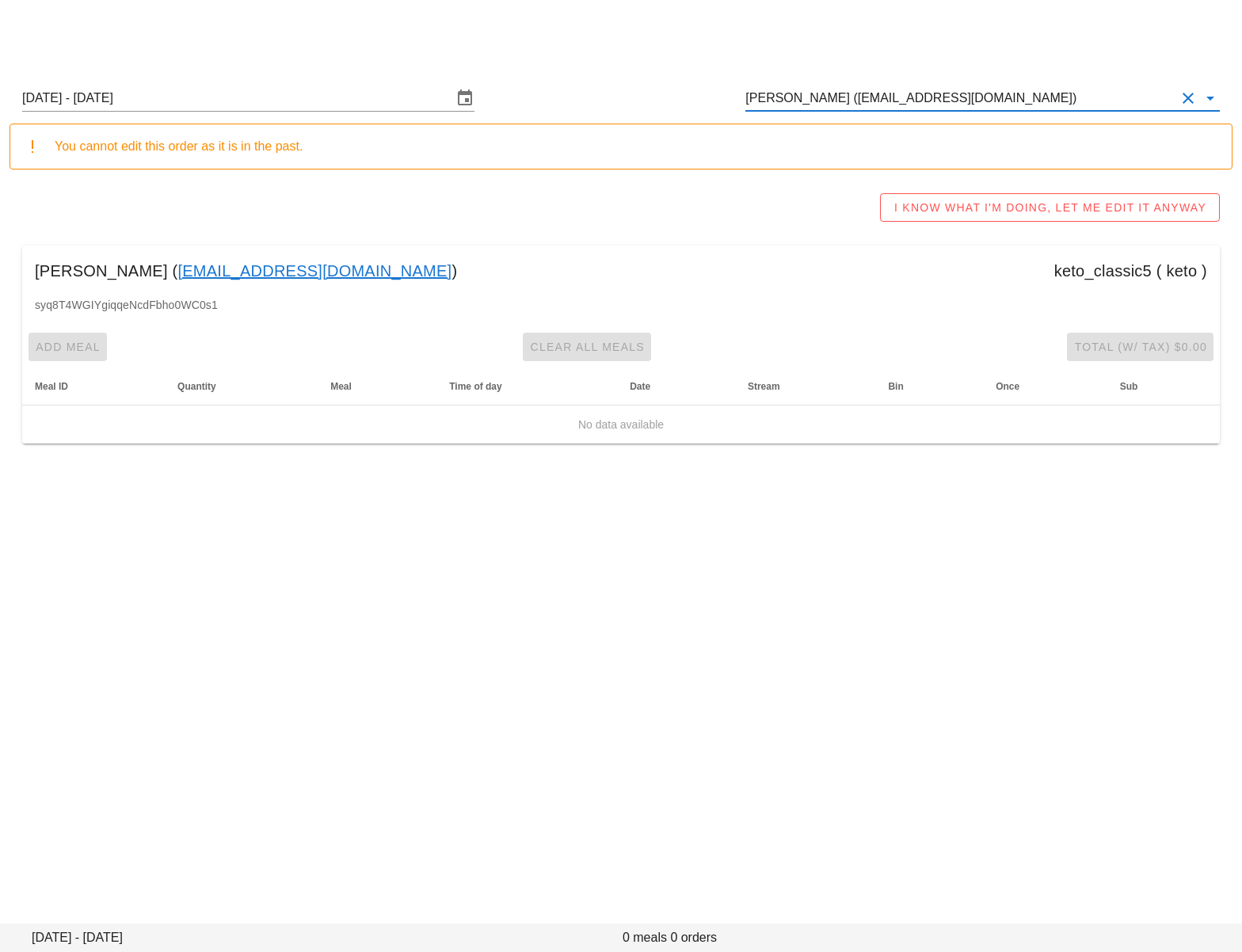
click at [880, 98] on input "Erin Gibson (erinkgibson@gmail.com)" at bounding box center [960, 98] width 430 height 25
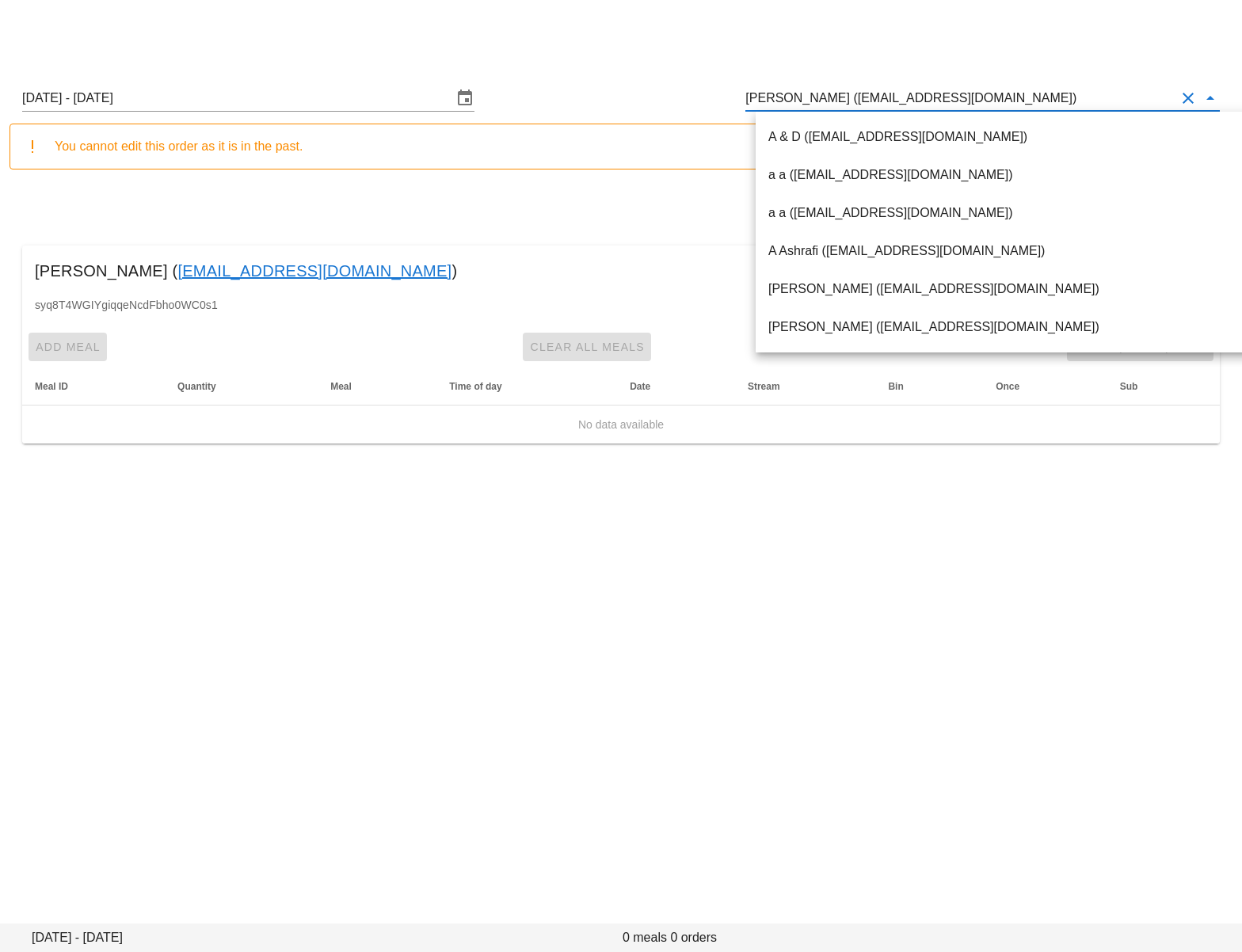
click at [880, 98] on input "Erin Gibson (erinkgibson@gmail.com)" at bounding box center [960, 98] width 430 height 25
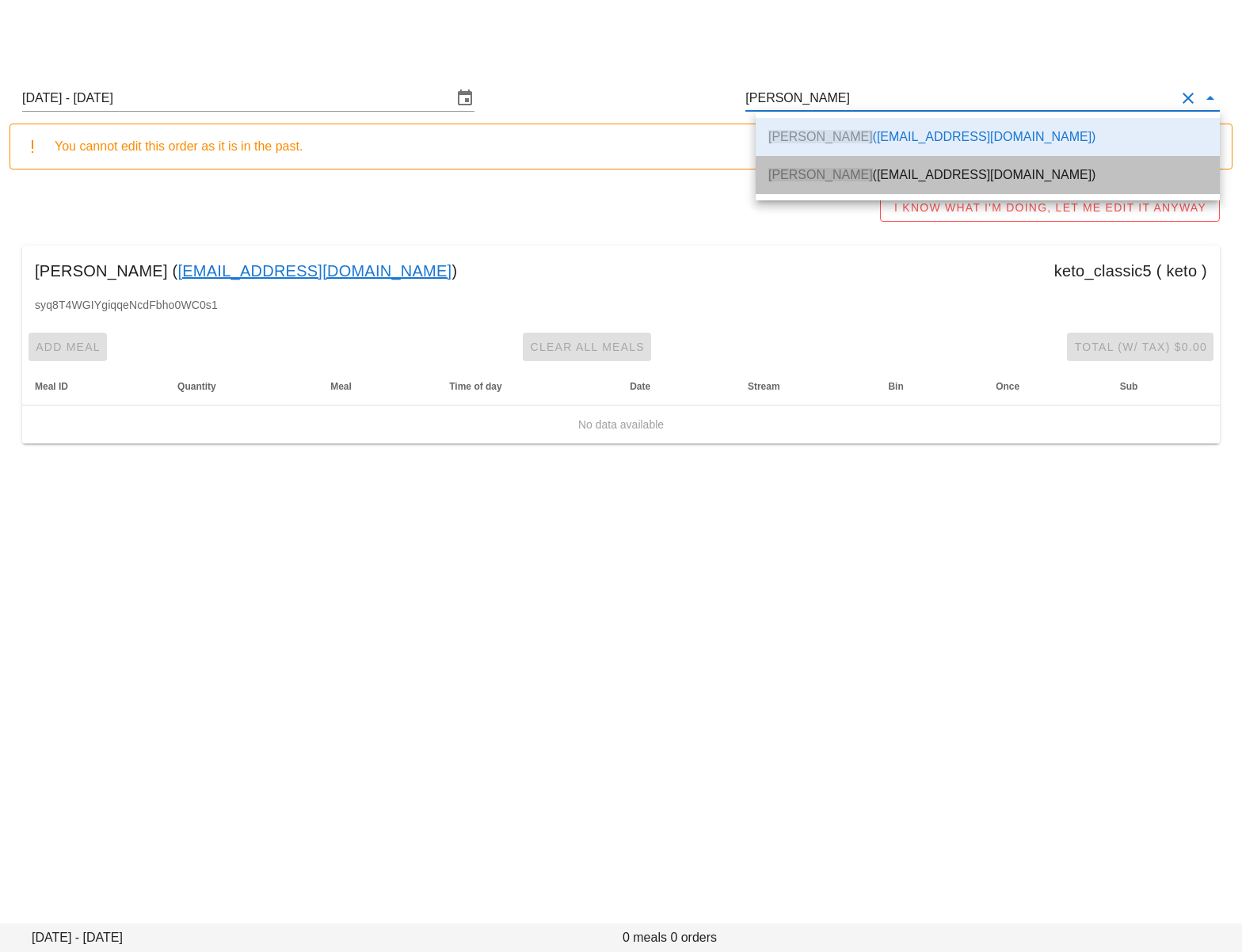
click at [876, 166] on div "Erin Gibson (ering.assistant@gmail.com)" at bounding box center [987, 175] width 439 height 34
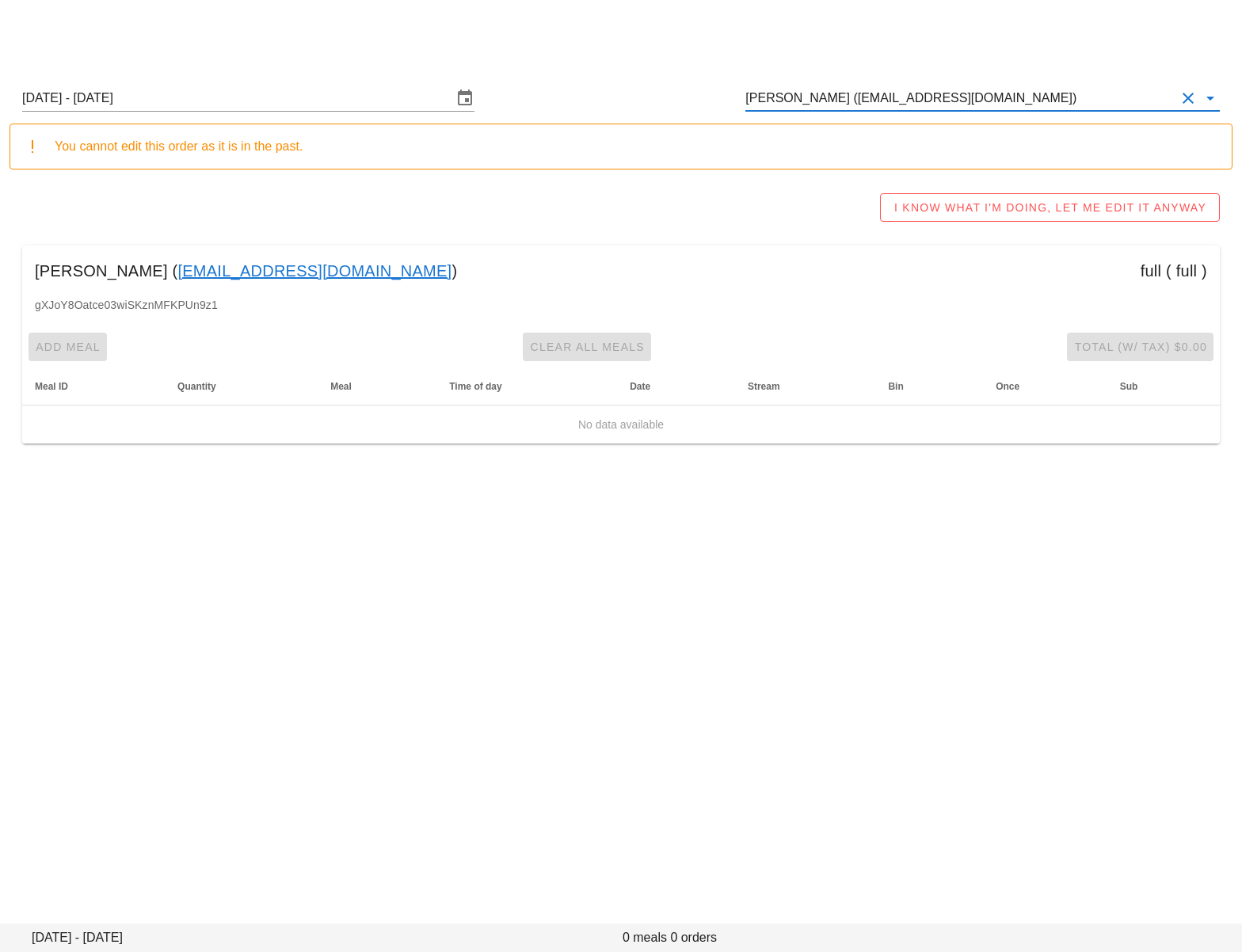
click at [917, 100] on input "Erin Gibson (ering.assistant@gmail.com)" at bounding box center [960, 98] width 430 height 25
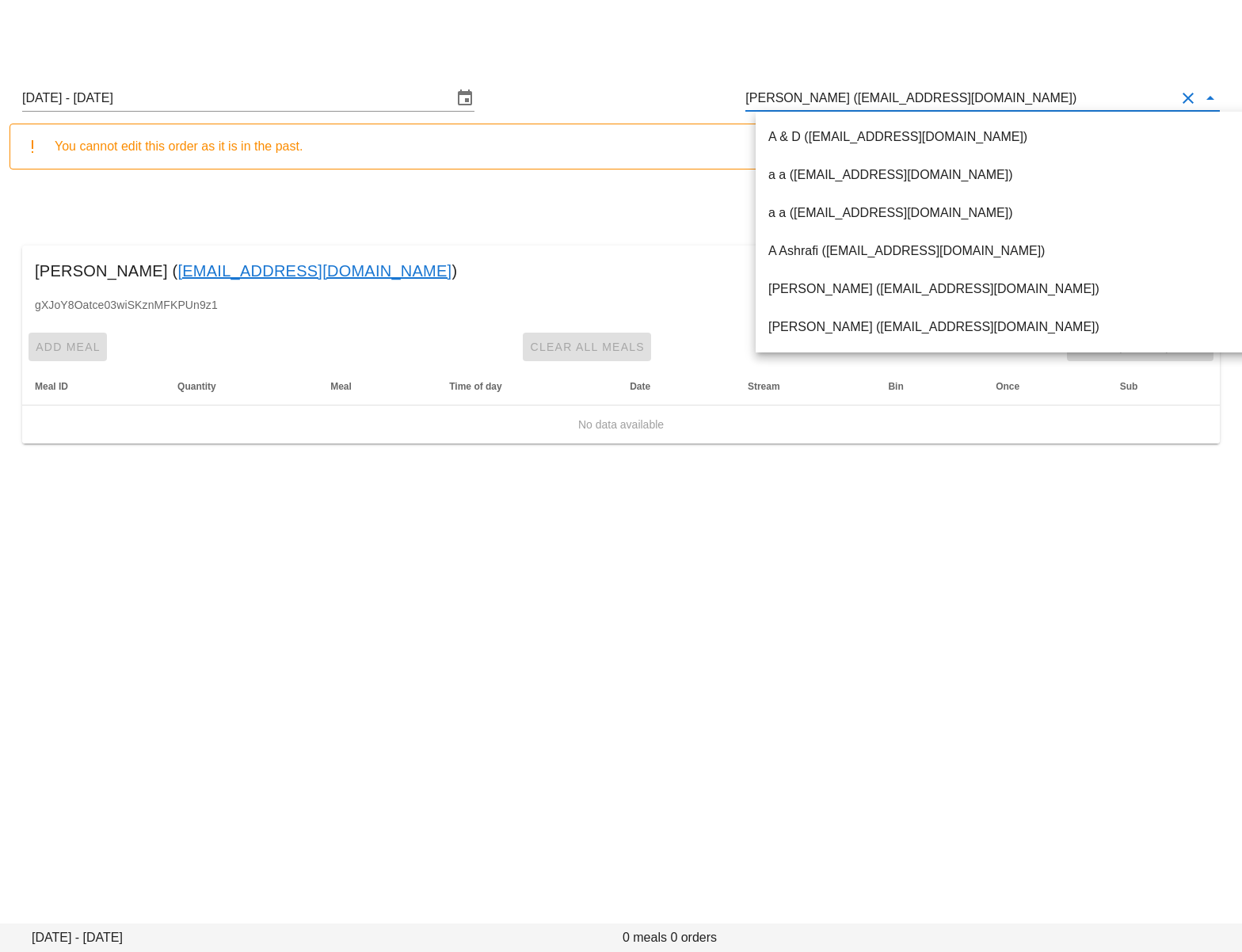
click at [917, 100] on input "Erin Gibson (ering.assistant@gmail.com)" at bounding box center [960, 98] width 430 height 25
paste input "Linda Manestar"
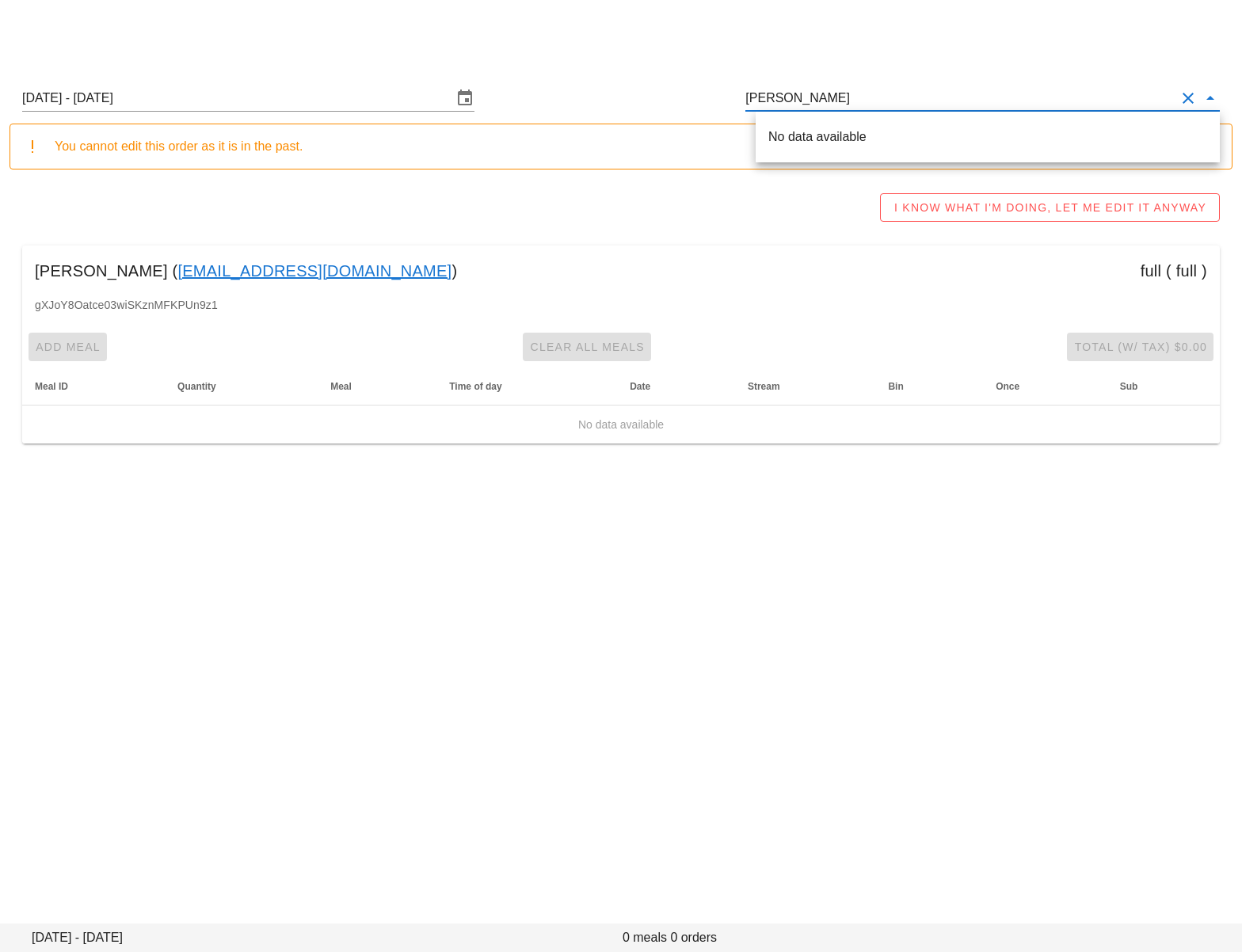
click at [791, 98] on input "Linda Manestar" at bounding box center [960, 98] width 430 height 25
click at [830, 136] on span "Linda Manestar" at bounding box center [820, 137] width 104 height 13
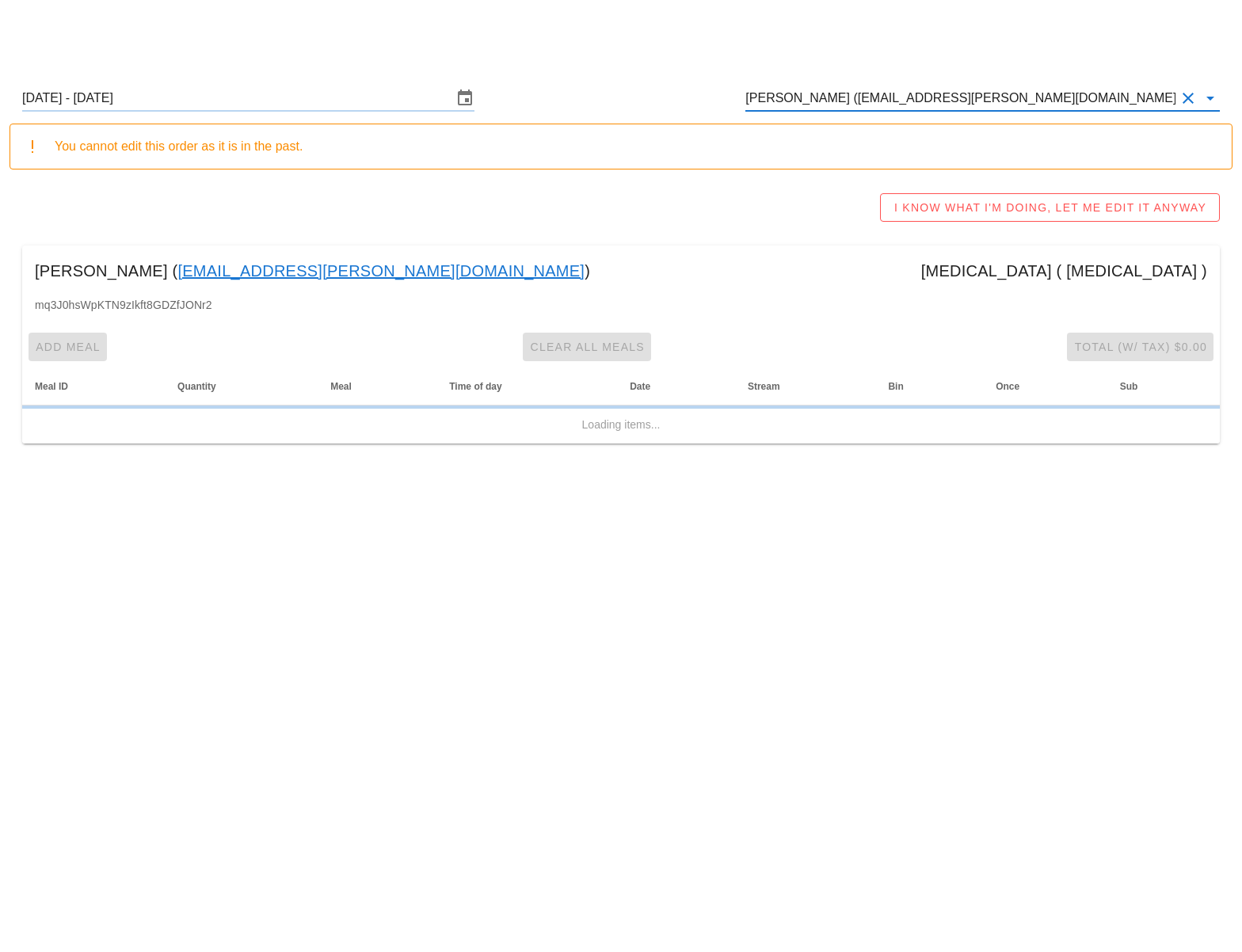
type input "Linda Manestar (autumn.manestar@gmail.com)"
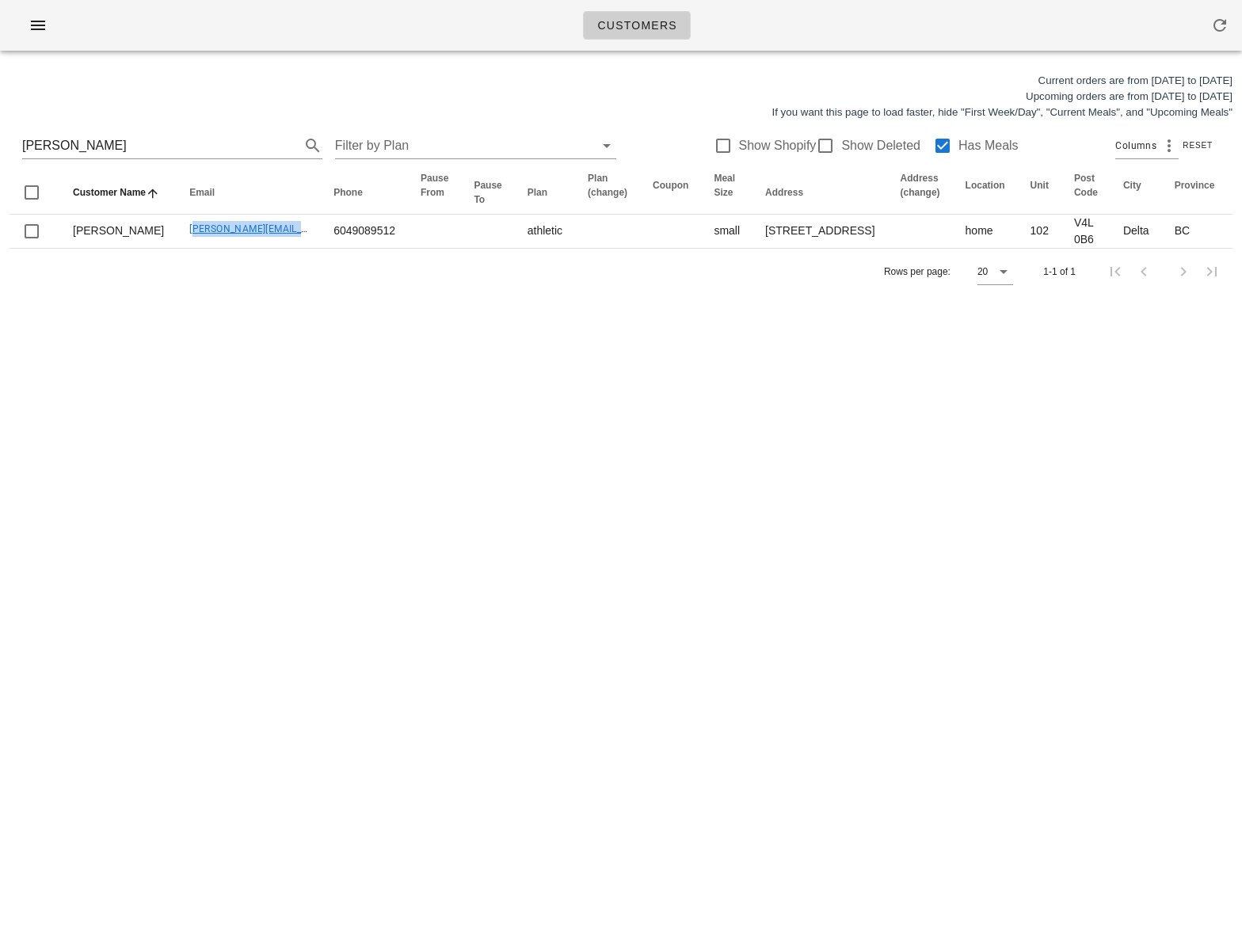
drag, startPoint x: 133, startPoint y: 271, endPoint x: 315, endPoint y: 116, distance: 239.1
click at [268, 248] on td "[PERSON_NAME][EMAIL_ADDRESS][DOMAIN_NAME]" at bounding box center [248, 231] width 145 height 34
copy link "[PERSON_NAME][EMAIL_ADDRESS][DOMAIN_NAME]"
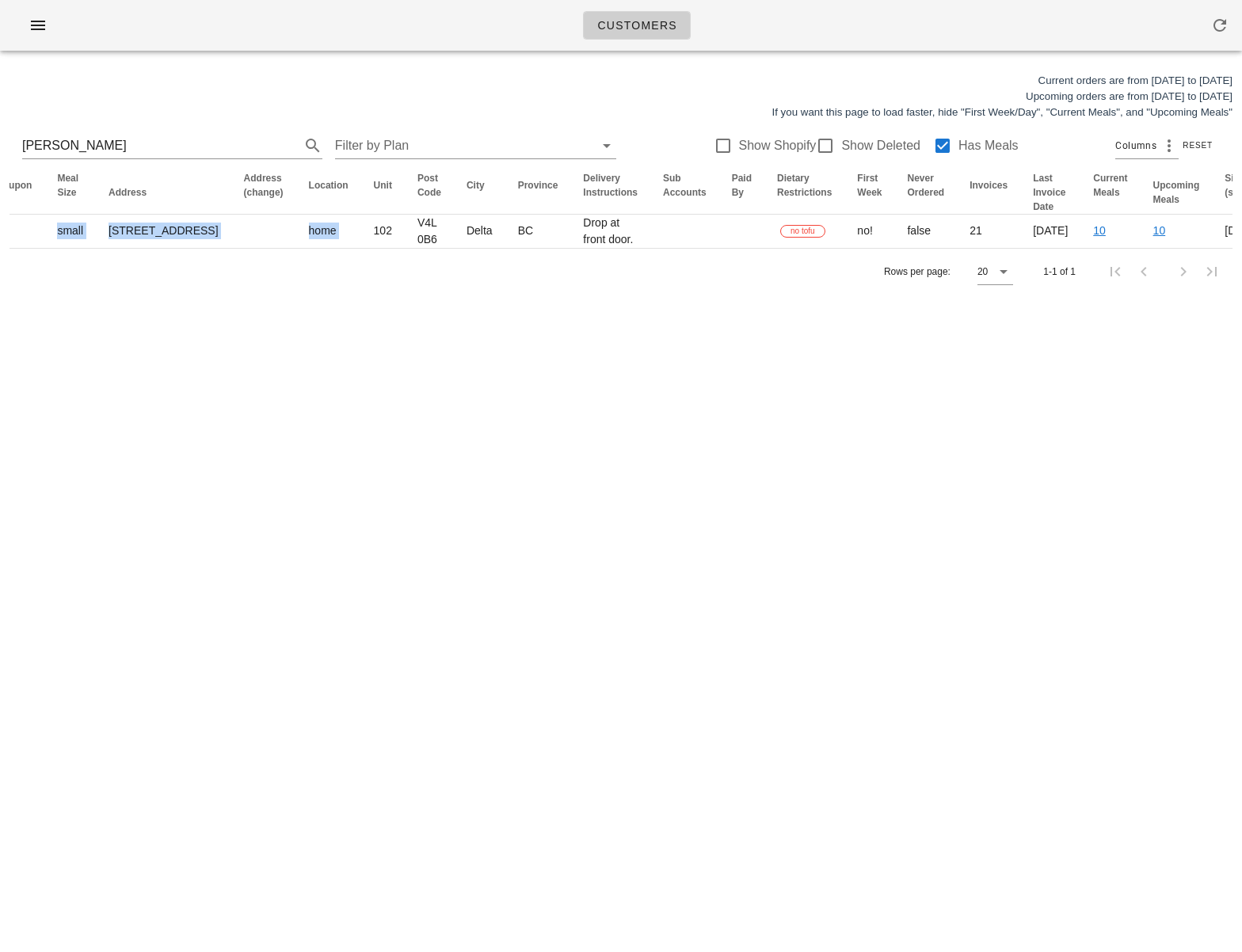
scroll to position [0, 699]
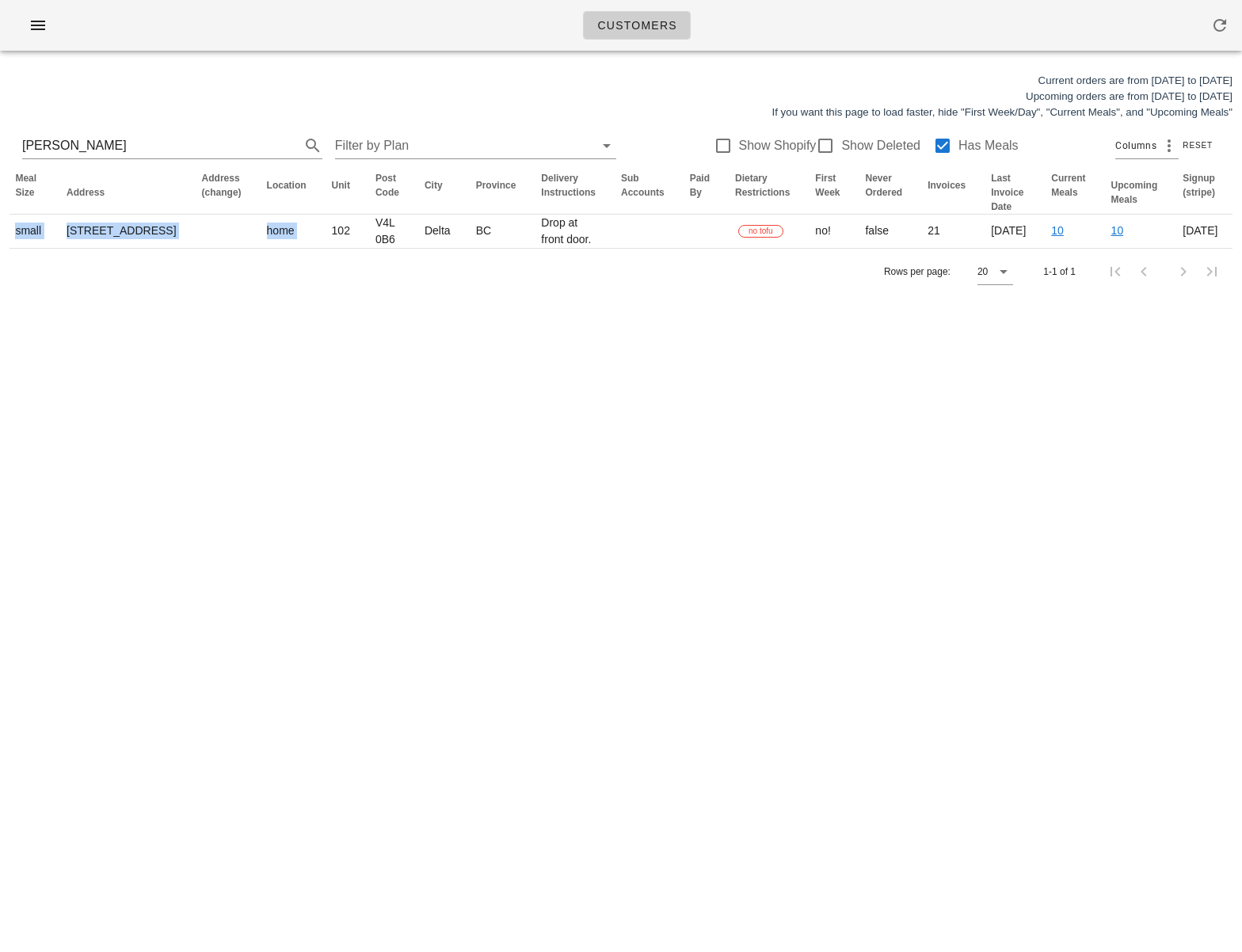
drag, startPoint x: 937, startPoint y: 262, endPoint x: 1336, endPoint y: 248, distance: 399.2
click at [1241, 248] on html "Customers Current orders are from [DATE] to [DATE] Upcoming orders are from [DA…" at bounding box center [621, 476] width 1242 height 952
click at [676, 553] on div "Customers Current orders are from [DATE] to [DATE] Upcoming orders are from [DA…" at bounding box center [621, 476] width 1242 height 952
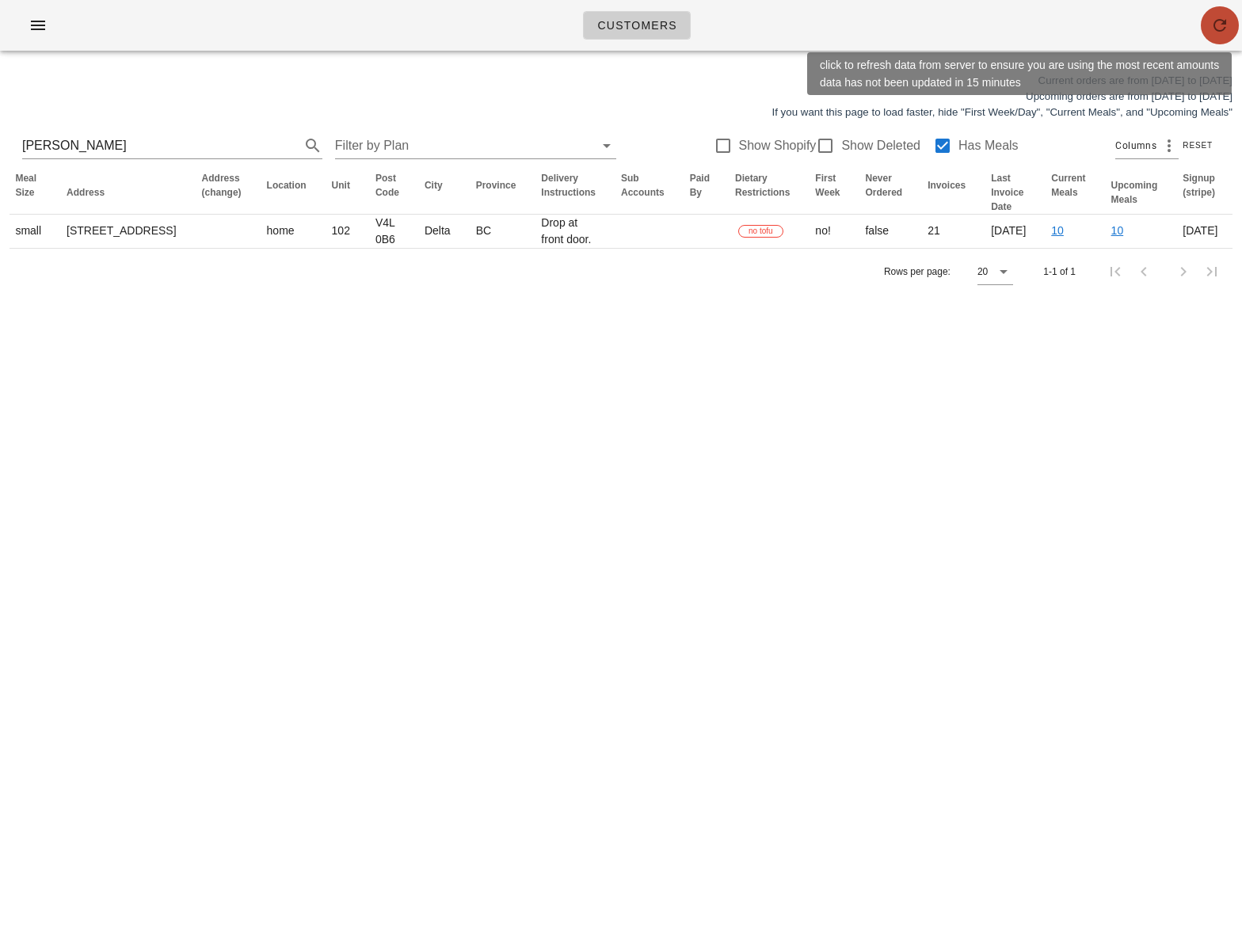
click at [1214, 18] on icon "button" at bounding box center [1220, 26] width 19 height 19
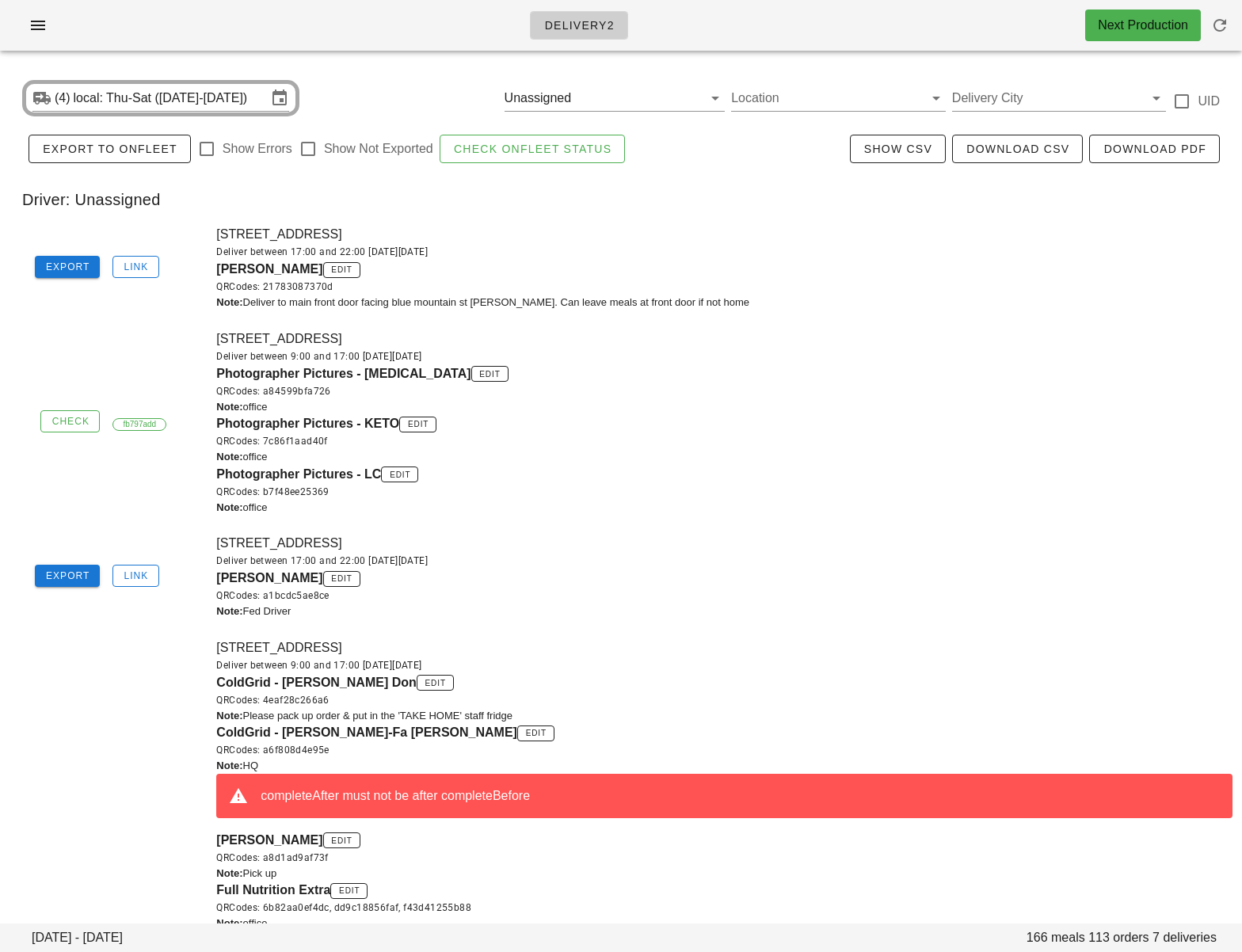
click at [752, 353] on div "Deliver between 9:00 and 17:00 on Wednesday Aug 13" at bounding box center [724, 356] width 1016 height 16
